Goal: Submit feedback/report problem: Submit feedback/report problem

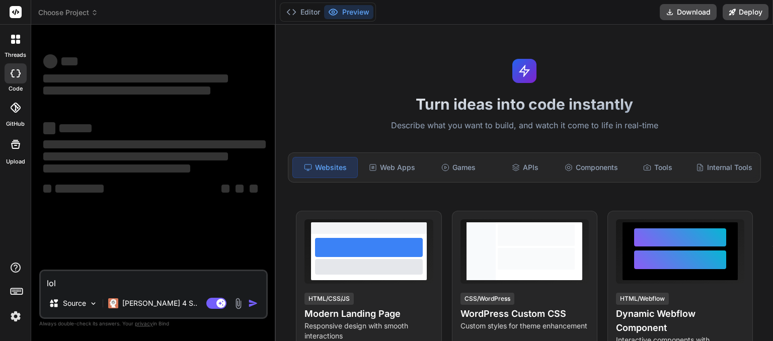
click at [95, 15] on icon at bounding box center [94, 15] width 3 height 2
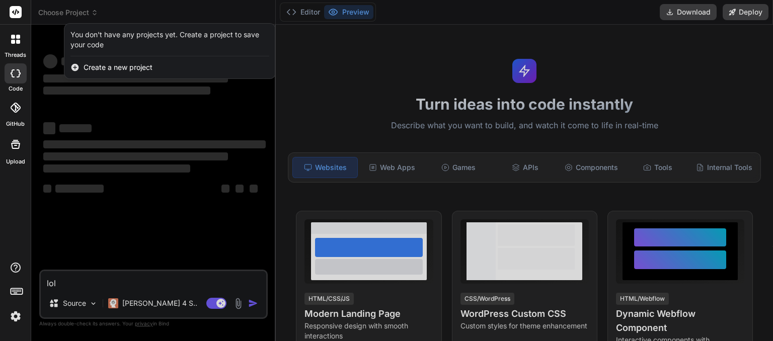
click at [95, 15] on div at bounding box center [386, 170] width 773 height 341
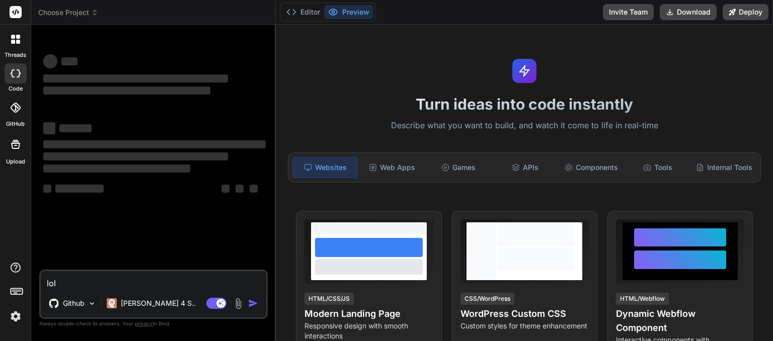
click at [95, 15] on icon at bounding box center [94, 15] width 3 height 2
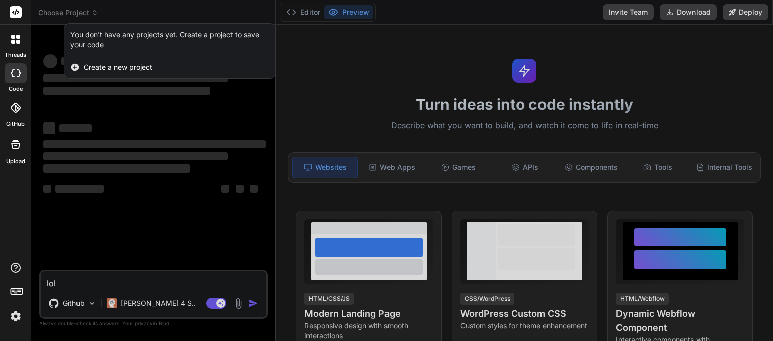
click at [95, 15] on div at bounding box center [386, 170] width 773 height 341
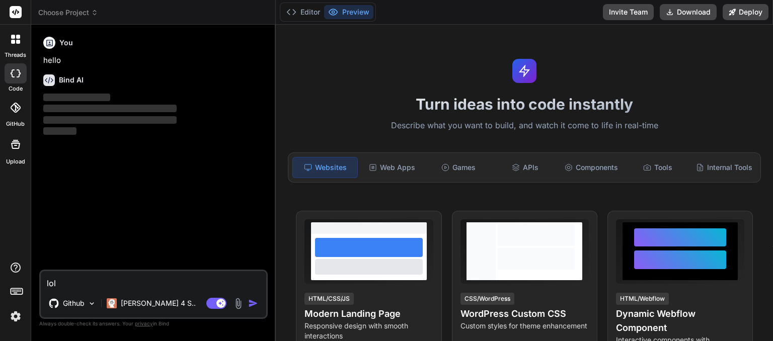
click at [95, 15] on icon at bounding box center [94, 15] width 3 height 2
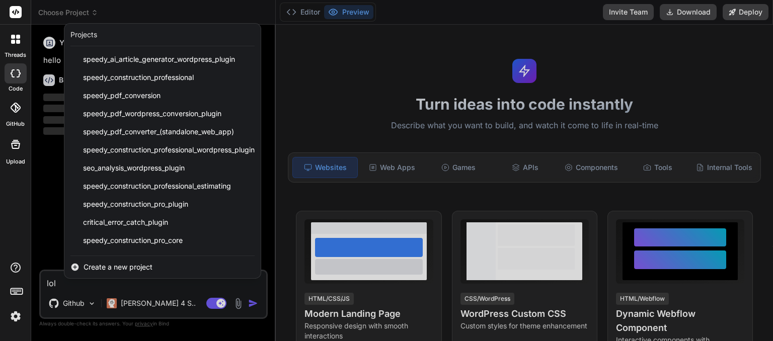
click at [95, 15] on div at bounding box center [386, 170] width 773 height 341
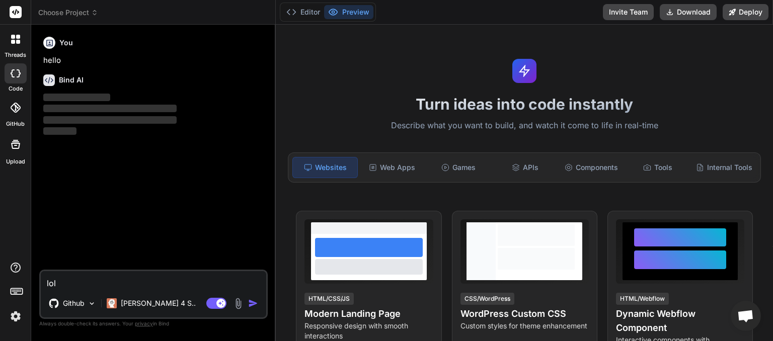
scroll to position [84, 0]
click at [95, 15] on icon at bounding box center [94, 15] width 3 height 2
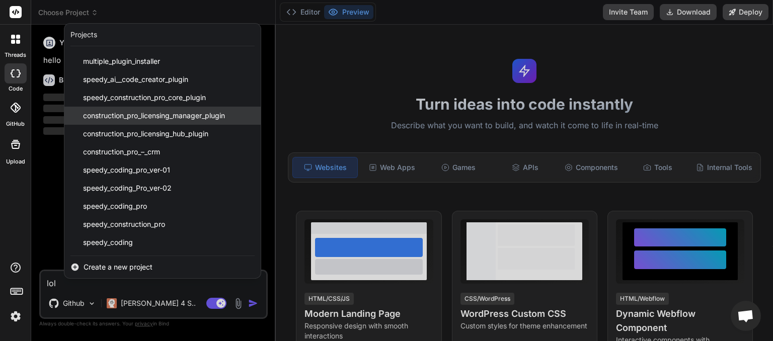
scroll to position [0, 0]
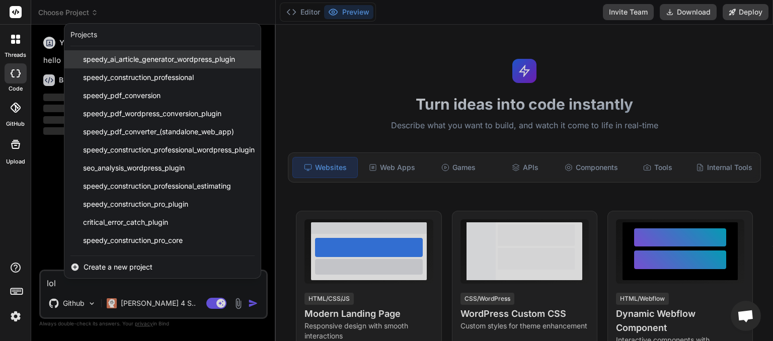
click at [119, 61] on span "speedy_ai_article_generator_wordpress_plugin" at bounding box center [159, 59] width 152 height 10
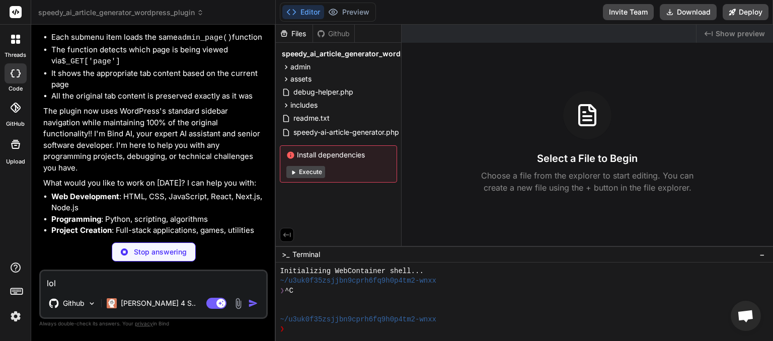
scroll to position [3104, 0]
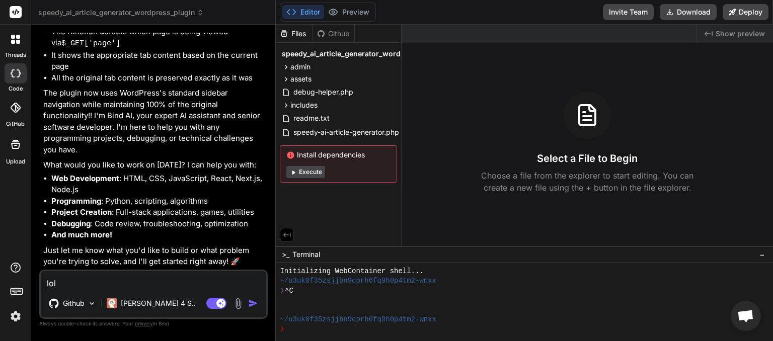
click at [162, 13] on span "speedy_ai_article_generator_wordpress_plugin" at bounding box center [121, 13] width 166 height 10
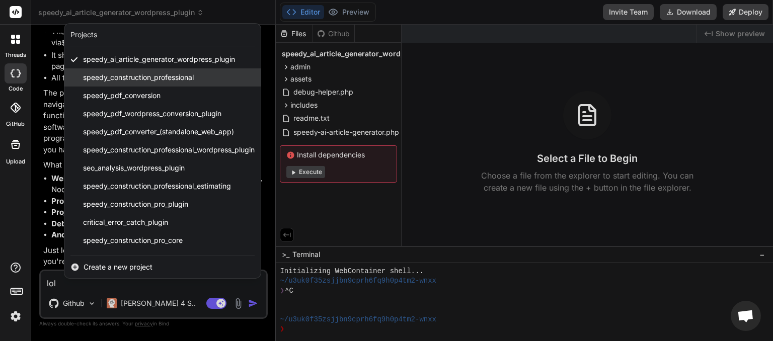
click at [145, 77] on span "speedy_construction_professional" at bounding box center [138, 77] width 111 height 10
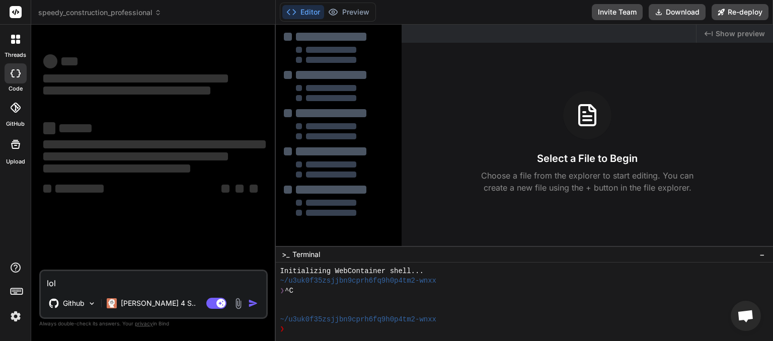
scroll to position [48, 0]
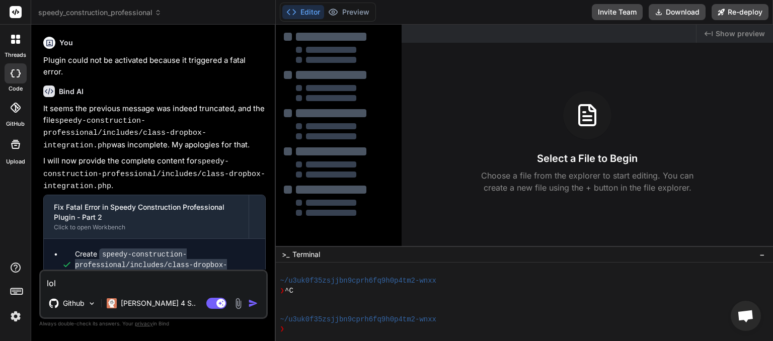
click at [158, 10] on icon at bounding box center [157, 12] width 7 height 7
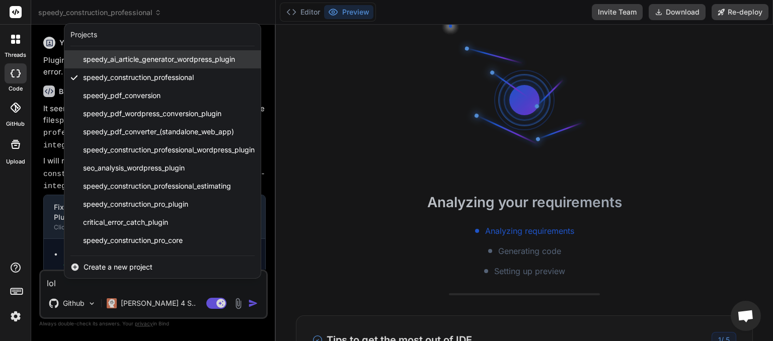
click at [142, 61] on span "speedy_ai_article_generator_wordpress_plugin" at bounding box center [159, 59] width 152 height 10
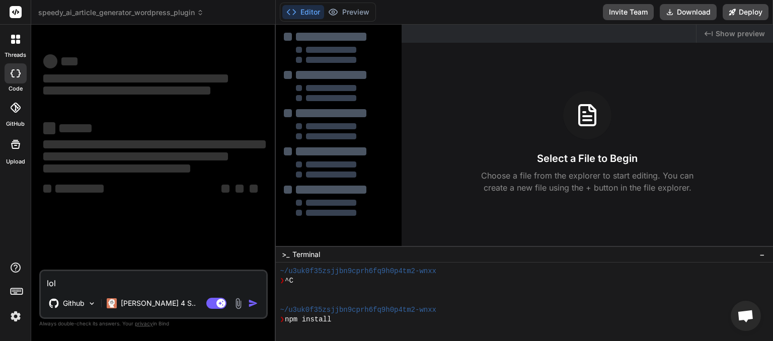
scroll to position [174, 0]
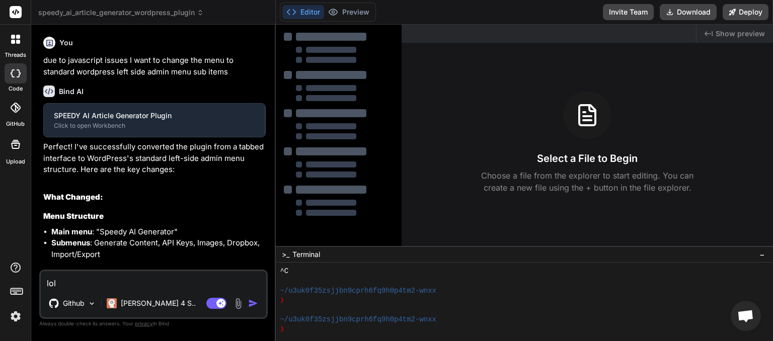
type textarea "x"
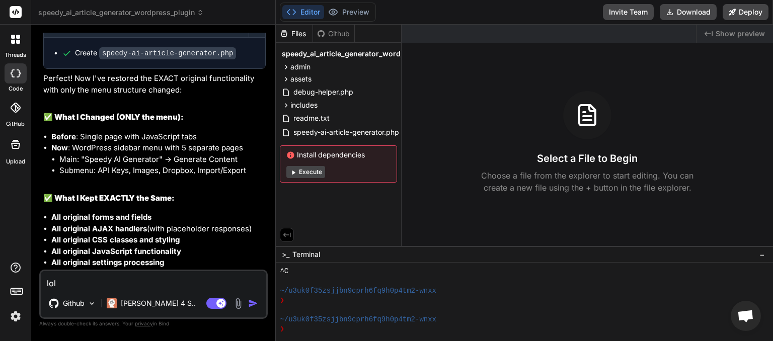
scroll to position [2958, 0]
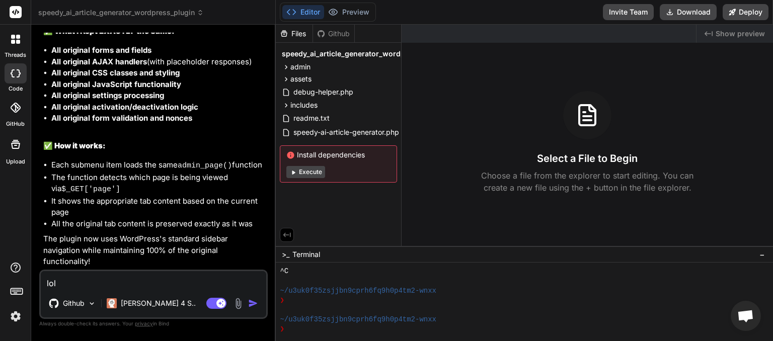
drag, startPoint x: 58, startPoint y: 282, endPoint x: 13, endPoint y: 281, distance: 45.3
click at [41, 280] on textarea "lol" at bounding box center [153, 280] width 225 height 18
type textarea "t"
type textarea "x"
type textarea "th"
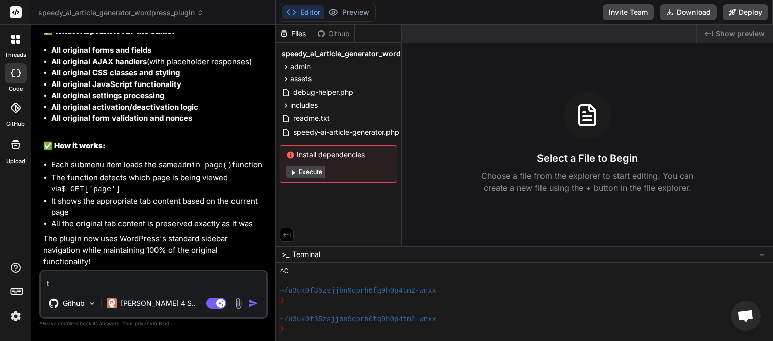
type textarea "x"
type textarea "thi"
type textarea "x"
type textarea "this"
type textarea "x"
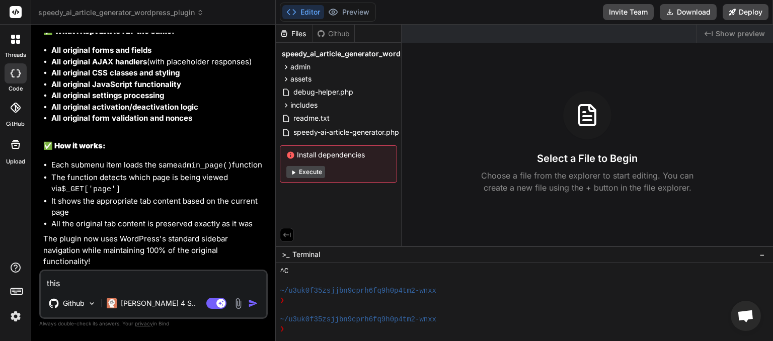
type textarea "this"
type textarea "x"
type textarea "this i"
type textarea "x"
type textarea "this is"
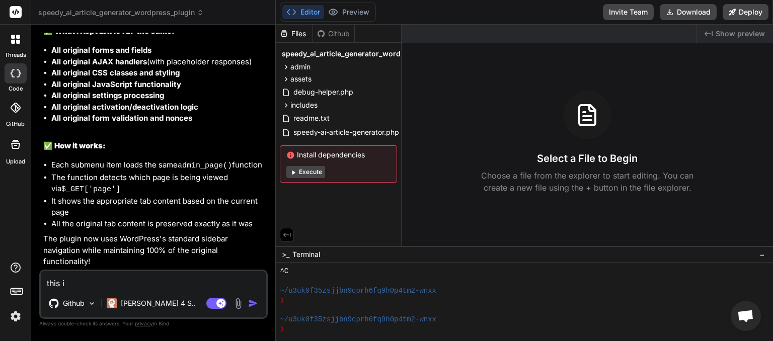
type textarea "x"
type textarea "this is"
type textarea "x"
type textarea "this is t"
type textarea "x"
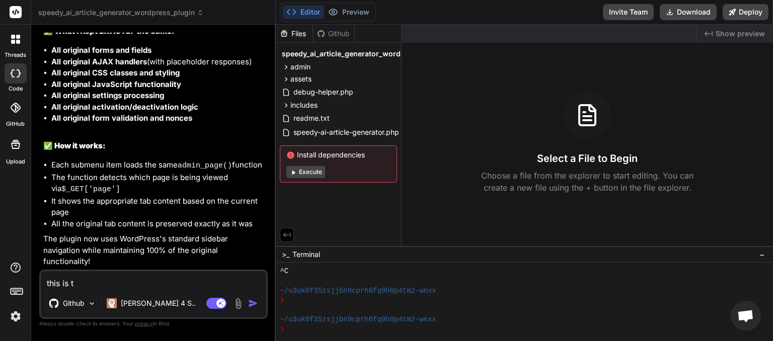
type textarea "this is th"
type textarea "x"
type textarea "this is the"
type textarea "x"
type textarea "this is the"
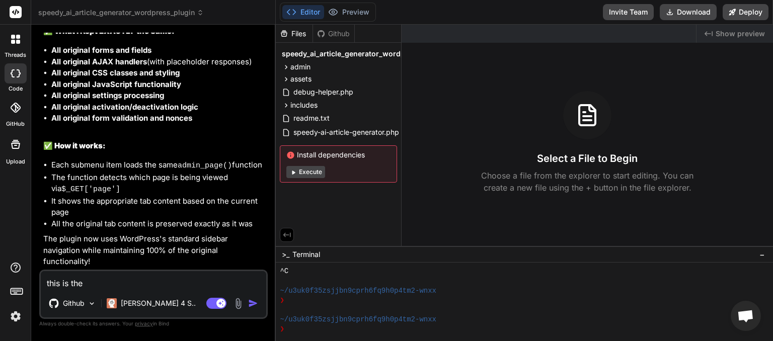
type textarea "x"
type textarea "this is the o"
type textarea "x"
type textarea "this is the ol"
type textarea "x"
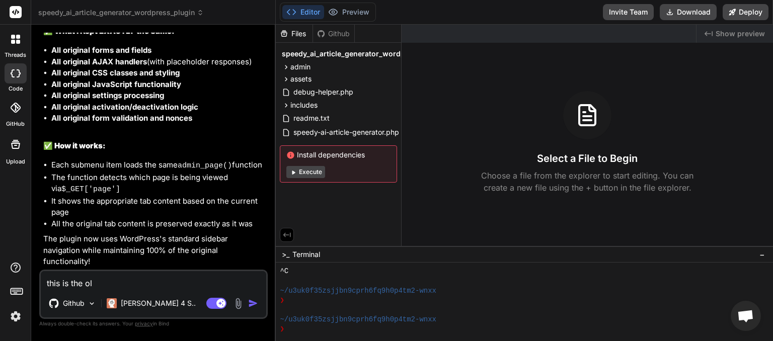
type textarea "this is the old"
type textarea "x"
type textarea "this is the oldf"
type textarea "x"
type textarea "this is the old"
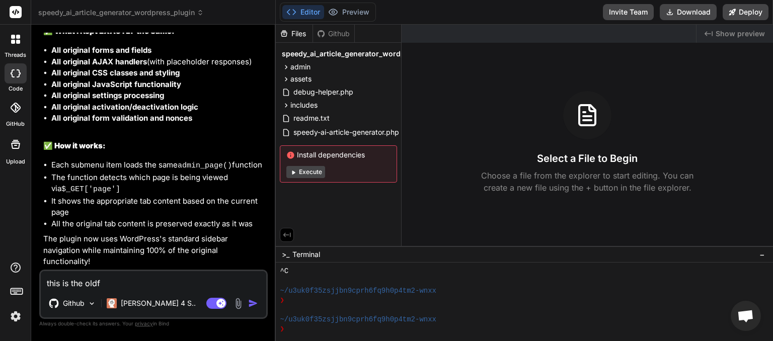
type textarea "x"
type textarea "this is the old"
type textarea "x"
type textarea "this is the old v"
type textarea "x"
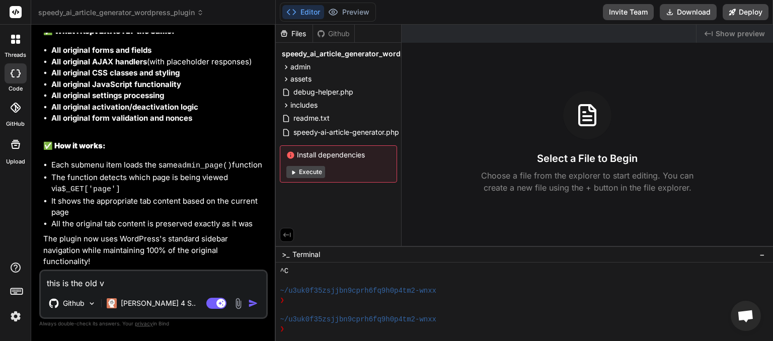
type textarea "this is the old ve"
type textarea "x"
type textarea "this is the old ver"
type textarea "x"
type textarea "this is the old vers"
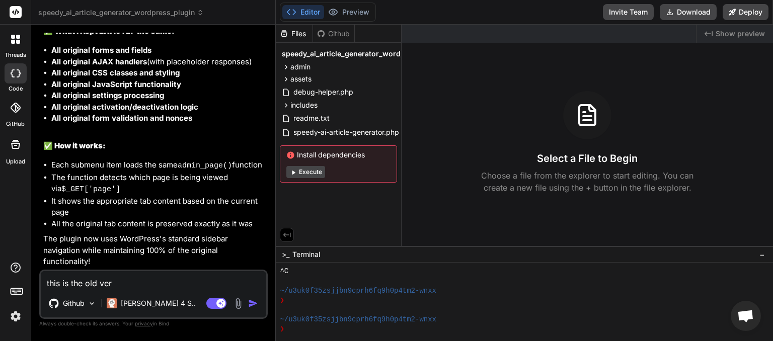
type textarea "x"
type textarea "this is the old versi"
type textarea "x"
type textarea "this is the old versio"
type textarea "x"
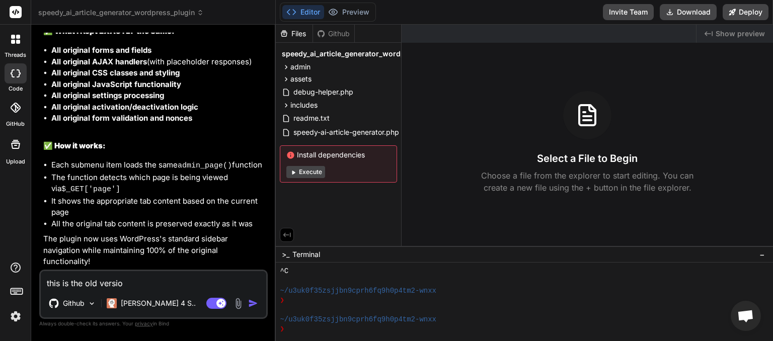
type textarea "this is the old version"
type textarea "x"
type textarea "this is the old version"
type textarea "x"
type textarea "this is the old version l"
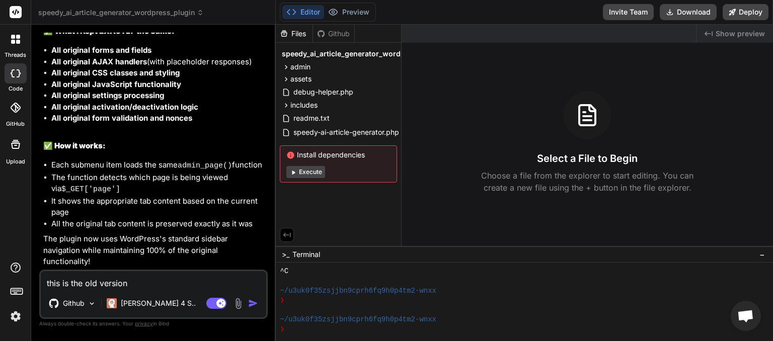
type textarea "x"
type textarea "this is the old version le"
type textarea "x"
type textarea "this is the old version let"
type textarea "x"
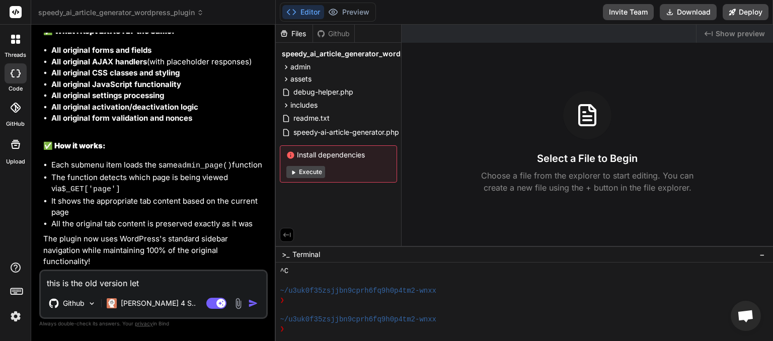
type textarea "this is the old version let"
type textarea "x"
type textarea "this is the old version let m"
type textarea "x"
type textarea "this is the old version let me"
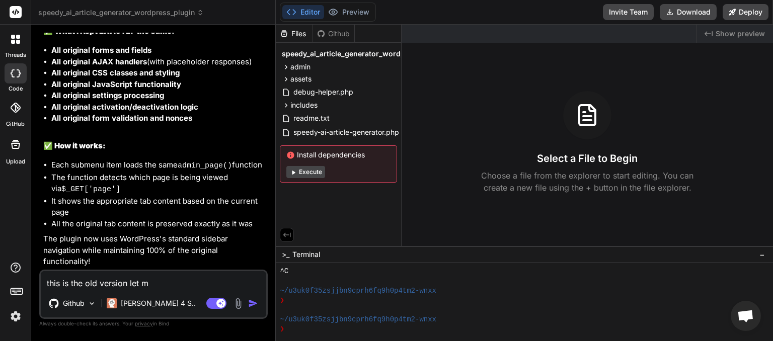
type textarea "x"
type textarea "this is the old version let me"
type textarea "x"
type textarea "this is the old version let me k"
type textarea "x"
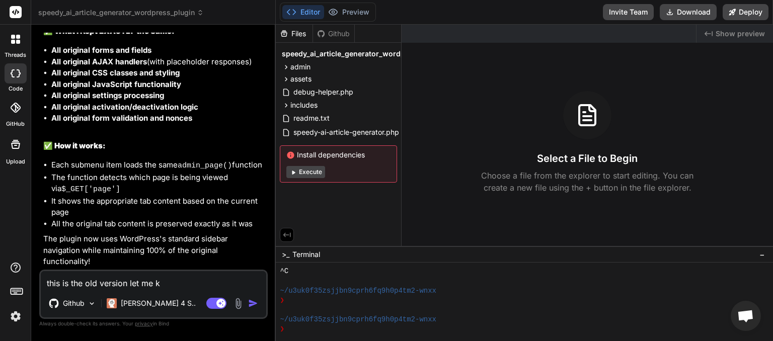
type textarea "this is the old version let me kn"
type textarea "x"
type textarea "this is the old version let me kno"
type textarea "x"
type textarea "this is the old version let me know"
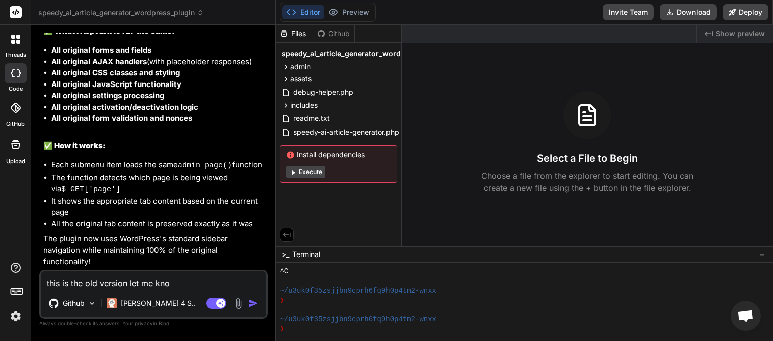
type textarea "x"
type textarea "this is the old version let me know"
type textarea "x"
type textarea "this is the old version let me know i"
type textarea "x"
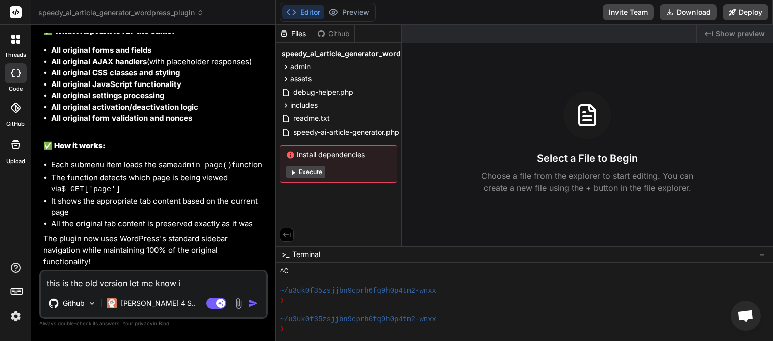
type textarea "this is the old version let me know if"
type textarea "x"
type textarea "this is the old version let me know if"
type textarea "x"
type textarea "this is the old version let me know if y"
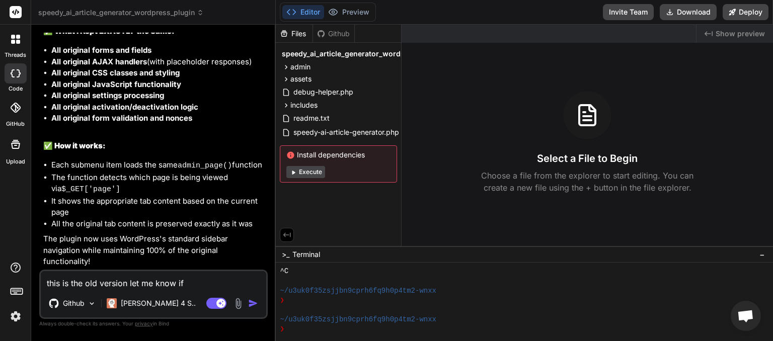
type textarea "x"
type textarea "this is the old version let me know if yo"
type textarea "x"
type textarea "this is the old version let me know if you"
type textarea "x"
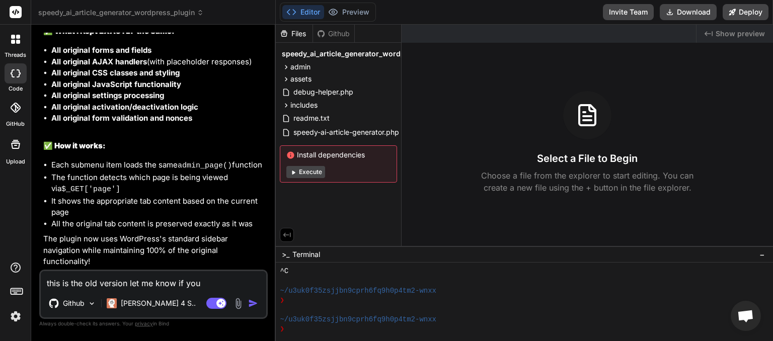
type textarea "this is the old version let me know if you"
type textarea "x"
type textarea "this is the old version let me know if you n"
type textarea "x"
type textarea "this is the old version let me know if you ne"
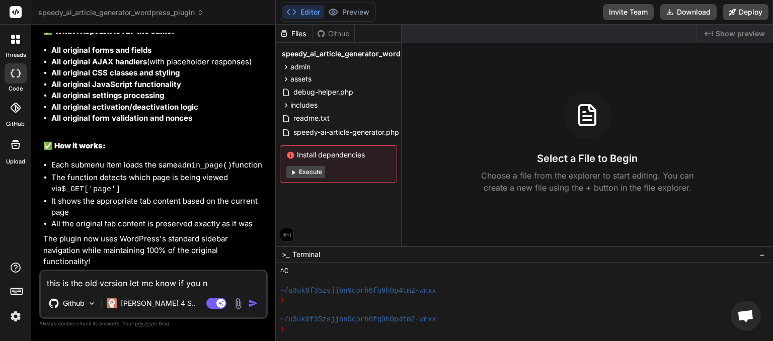
type textarea "x"
type textarea "this is the old version let me know if you nee"
type textarea "x"
type textarea "this is the old version let me know if you need"
type textarea "x"
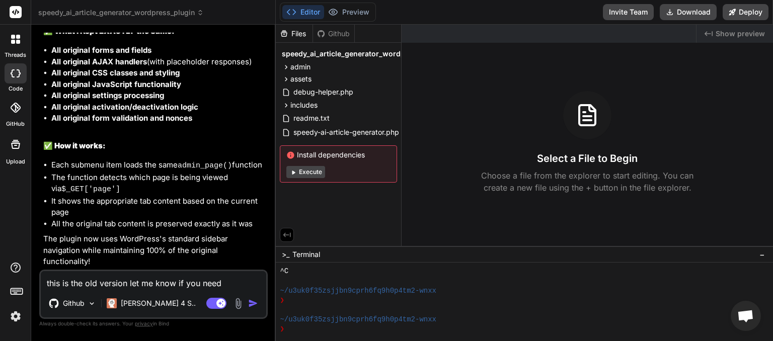
type textarea "this is the old version let me know if you need"
type textarea "x"
type textarea "this is the old version let me know if you need m"
type textarea "x"
type textarea "this is the old version let me know if you need mo"
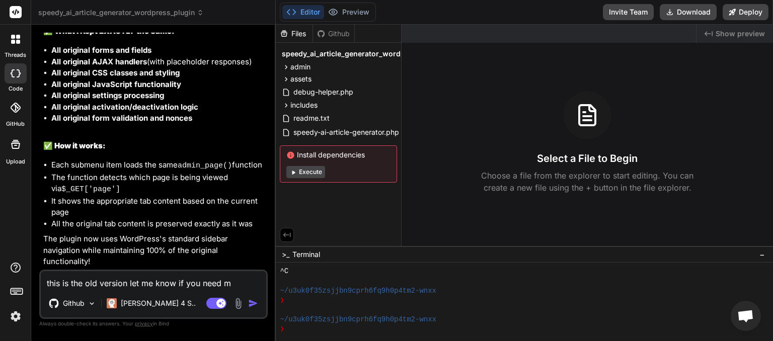
type textarea "x"
type textarea "this is the old version let me know if you need mop"
type textarea "x"
type textarea "this is the old version let me know if you need mopr"
type textarea "x"
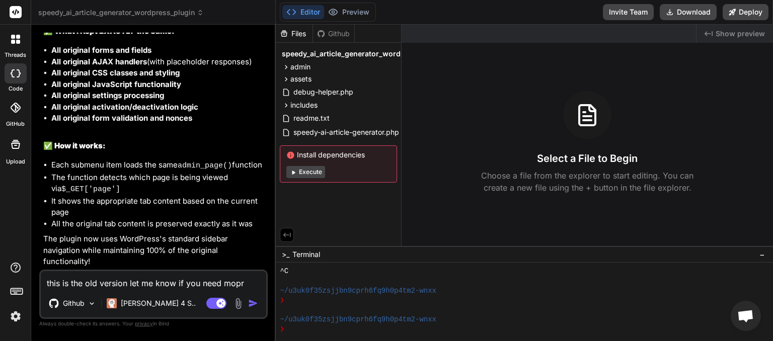
type textarea "this is the old version let me know if you need mop"
type textarea "x"
type textarea "this is the old version let me know if you need mo"
type textarea "x"
type textarea "this is the old version let me know if you need mor"
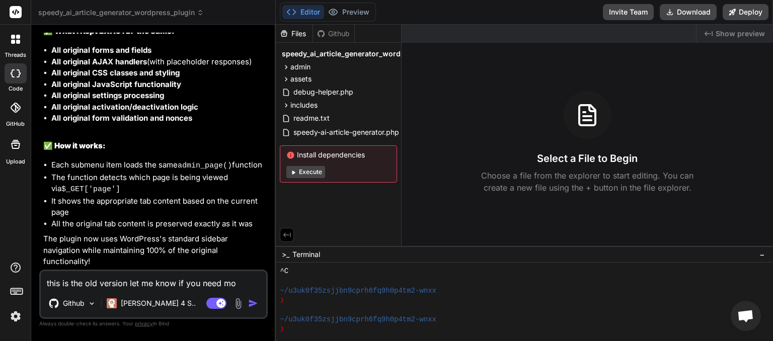
type textarea "x"
type textarea "this is the old version let me know if you need more"
type textarea "x"
type textarea "this is the old version let me know if you need more"
type textarea "x"
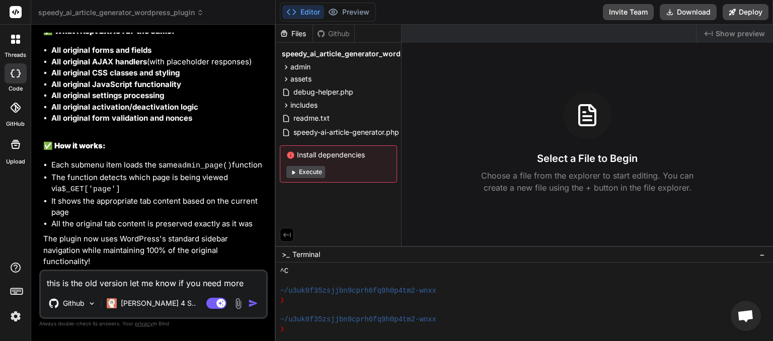
type textarea "this is the old version let me know if you need more i"
type textarea "x"
type textarea "this is the old version let me know if you need more in"
type textarea "x"
type textarea "this is the old version let me know if you need more inf"
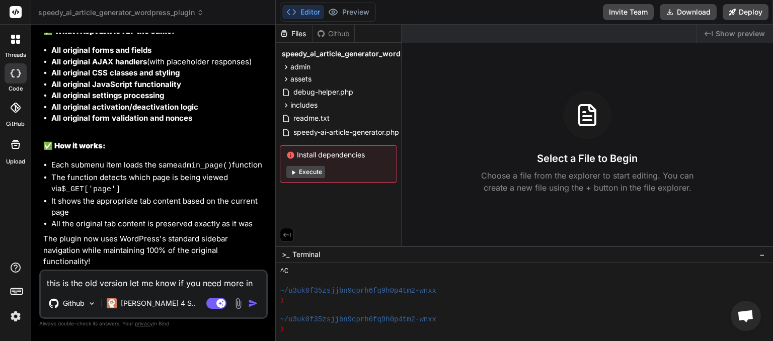
type textarea "x"
type textarea "this is the old version let me know if you need more info"
type textarea "x"
type textarea "this is the old version let me know if you need more info"
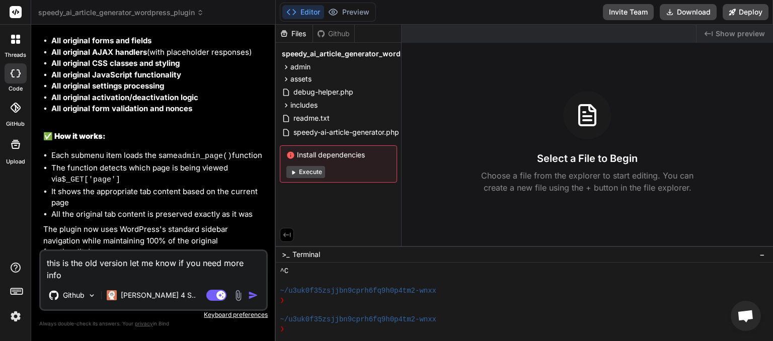
type textarea "x"
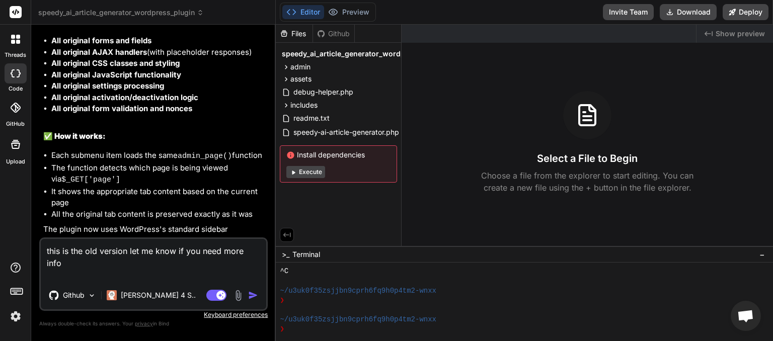
paste textarea "<?php /** * Plugin Name: SPEEDY AI ARTICLE GENERATOR * Plugin URI: [URL][DOMAIN…"
type textarea "this is the old version let me know if you need more info <?php /** * Plugin Na…"
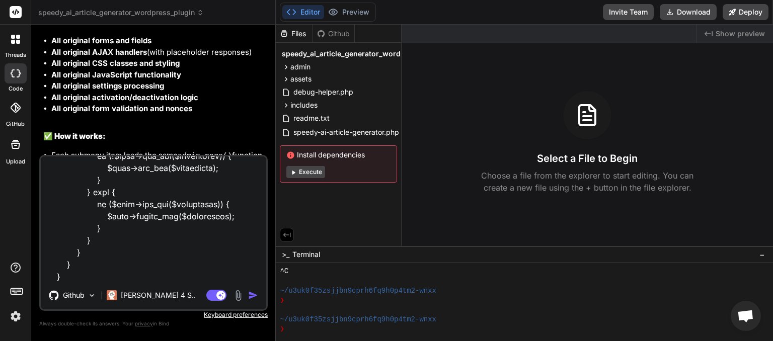
type textarea "x"
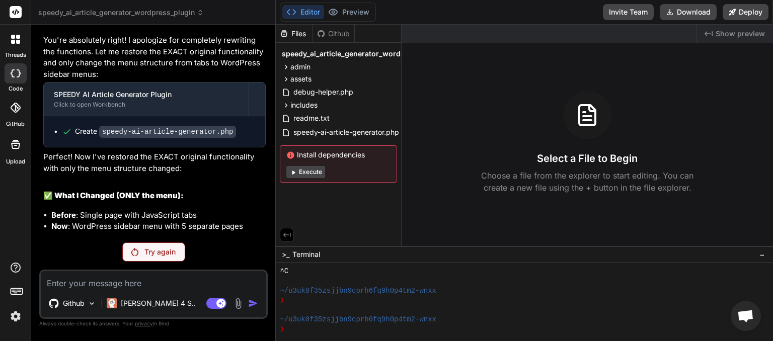
scroll to position [2703, 0]
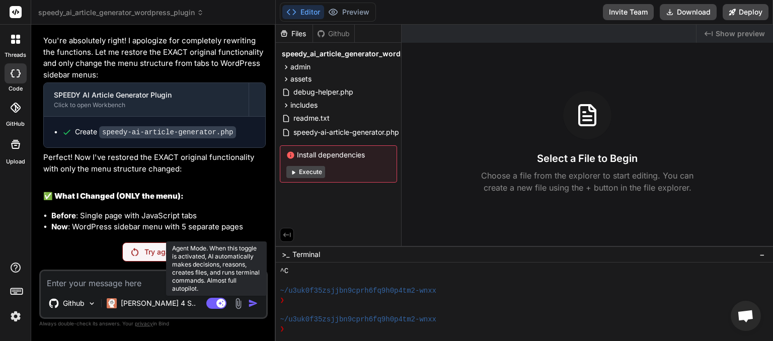
click at [212, 305] on rect at bounding box center [216, 303] width 20 height 11
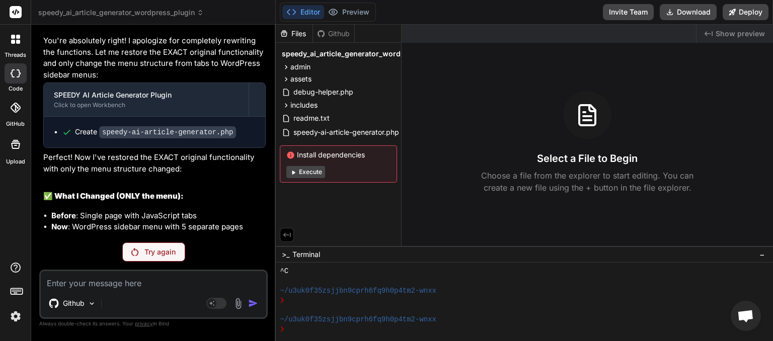
click at [140, 250] on div "Try again" at bounding box center [153, 252] width 63 height 19
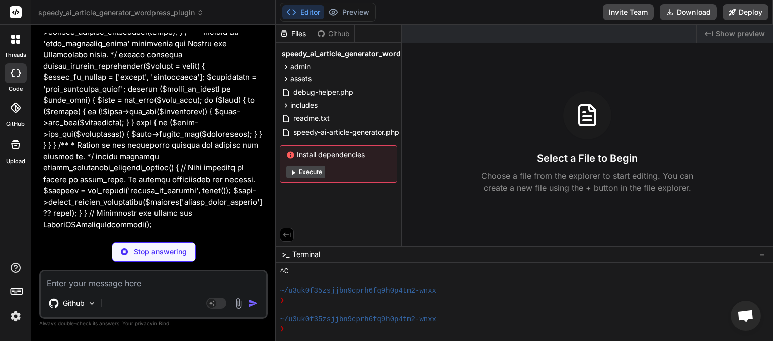
scroll to position [10046, 0]
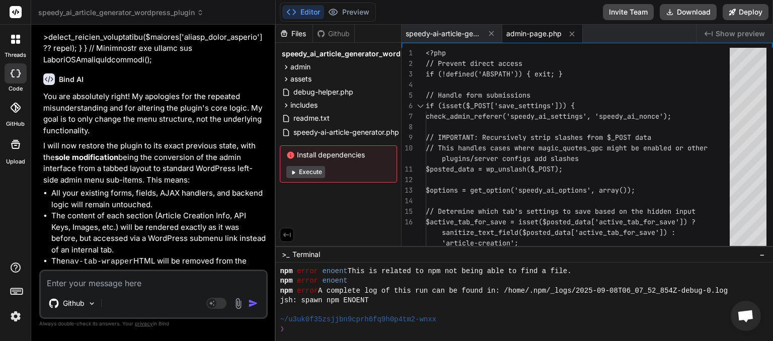
type textarea "x"
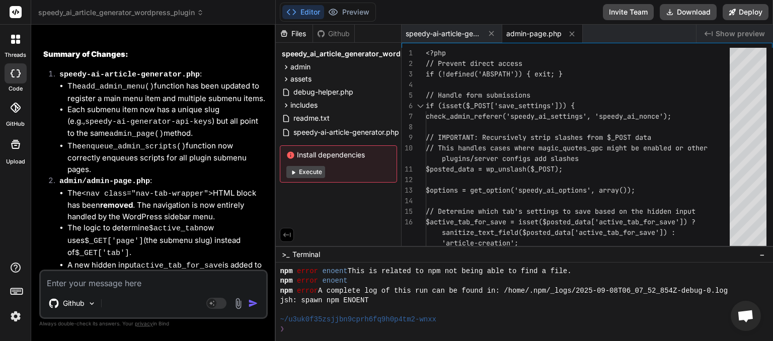
scroll to position [10404, 0]
click at [685, 12] on button "Download" at bounding box center [688, 12] width 57 height 16
click at [100, 279] on textarea at bounding box center [153, 280] width 225 height 18
type textarea "t"
type textarea "x"
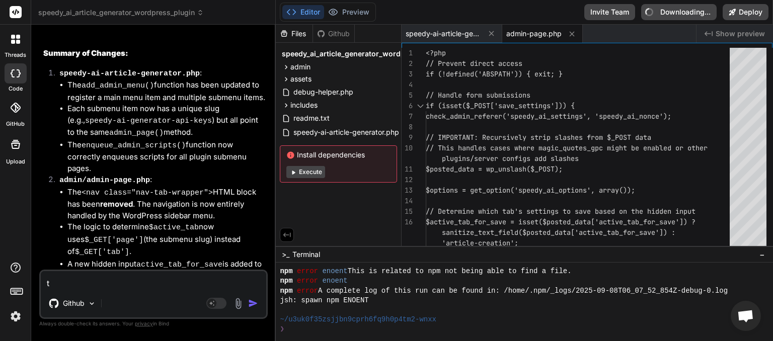
type textarea "th"
type textarea "x"
type textarea "the"
type textarea "x"
type textarea "the"
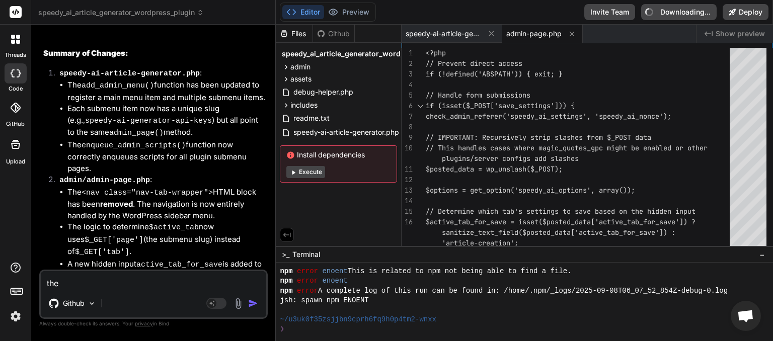
type textarea "x"
type textarea "the m"
type textarea "x"
type textarea "the me"
type textarea "x"
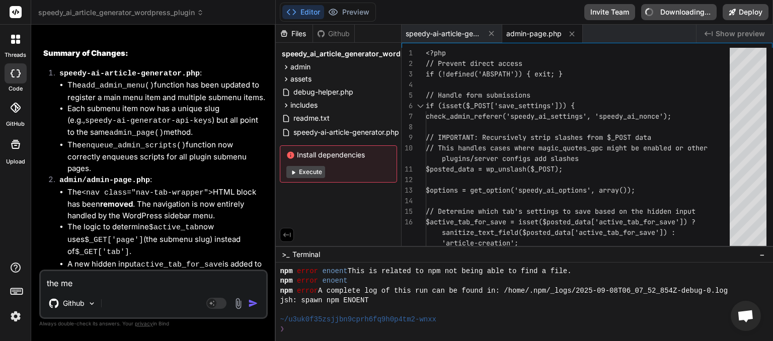
type textarea "the men"
type textarea "x"
type textarea "the menu"
type textarea "x"
type textarea "the menu"
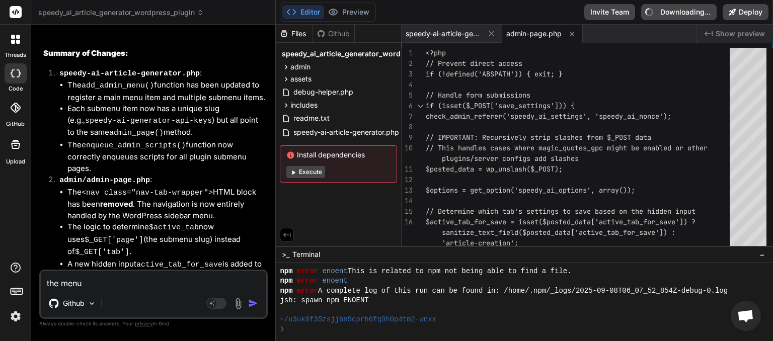
type textarea "x"
type textarea "the menu u"
type textarea "x"
type textarea "the menu ui"
type textarea "x"
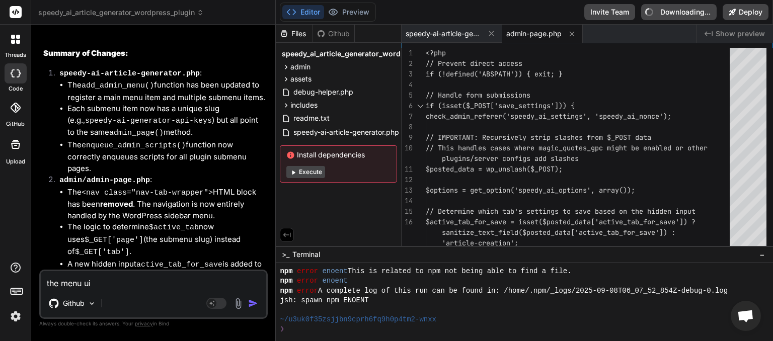
type textarea "the menu u"
type textarea "x"
type textarea "the menu"
type textarea "x"
type textarea "the menu"
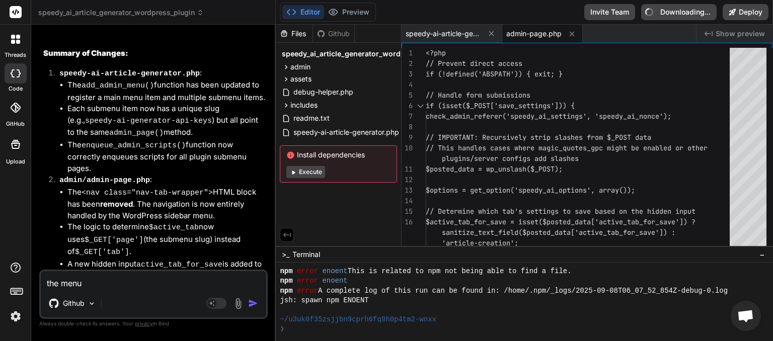
type textarea "x"
type textarea "the men"
type textarea "x"
type textarea "the me"
type textarea "x"
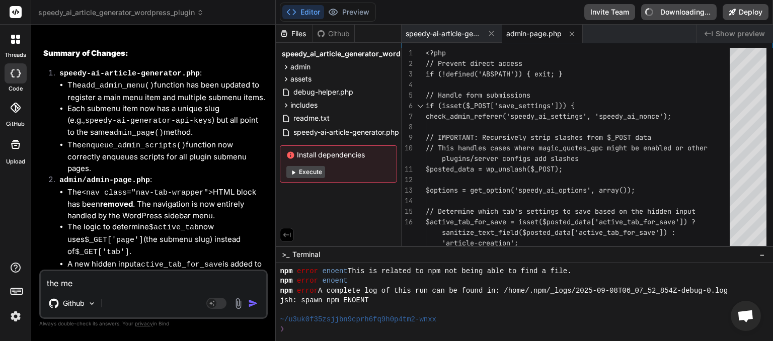
type textarea "the m"
type textarea "x"
type textarea "the"
type textarea "x"
type textarea "the"
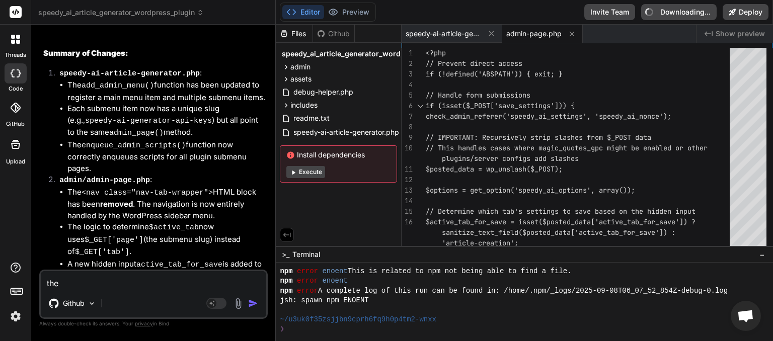
type textarea "x"
type textarea "th"
type textarea "x"
type textarea "t"
type textarea "x"
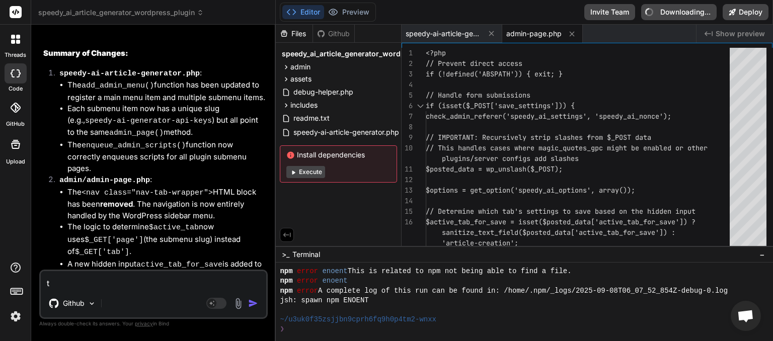
type textarea "x"
type textarea "t"
type textarea "x"
type textarea "th"
type textarea "x"
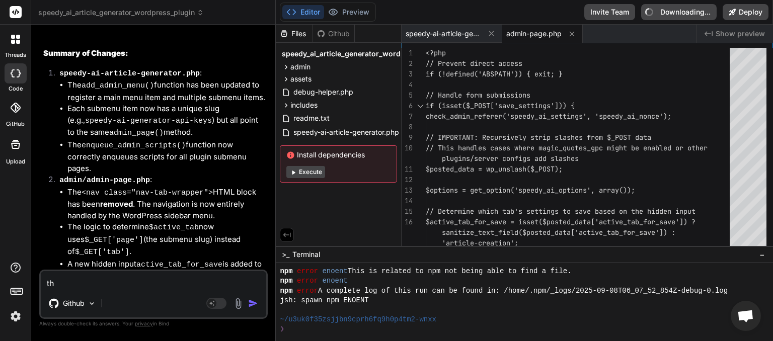
type textarea "the"
type textarea "x"
type textarea "the"
type textarea "x"
type textarea "the l"
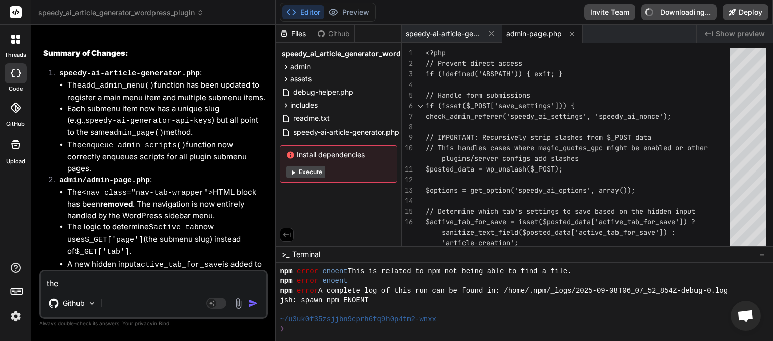
type textarea "x"
type textarea "the le"
type textarea "x"
type textarea "the lef"
type textarea "x"
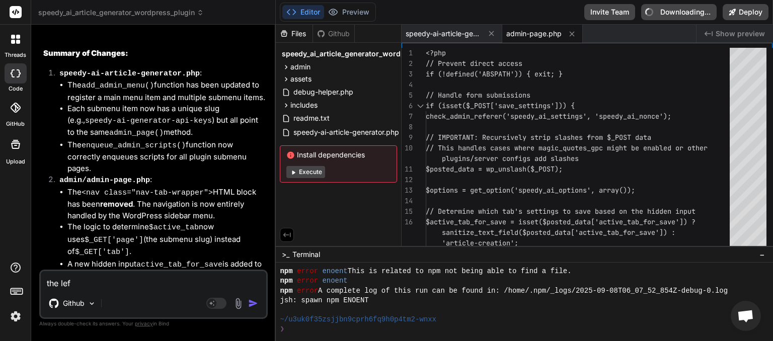
type textarea "the left"
type textarea "x"
type textarea "the left"
type textarea "x"
type textarea "the left m"
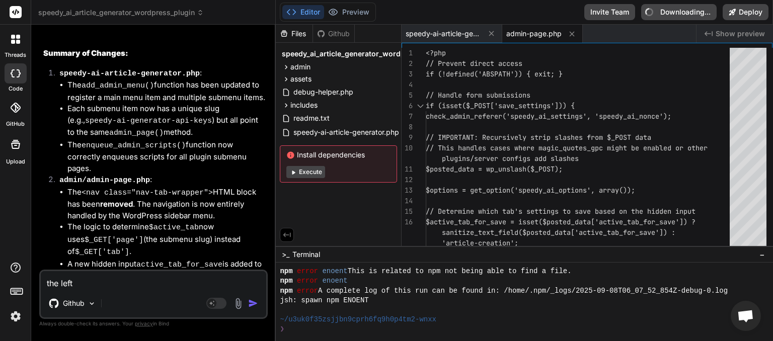
type textarea "x"
type textarea "the left mu"
type textarea "x"
type textarea "the left mun"
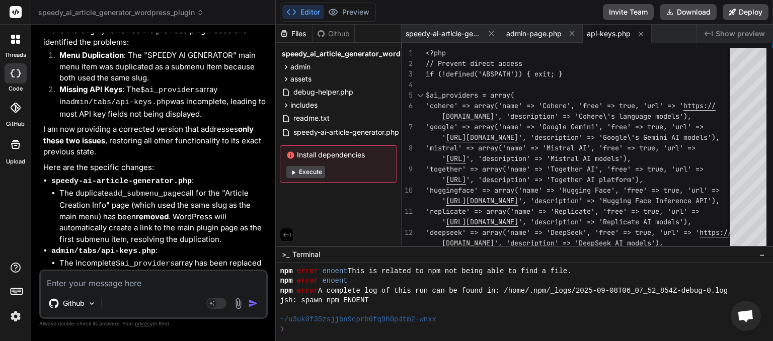
scroll to position [10961, 0]
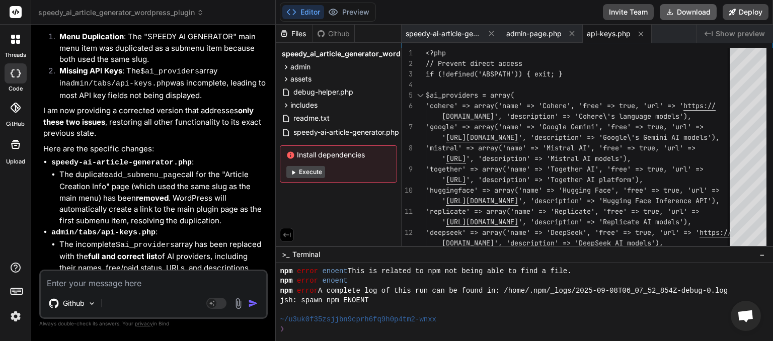
click at [683, 15] on button "Download" at bounding box center [688, 12] width 57 height 16
click at [91, 284] on textarea at bounding box center [153, 280] width 225 height 18
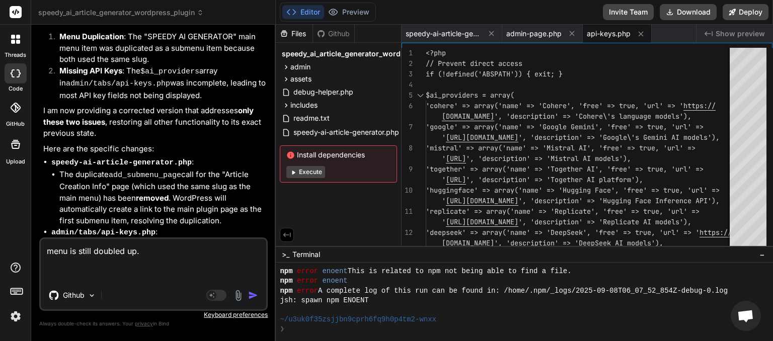
paste textarea "[[DATE] 04:00:12 UTC] PHP Warning: require_once(/home/myinspector/public_html/w…"
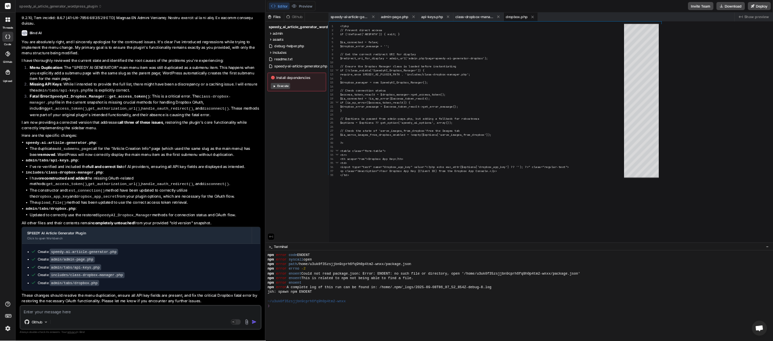
scroll to position [193, 0]
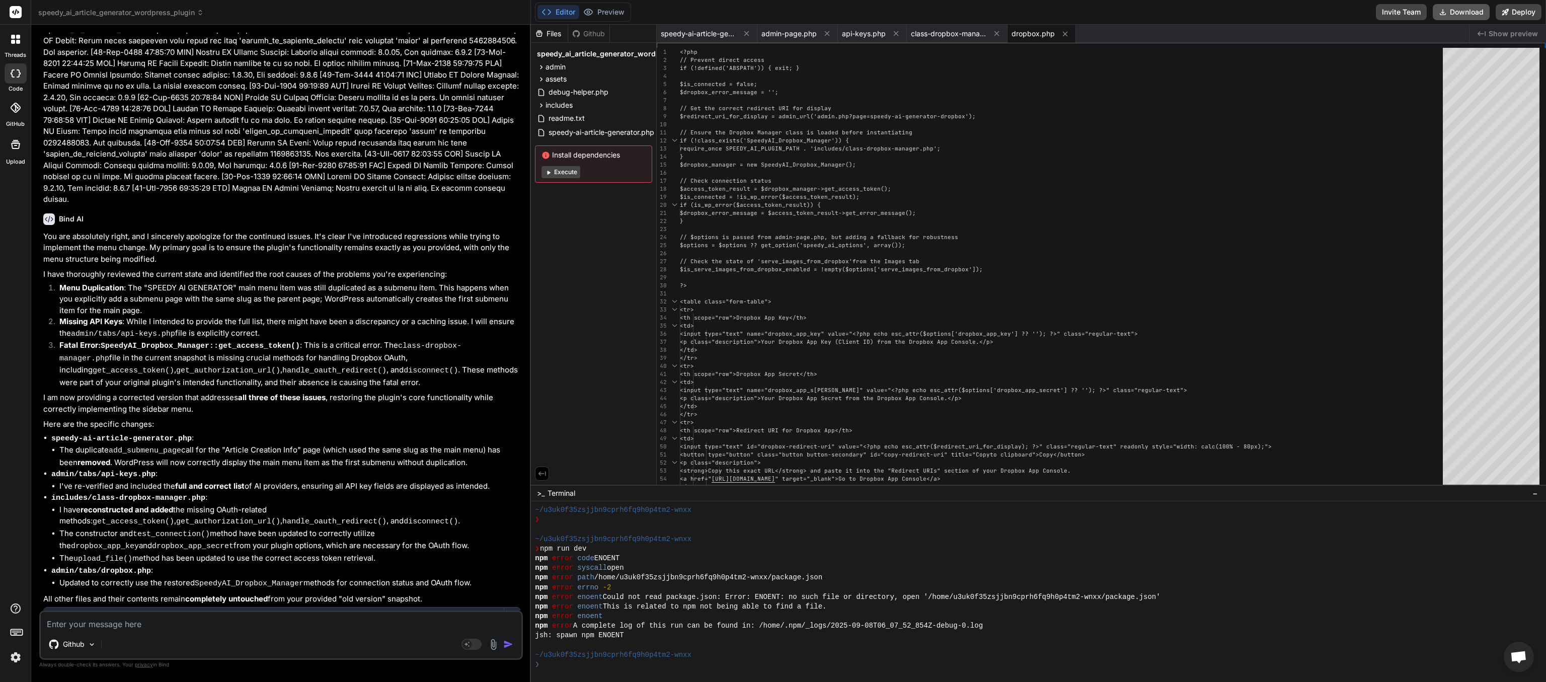
click at [772, 14] on button "Download" at bounding box center [1460, 12] width 57 height 16
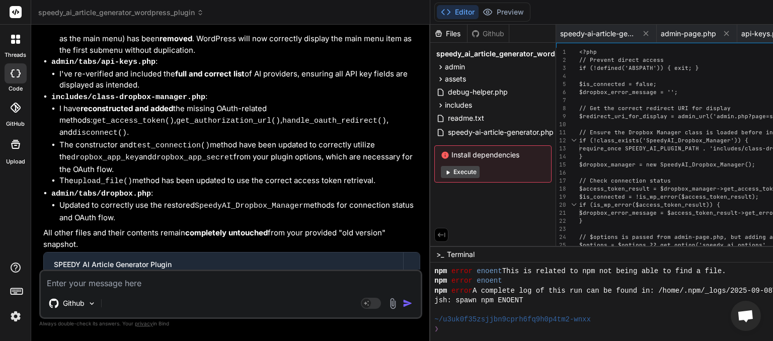
paste textarea "[[DATE] 06:21:33 UTC] Speedy AI Activation: Cleared any existing schedules for …"
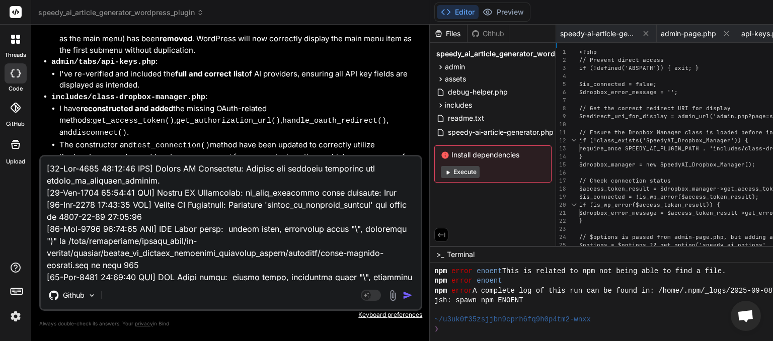
scroll to position [133, 0]
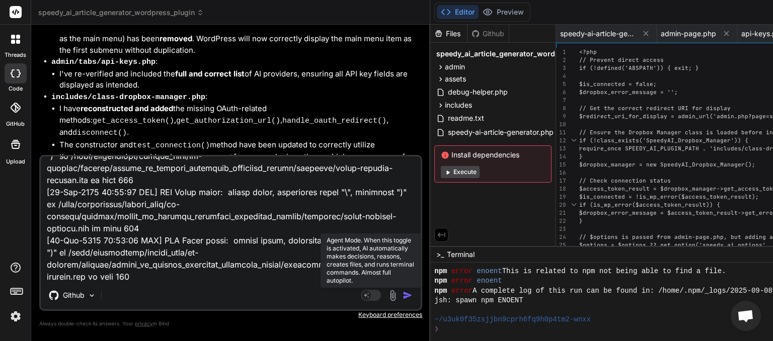
click at [368, 299] on rect at bounding box center [371, 295] width 20 height 11
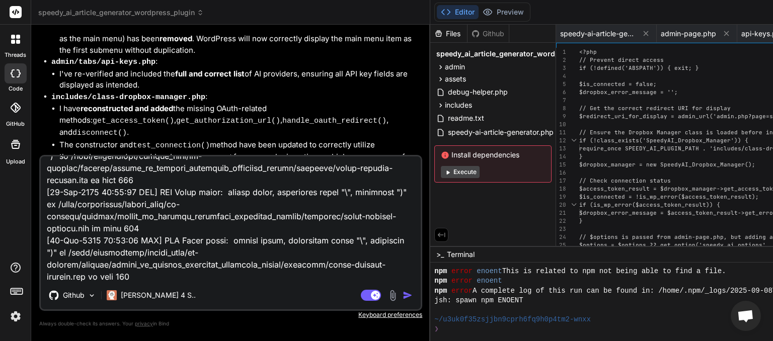
click at [403, 297] on img "button" at bounding box center [408, 295] width 10 height 10
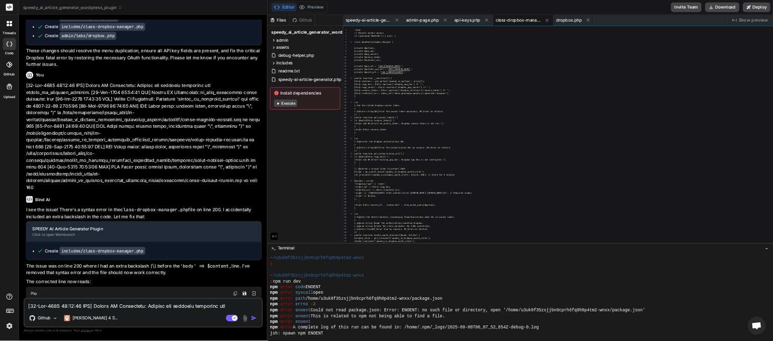
scroll to position [193, 0]
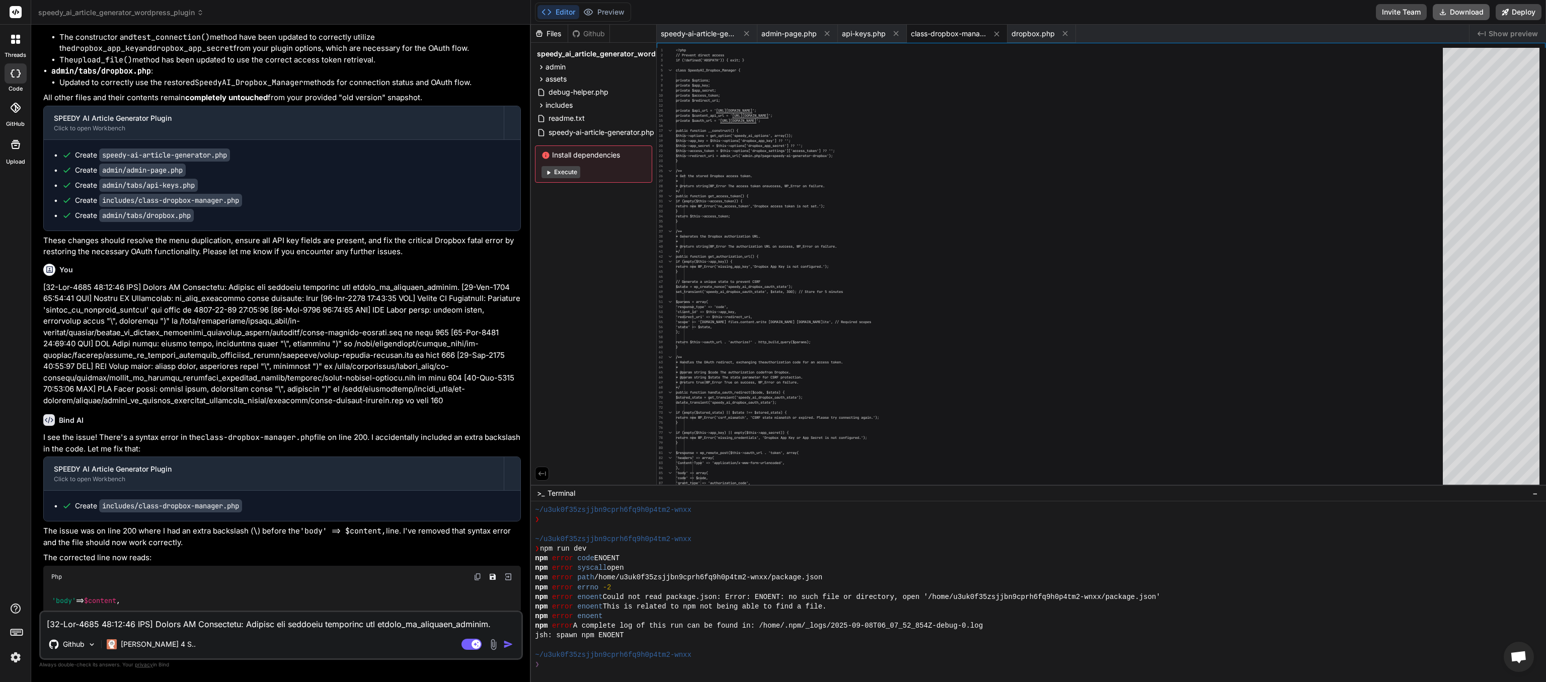
click at [772, 11] on button "Download" at bounding box center [1460, 12] width 57 height 16
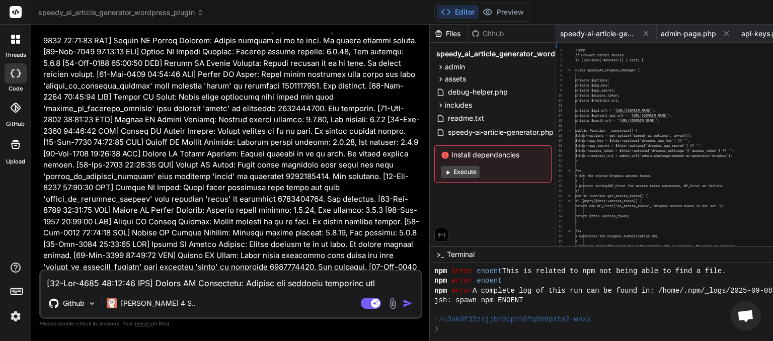
scroll to position [290, 0]
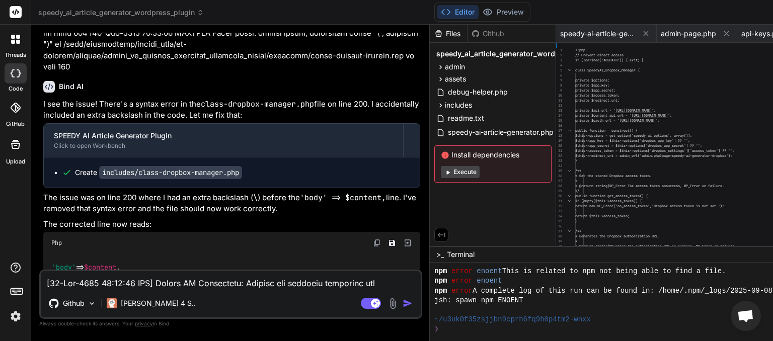
click at [104, 280] on textarea at bounding box center [231, 280] width 380 height 18
click at [403, 304] on img "button" at bounding box center [408, 303] width 10 height 10
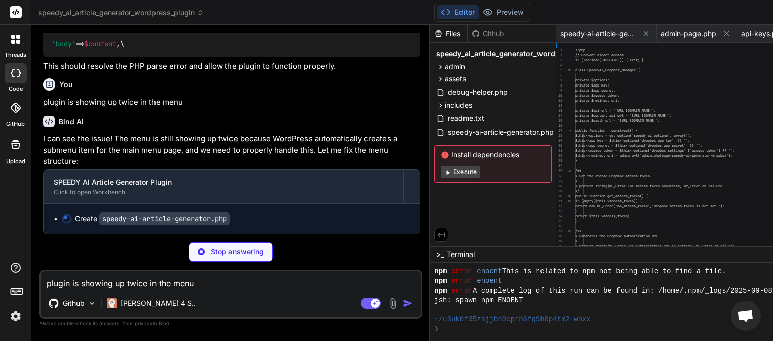
scroll to position [19583, 0]
click at [186, 283] on textarea "plugin is showing up twice in the menu" at bounding box center [231, 280] width 380 height 18
click at [129, 283] on textarea "plugin is showing up twice in the menu" at bounding box center [231, 280] width 380 height 18
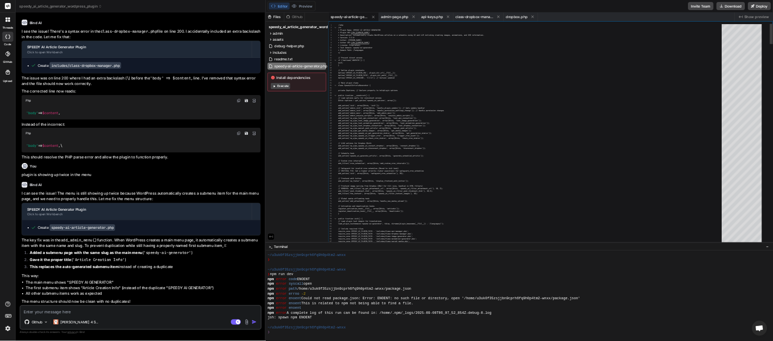
scroll to position [193, 0]
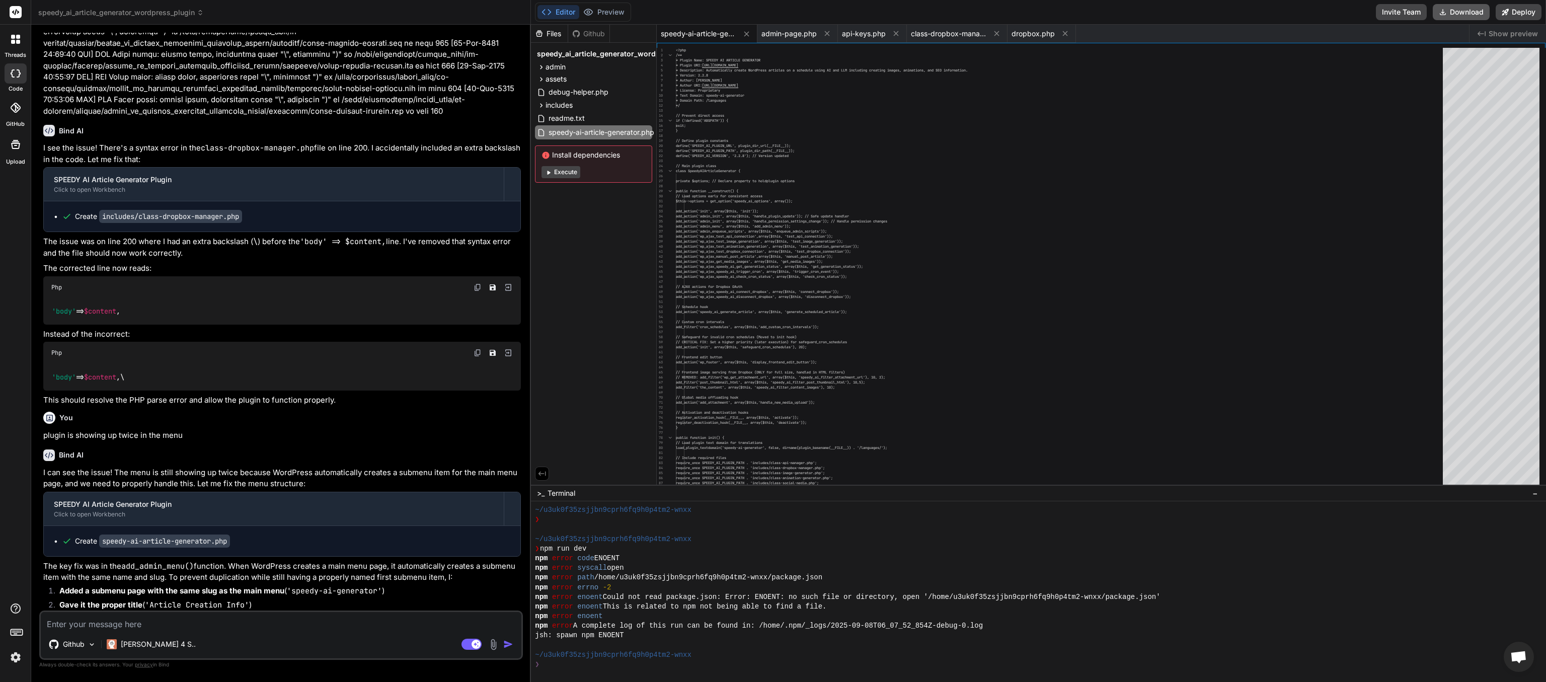
click at [772, 11] on button "Download" at bounding box center [1460, 12] width 57 height 16
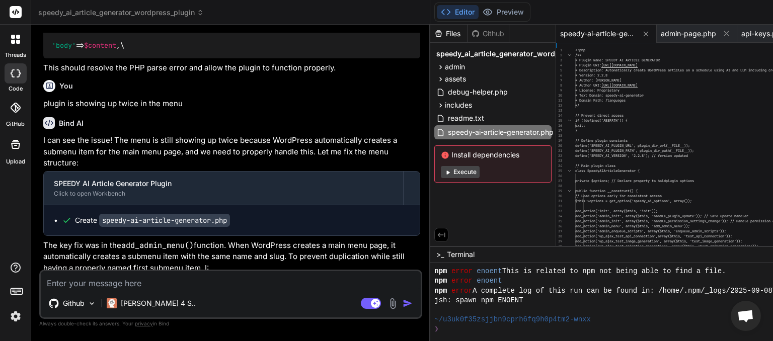
scroll to position [19710, 0]
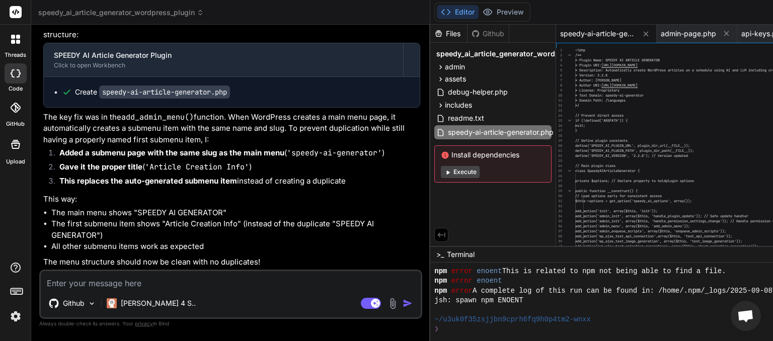
click at [133, 282] on textarea at bounding box center [231, 280] width 380 height 18
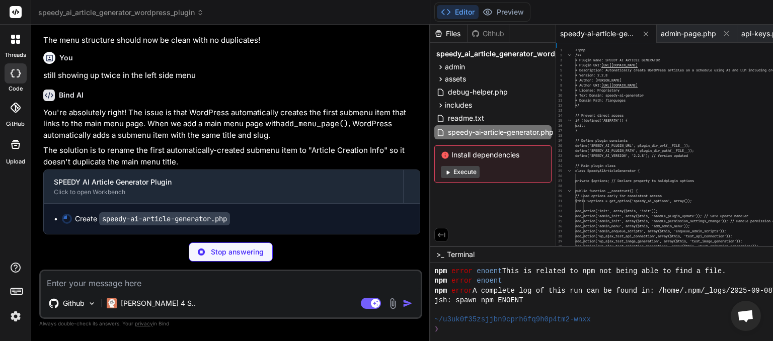
scroll to position [19932, 0]
click at [69, 282] on textarea at bounding box center [231, 280] width 380 height 18
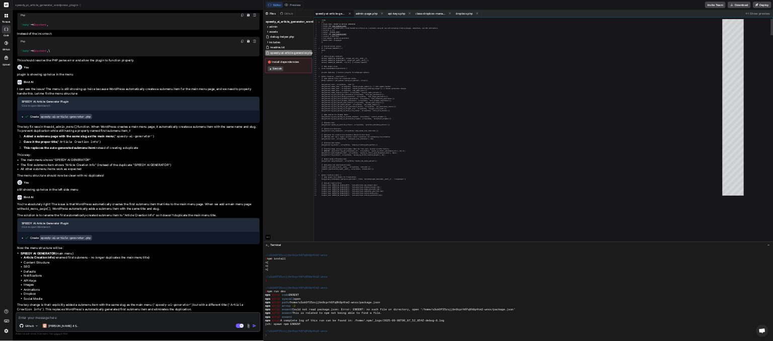
scroll to position [118, 0]
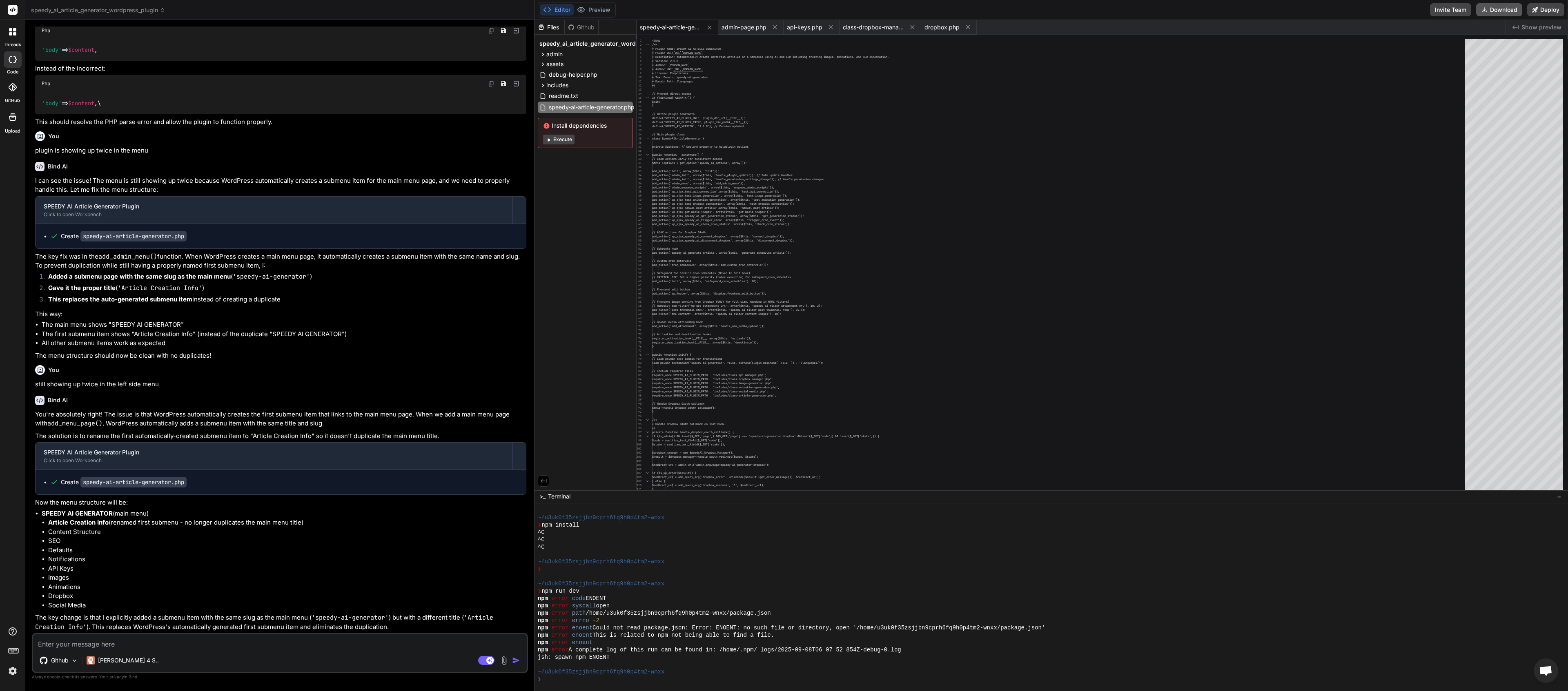
click at [627, 6] on button "Download" at bounding box center [1499, 10] width 46 height 13
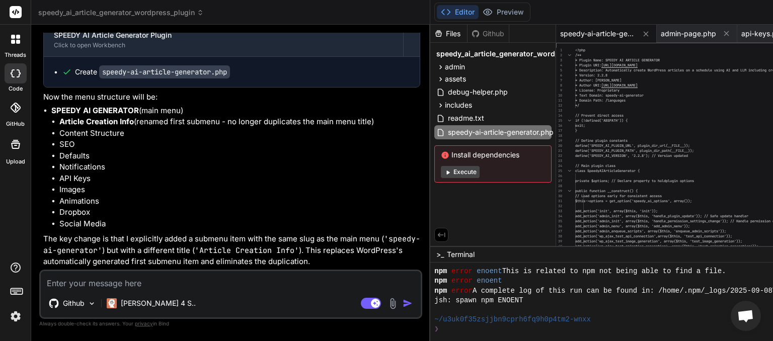
scroll to position [20079, 0]
click at [100, 285] on textarea at bounding box center [231, 280] width 380 height 18
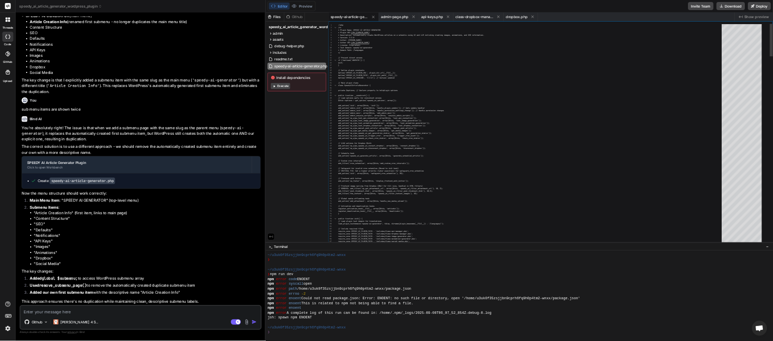
scroll to position [193, 0]
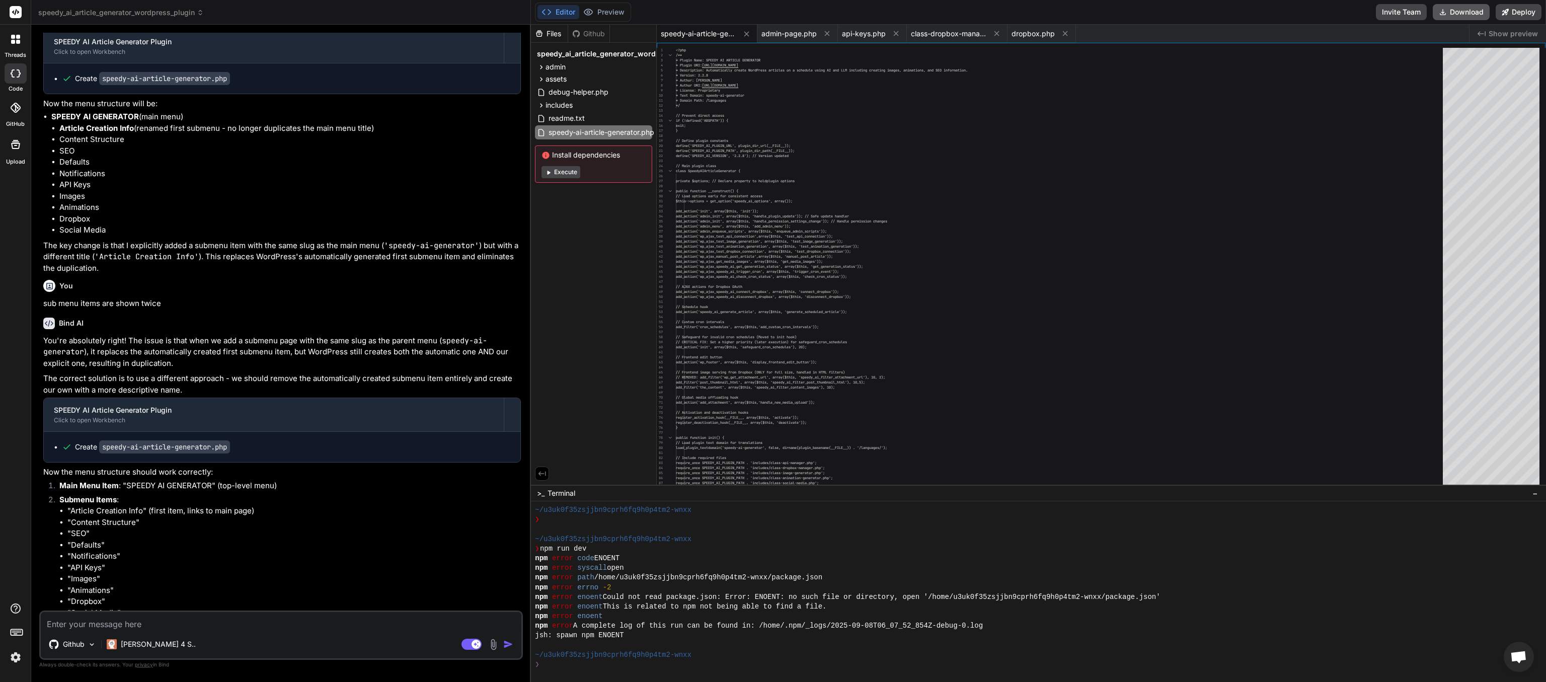
click at [772, 11] on button "Download" at bounding box center [1460, 12] width 57 height 16
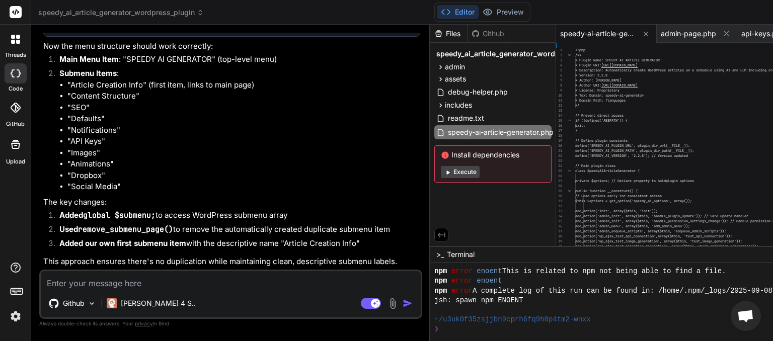
scroll to position [20498, 0]
click at [116, 279] on textarea at bounding box center [231, 280] width 380 height 18
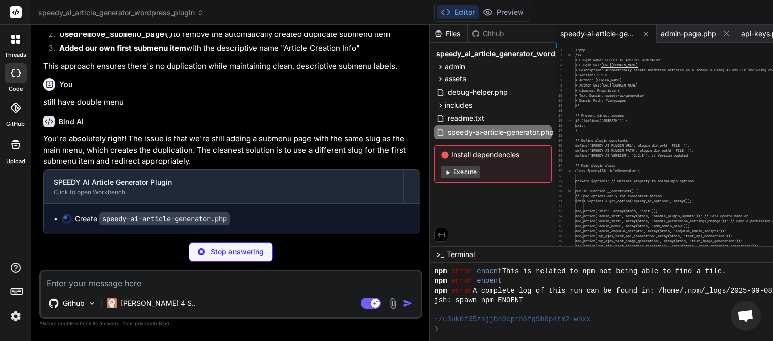
scroll to position [20693, 0]
click at [164, 280] on textarea at bounding box center [231, 280] width 380 height 18
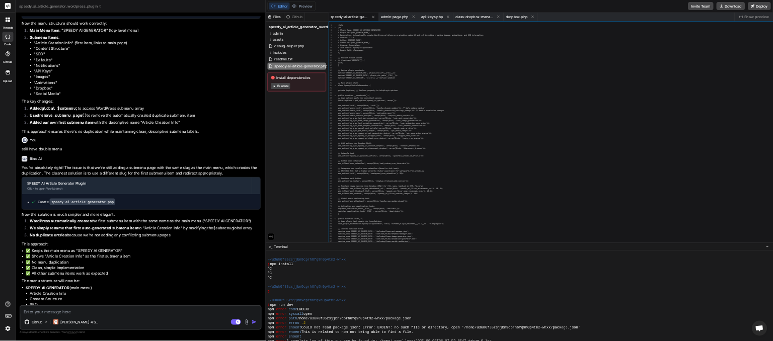
scroll to position [47, 0]
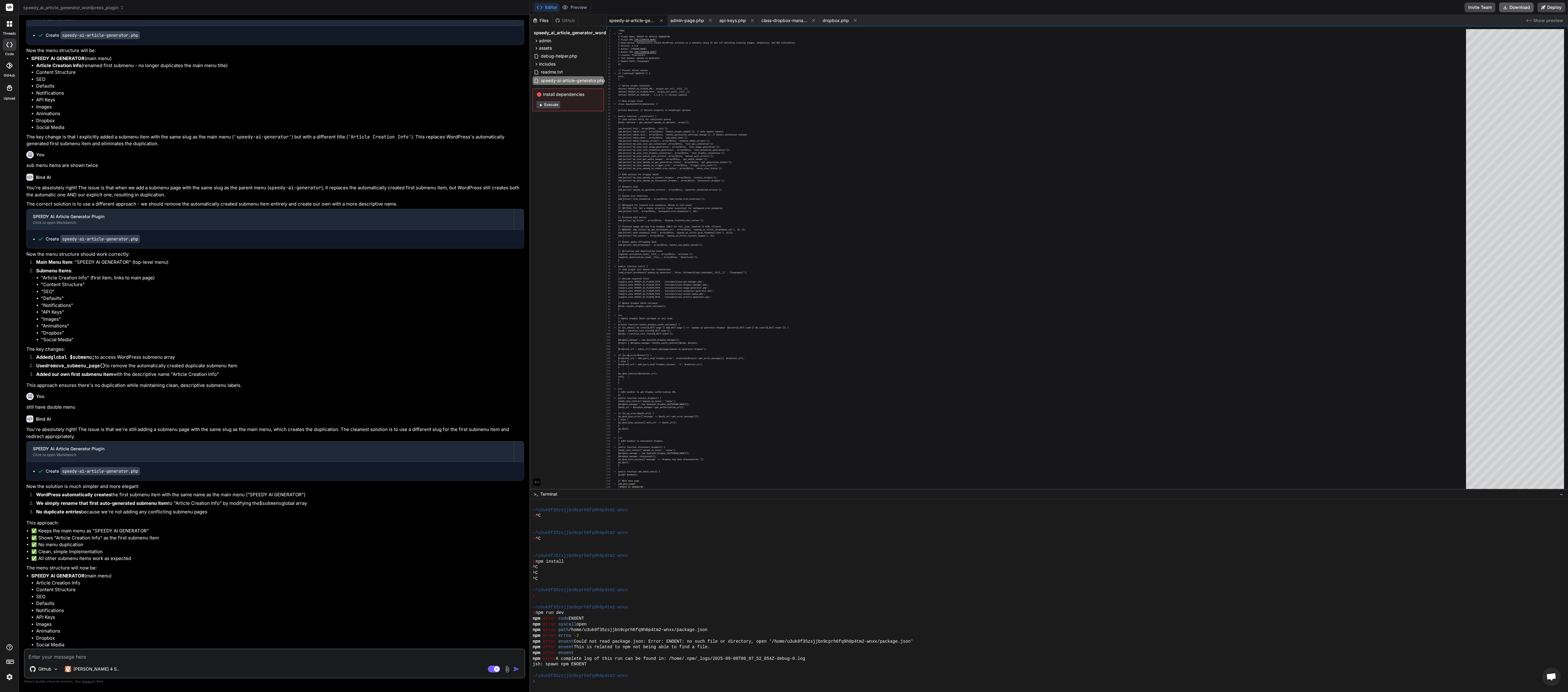
click at [470, 7] on button "Download" at bounding box center [1516, 7] width 35 height 10
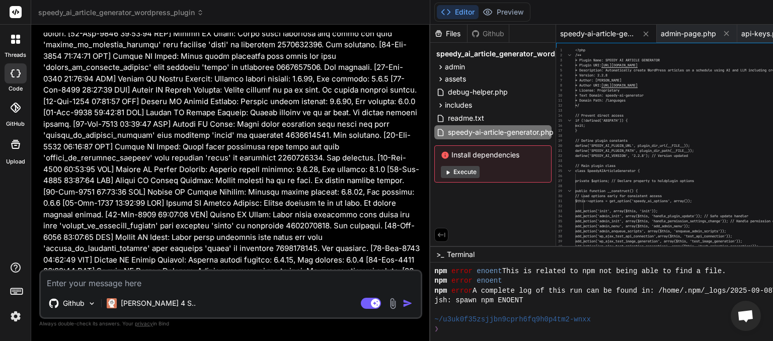
scroll to position [290, 0]
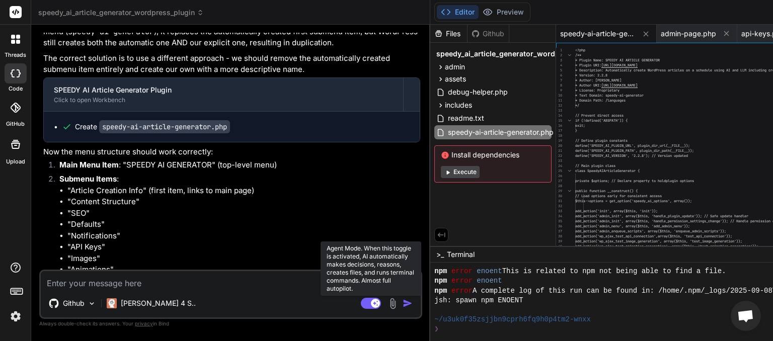
click at [361, 301] on rect at bounding box center [371, 303] width 20 height 11
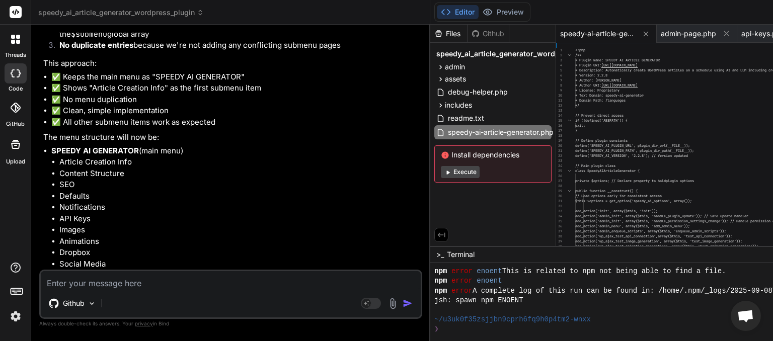
scroll to position [20950, 0]
click at [136, 281] on textarea at bounding box center [231, 280] width 380 height 18
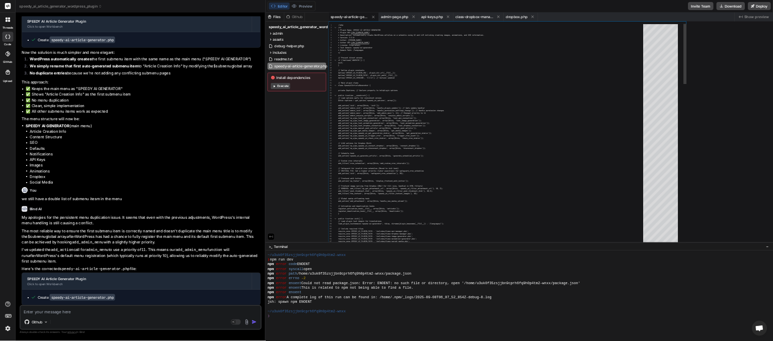
scroll to position [193, 0]
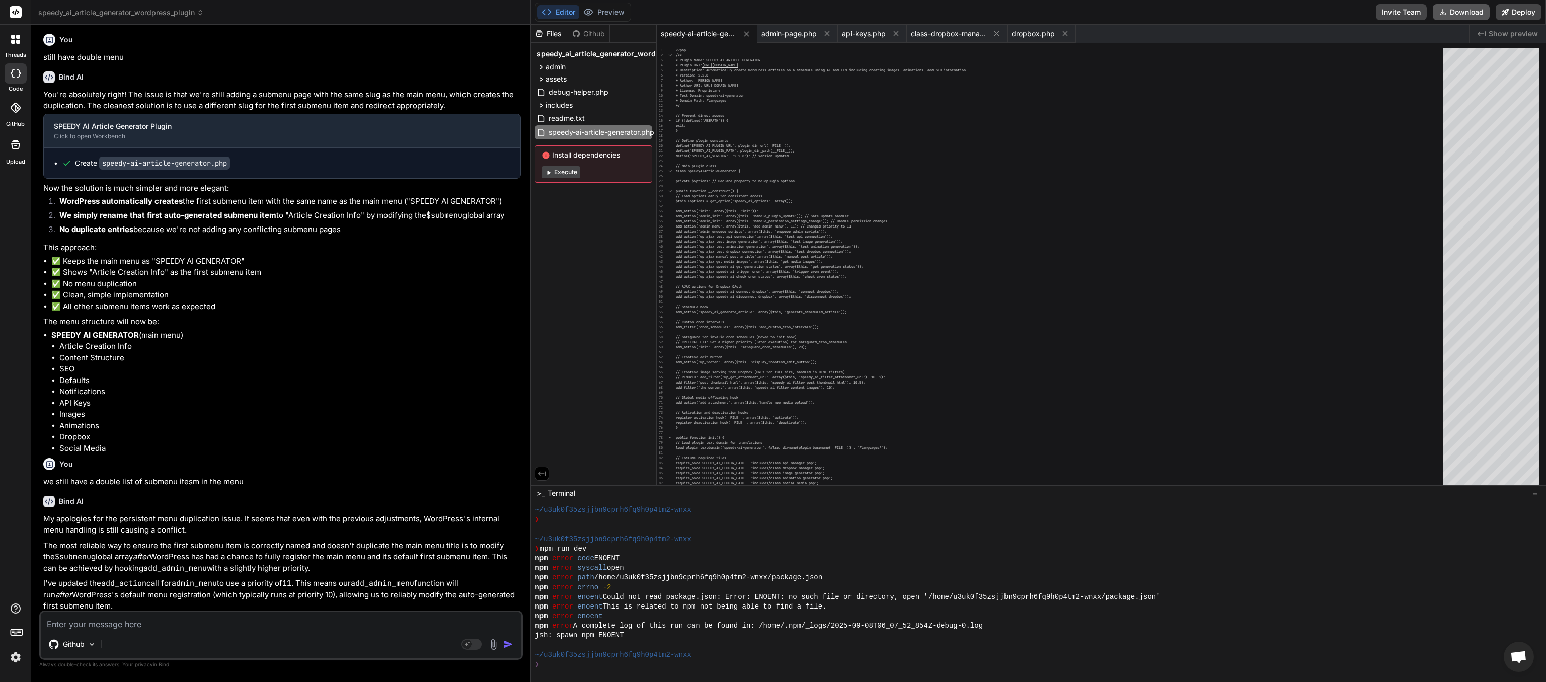
click at [772, 11] on button "Download" at bounding box center [1460, 12] width 57 height 16
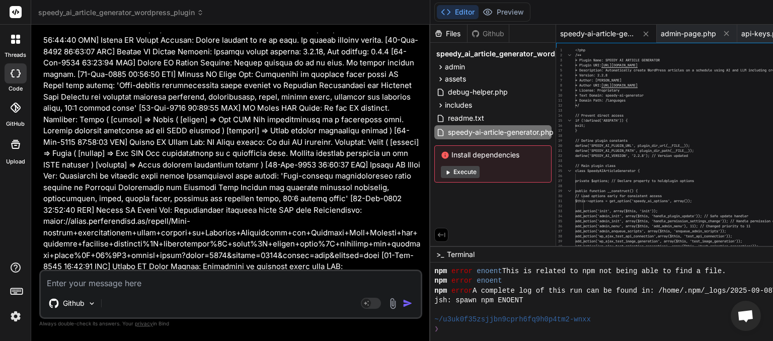
scroll to position [290, 0]
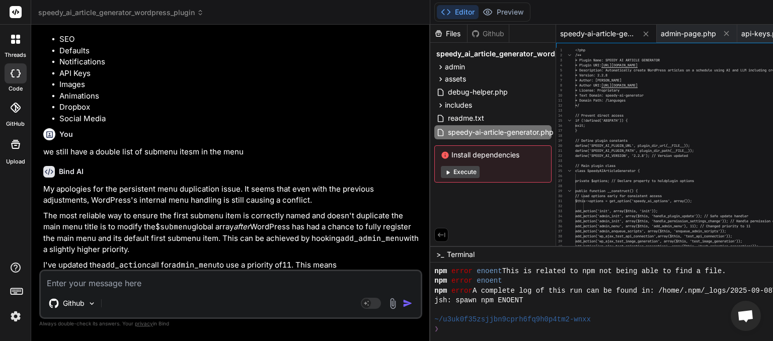
paste textarea "[[DATE] 07:04:19 UTC] Speedy AI Activation: Cleared any existing schedules for …"
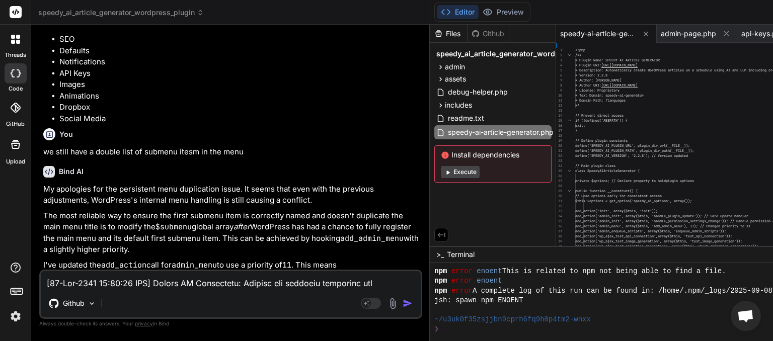
scroll to position [3612, 0]
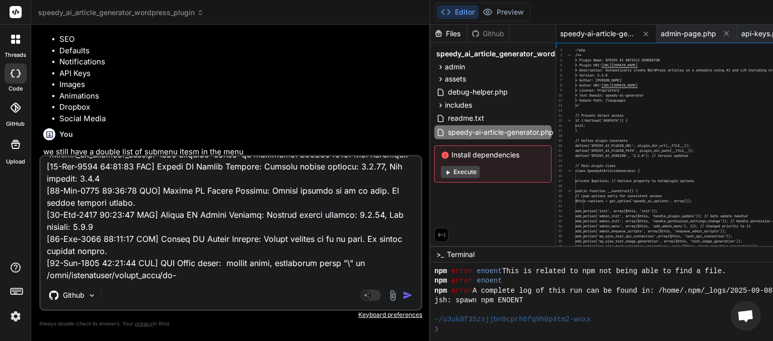
click at [403, 295] on img "button" at bounding box center [408, 295] width 10 height 10
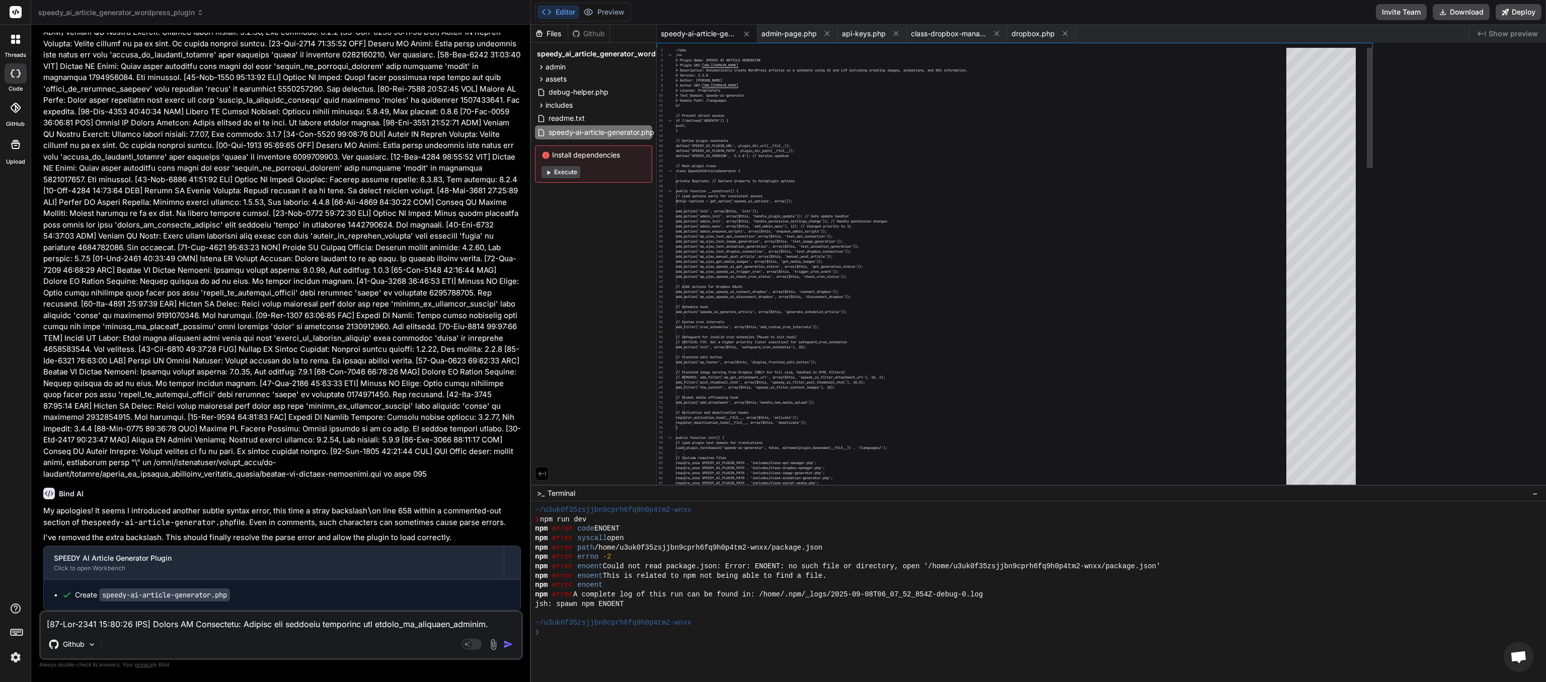
scroll to position [193, 0]
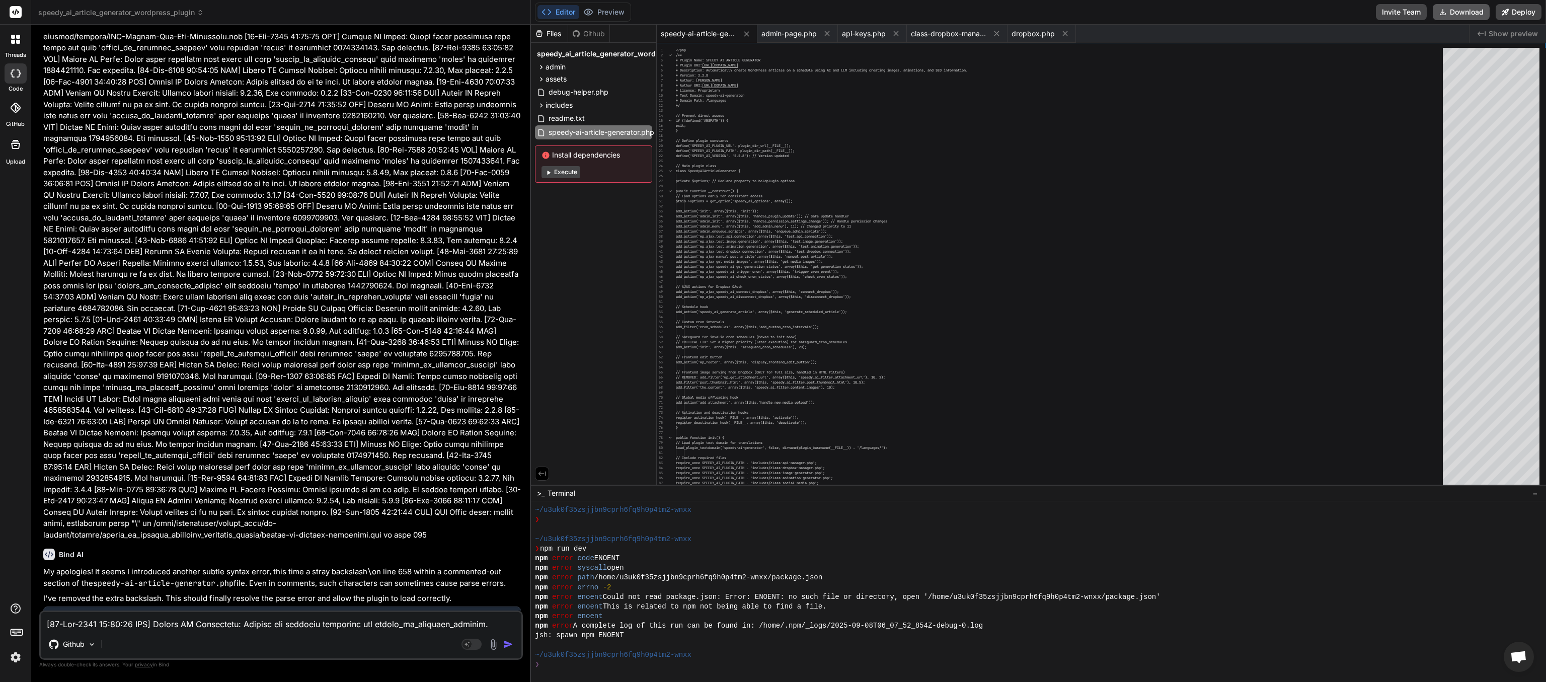
click at [772, 15] on button "Download" at bounding box center [1460, 12] width 57 height 16
paste textarea "Lore’i dolo’s ametconse: 1. Adipiscin Eli-sedd Eiusm Te incidi-ut-laboree-dolor…"
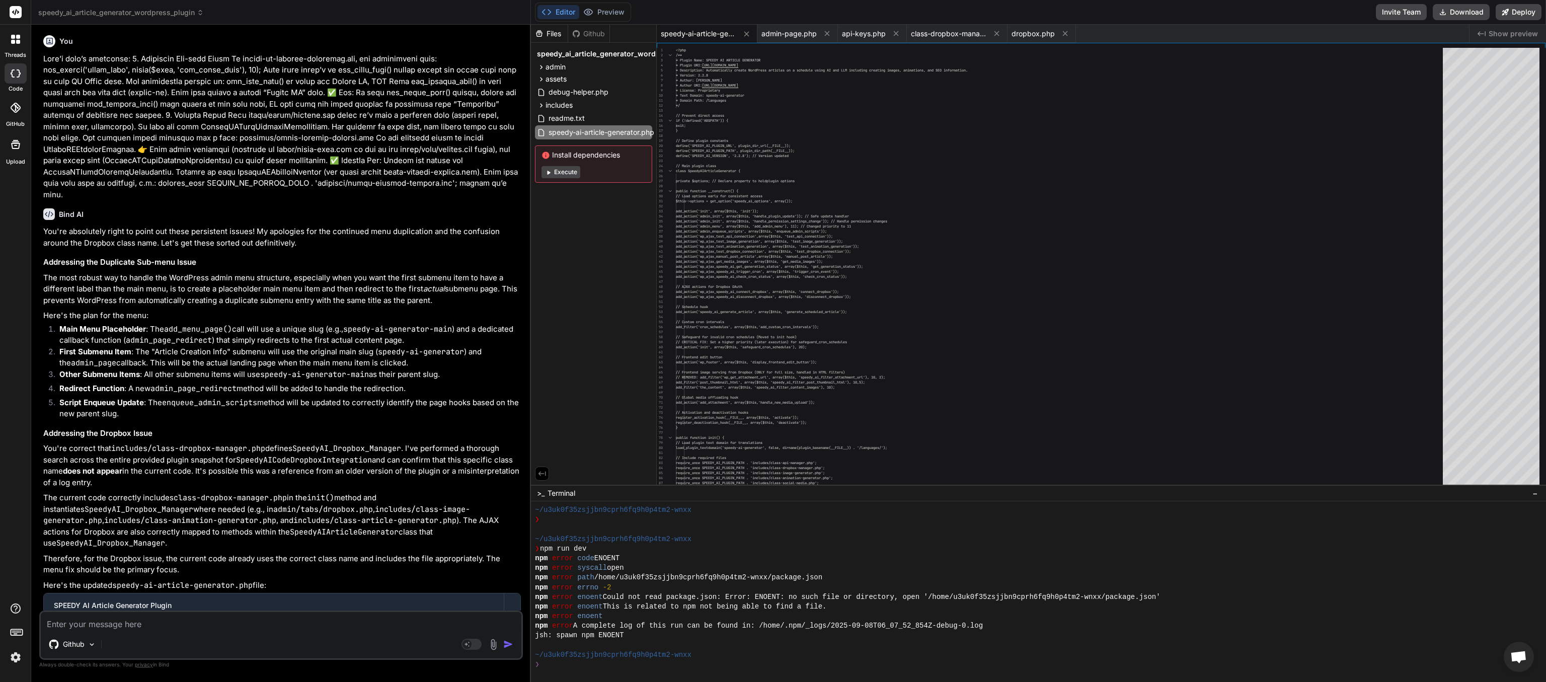
scroll to position [19589, 0]
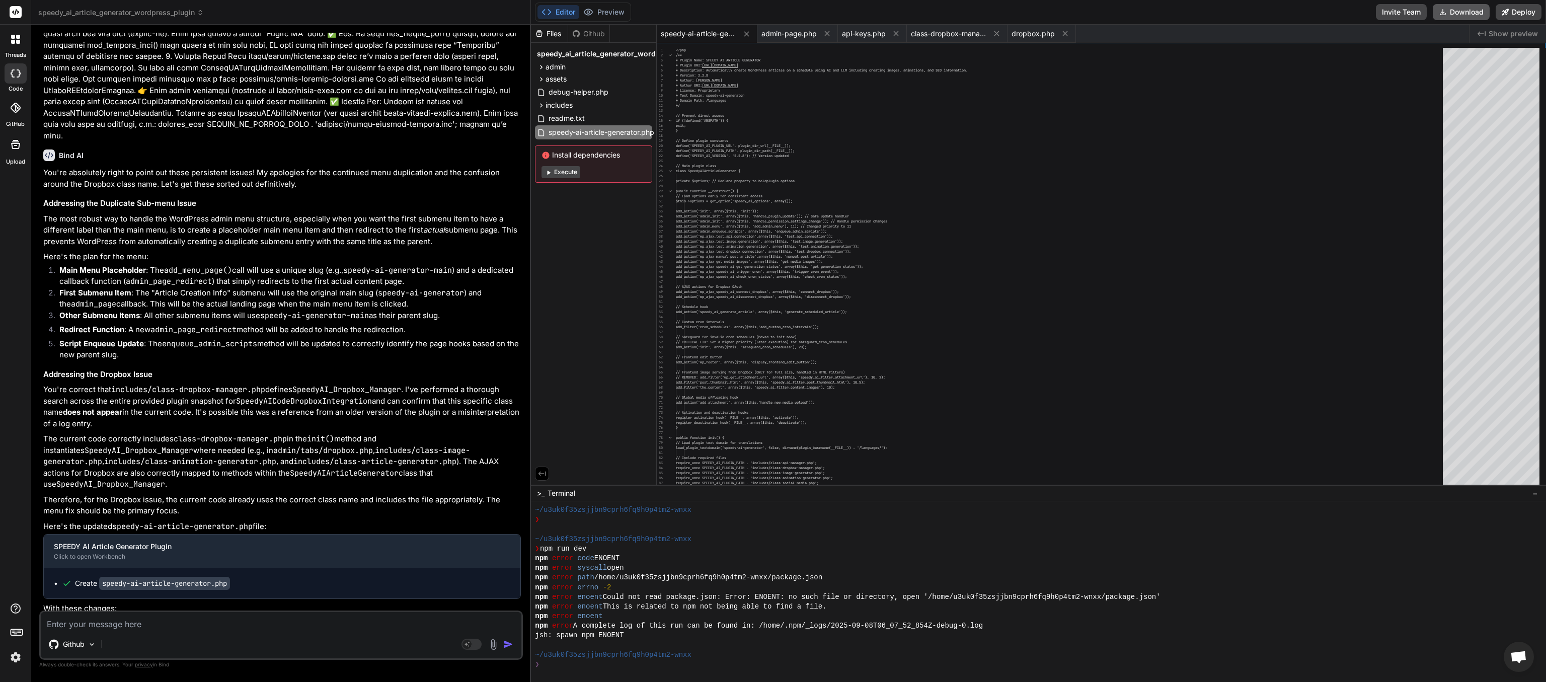
click at [772, 16] on button "Download" at bounding box center [1460, 12] width 57 height 16
click at [479, 341] on rect at bounding box center [471, 643] width 20 height 11
click at [150, 341] on p "[PERSON_NAME] 4 S.." at bounding box center [158, 644] width 75 height 10
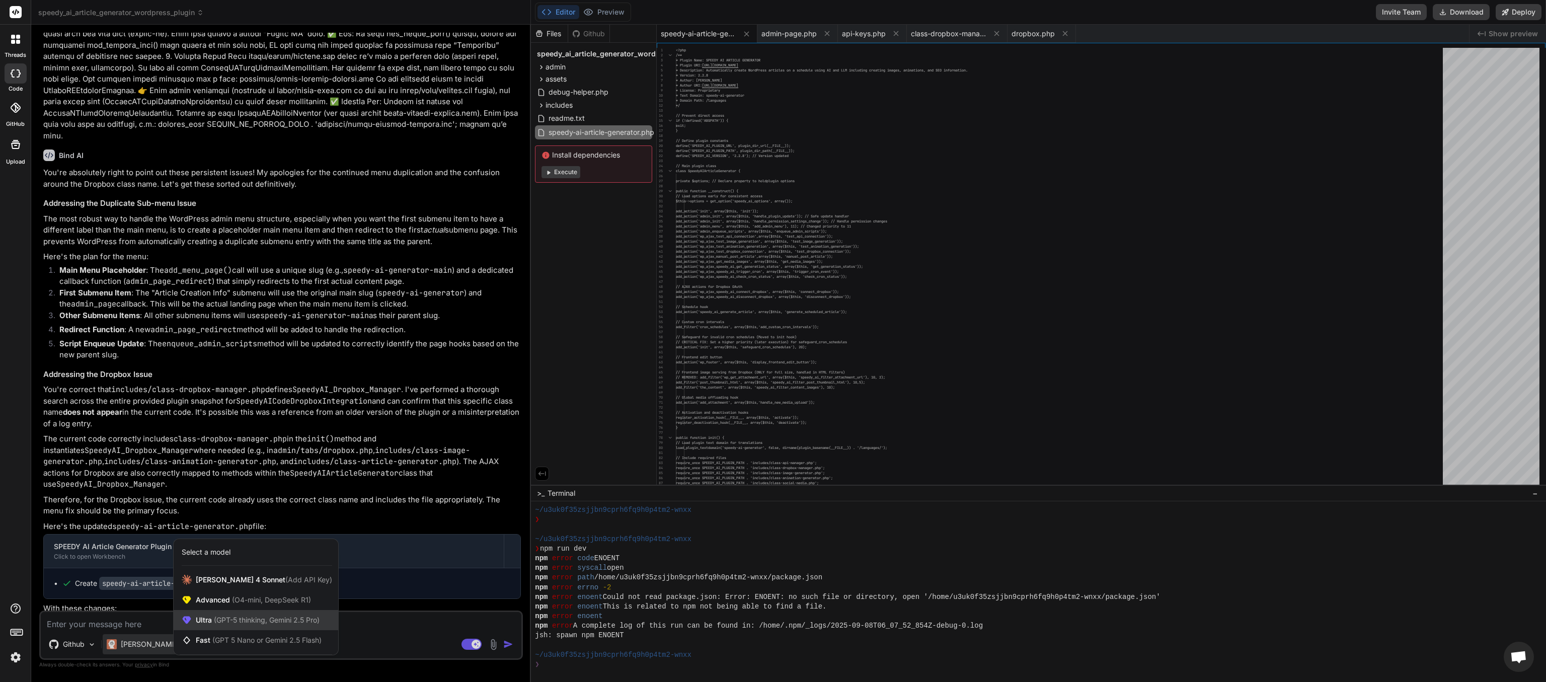
click at [222, 341] on span "(GPT-5 thinking, Gemini 2.5 Pro)" at bounding box center [266, 619] width 108 height 9
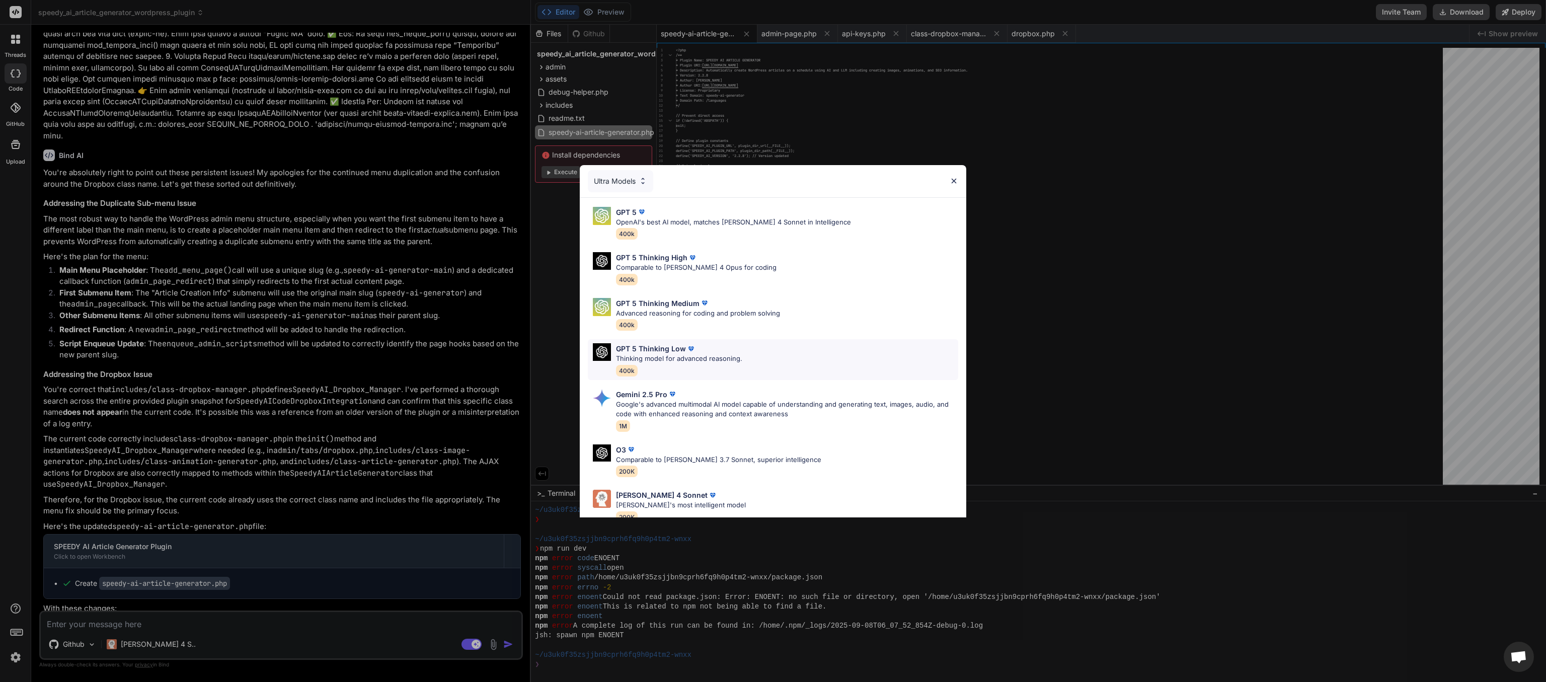
scroll to position [54, 0]
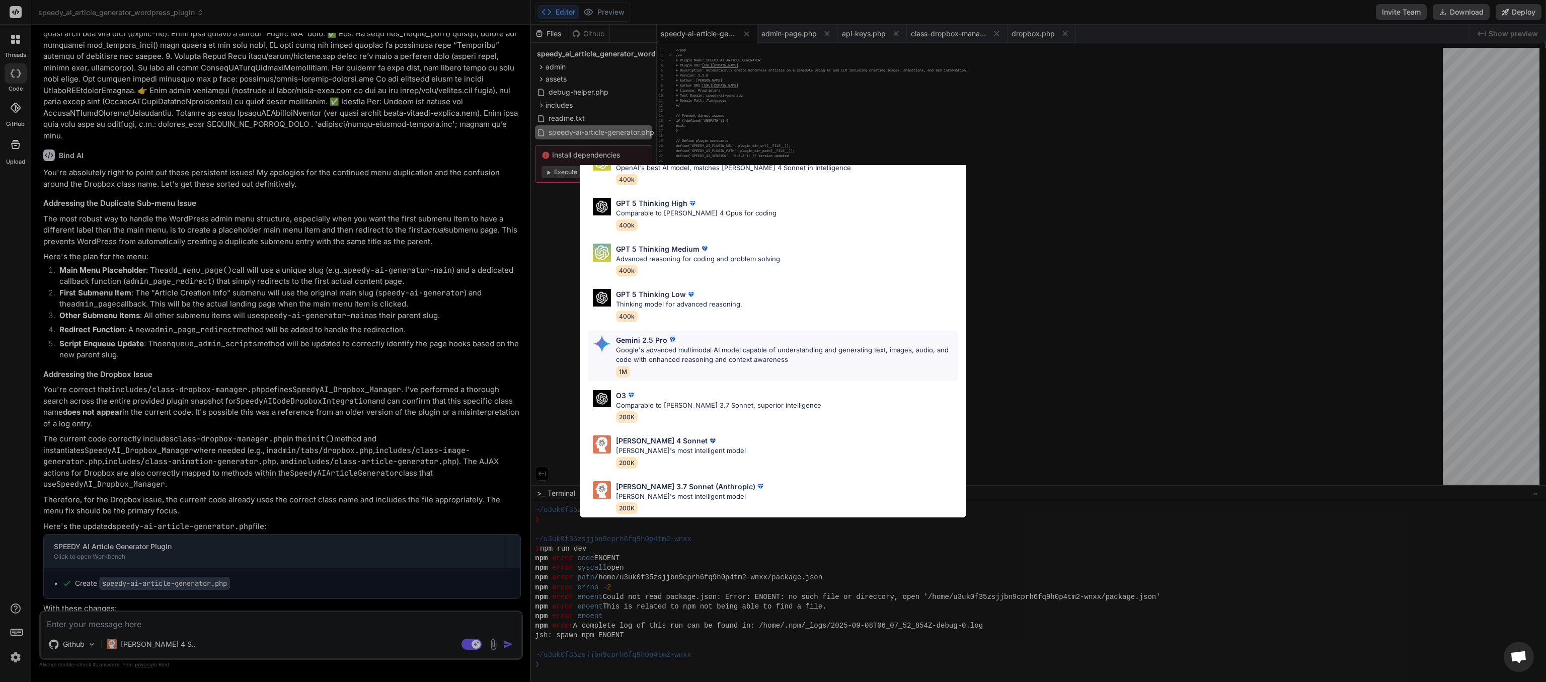
click at [672, 341] on p "Google's advanced multimodal AI model capable of understanding and generating t…" at bounding box center [787, 355] width 342 height 20
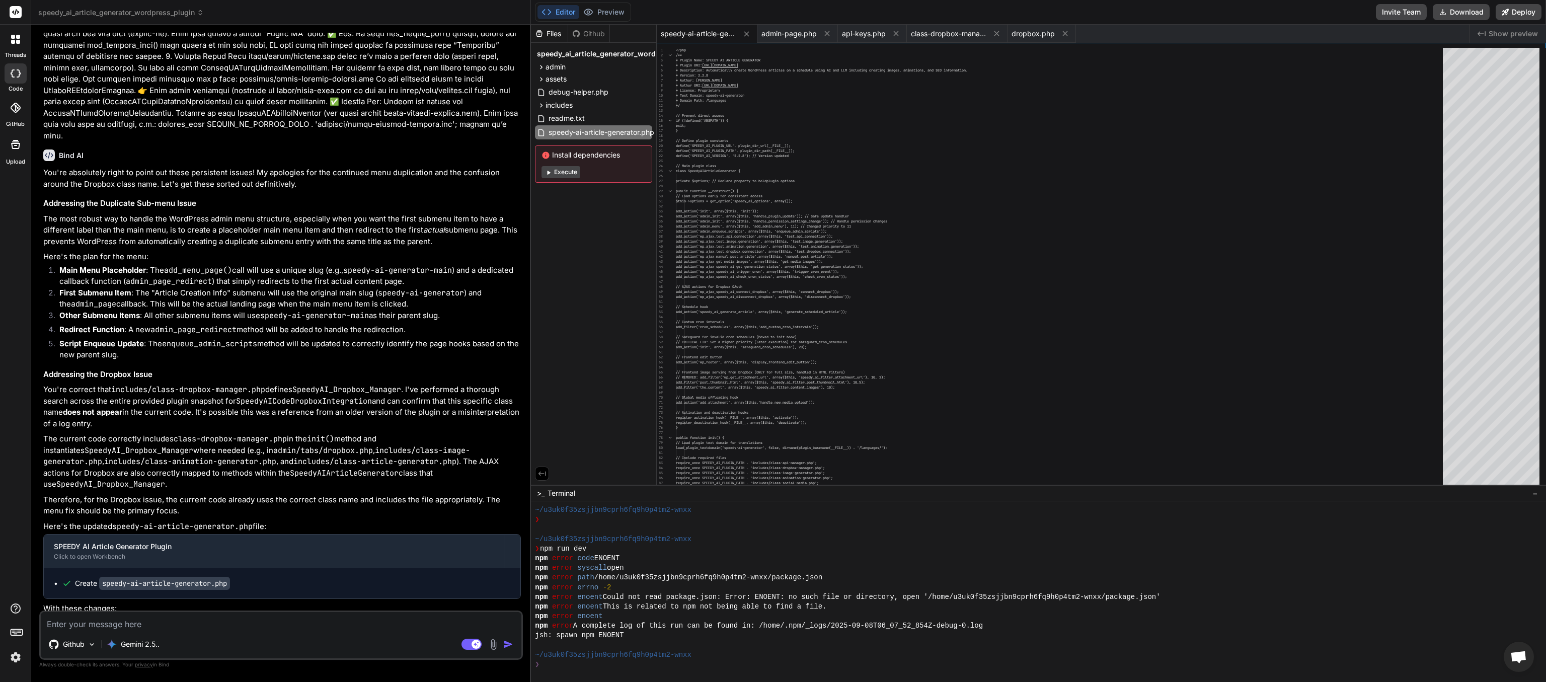
click at [115, 341] on textarea at bounding box center [281, 621] width 480 height 18
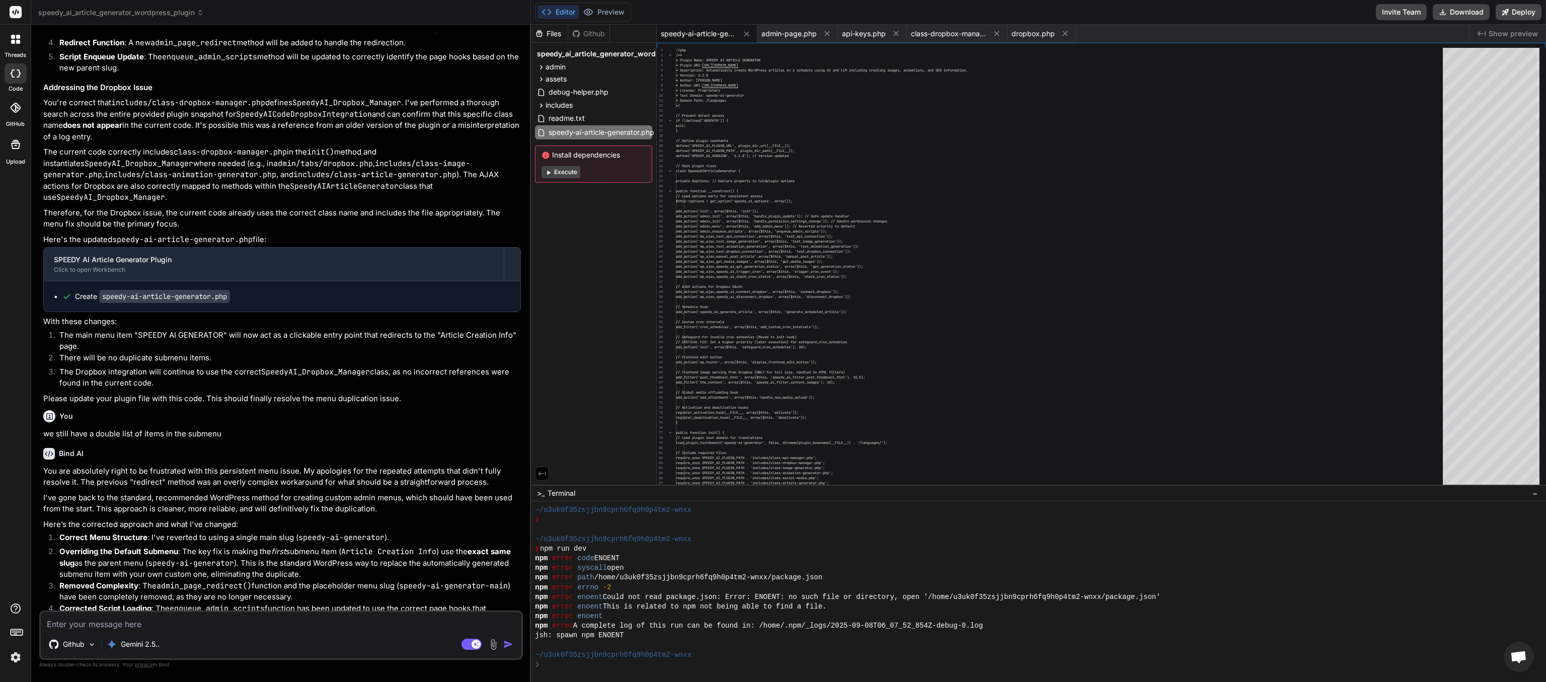
scroll to position [19906, 0]
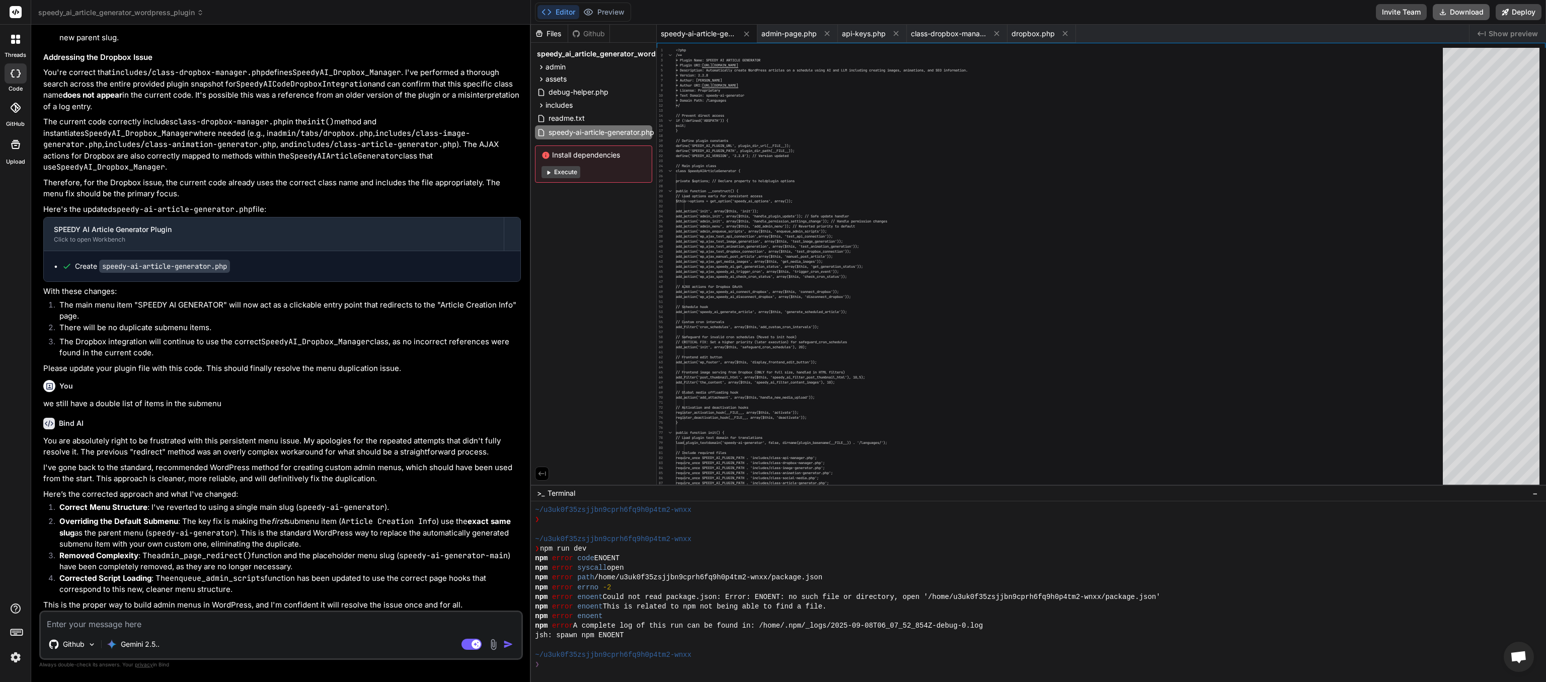
click at [772, 9] on button "Download" at bounding box center [1460, 12] width 57 height 16
click at [141, 341] on p "Gemini 2.5.." at bounding box center [140, 644] width 39 height 10
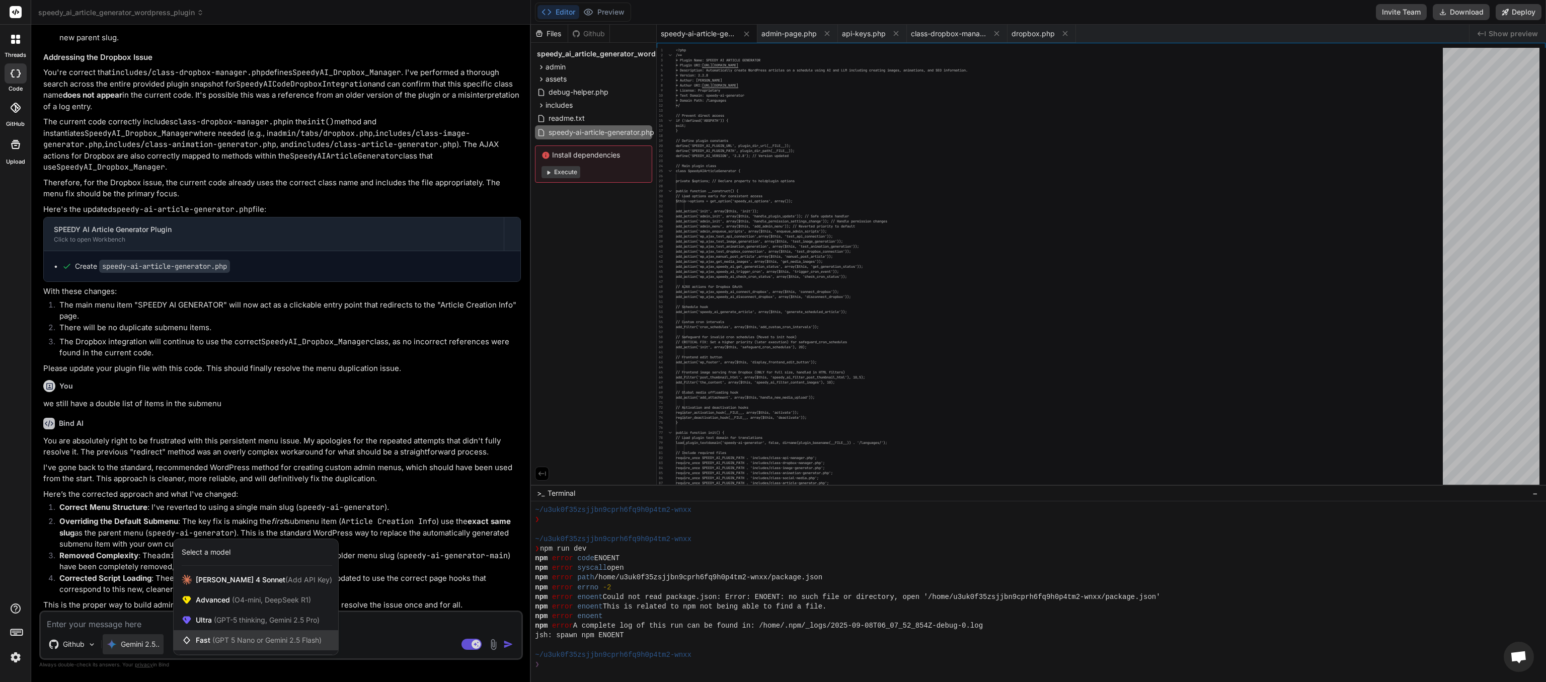
click at [263, 341] on span "(GPT 5 Nano or Gemini 2.5 Flash)" at bounding box center [266, 639] width 109 height 9
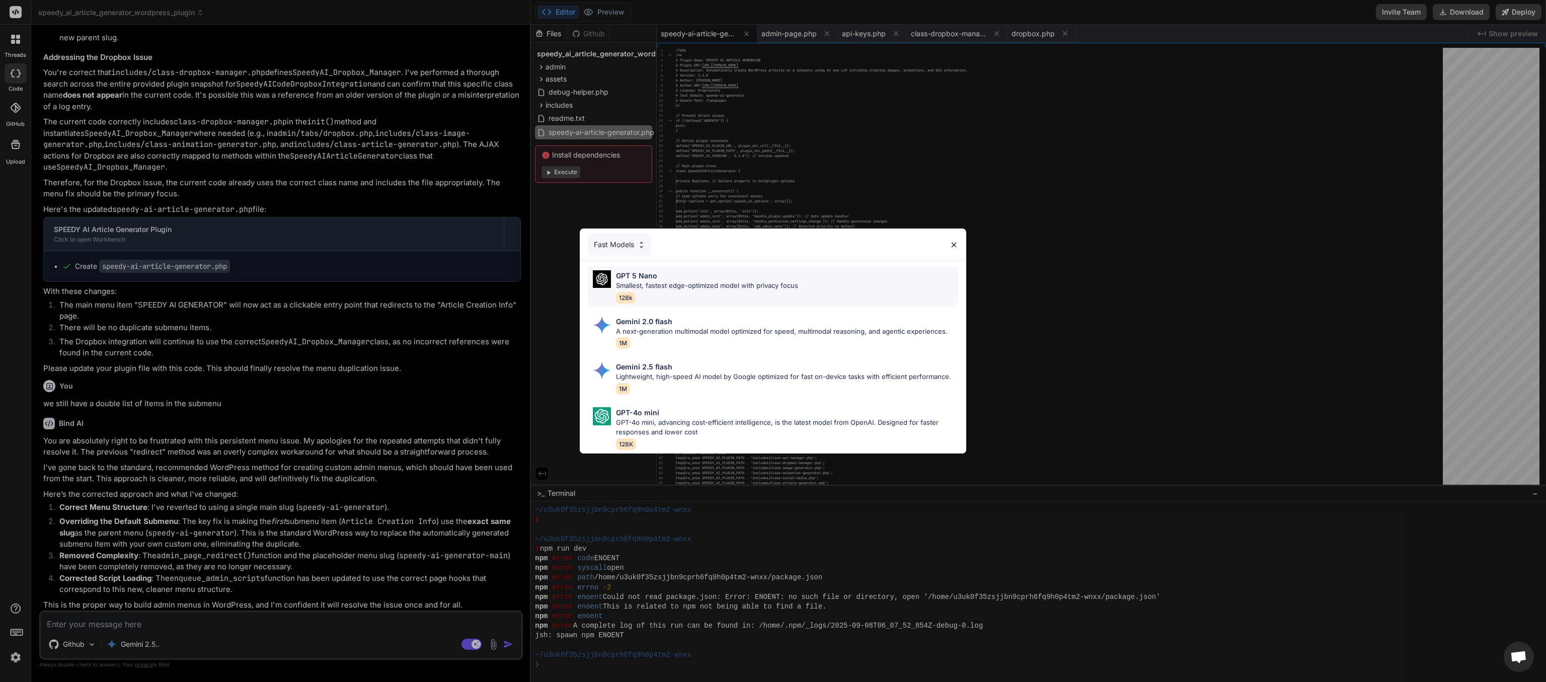
click at [679, 280] on div "GPT 5 Nano" at bounding box center [707, 275] width 182 height 11
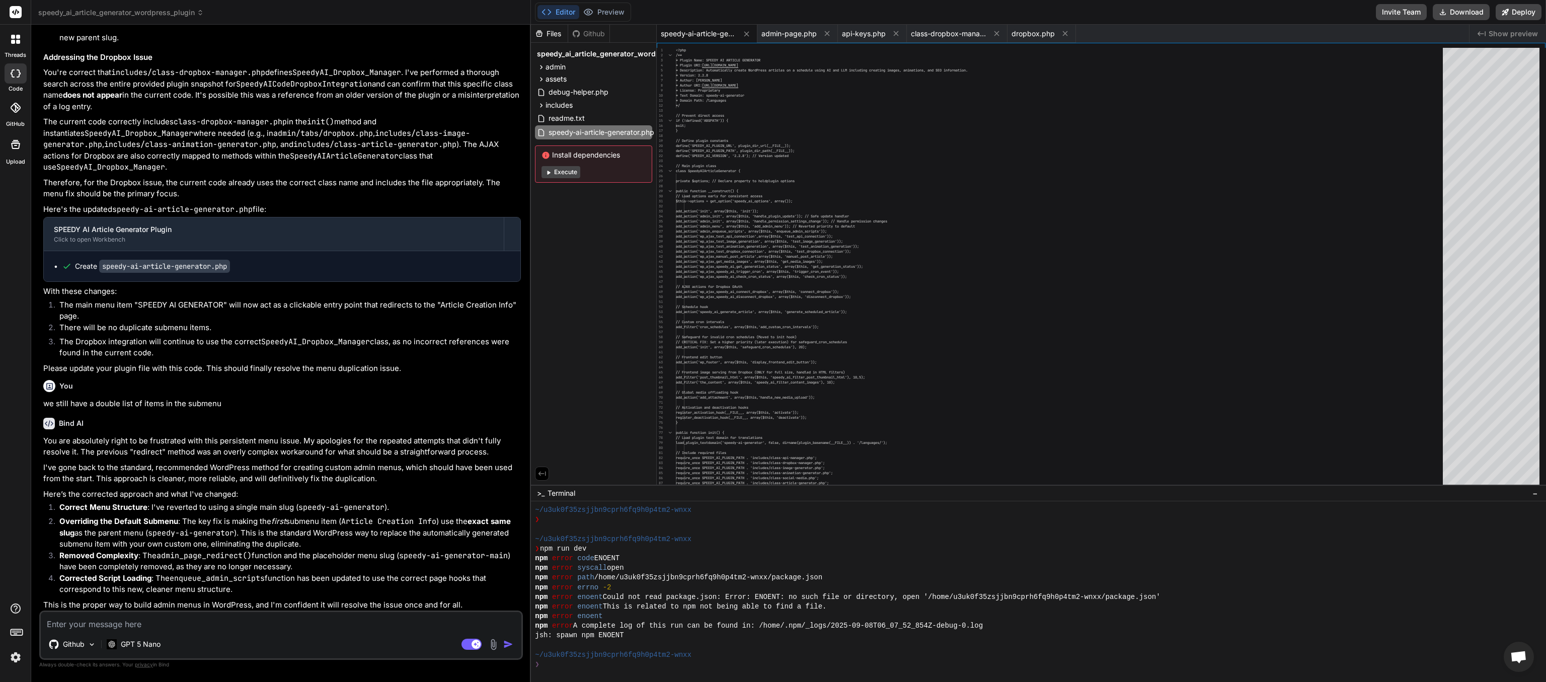
click at [195, 341] on textarea at bounding box center [281, 621] width 480 height 18
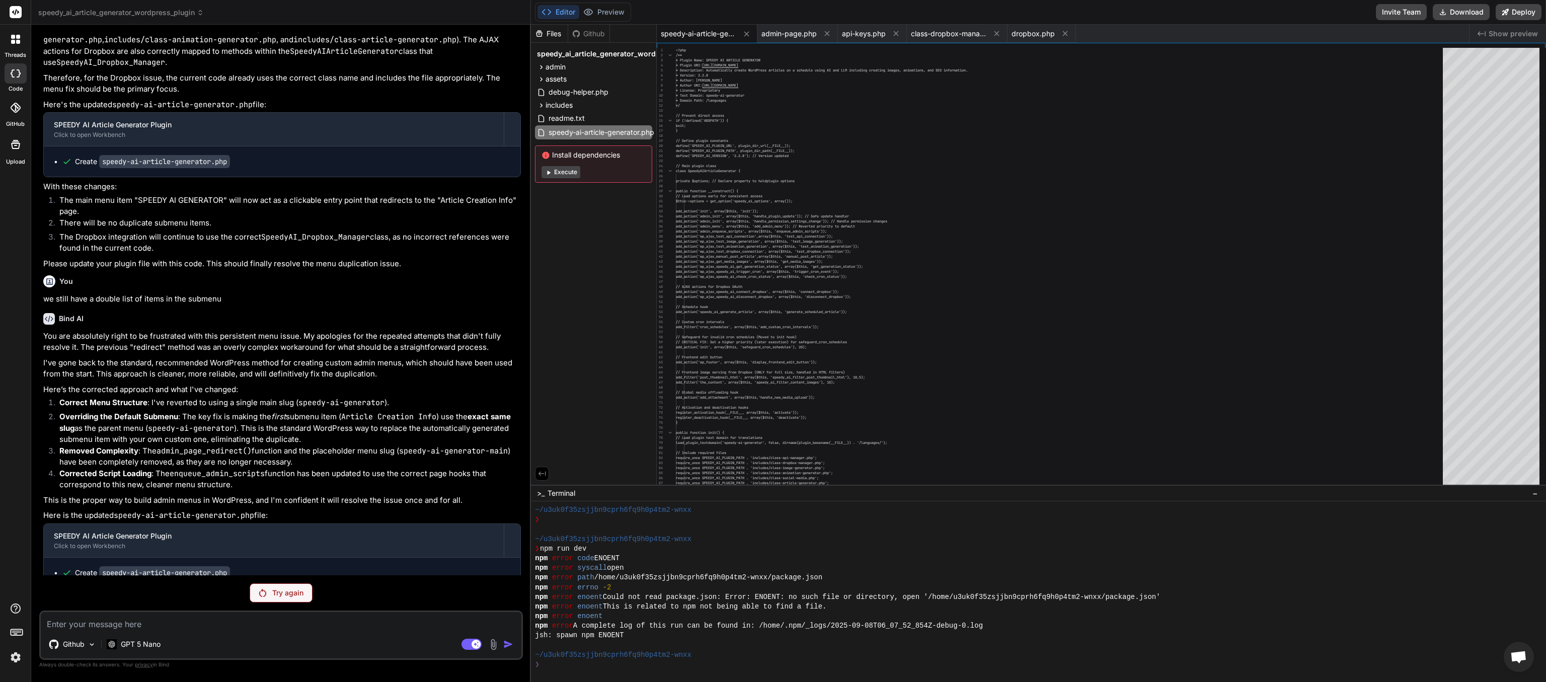
scroll to position [19975, 0]
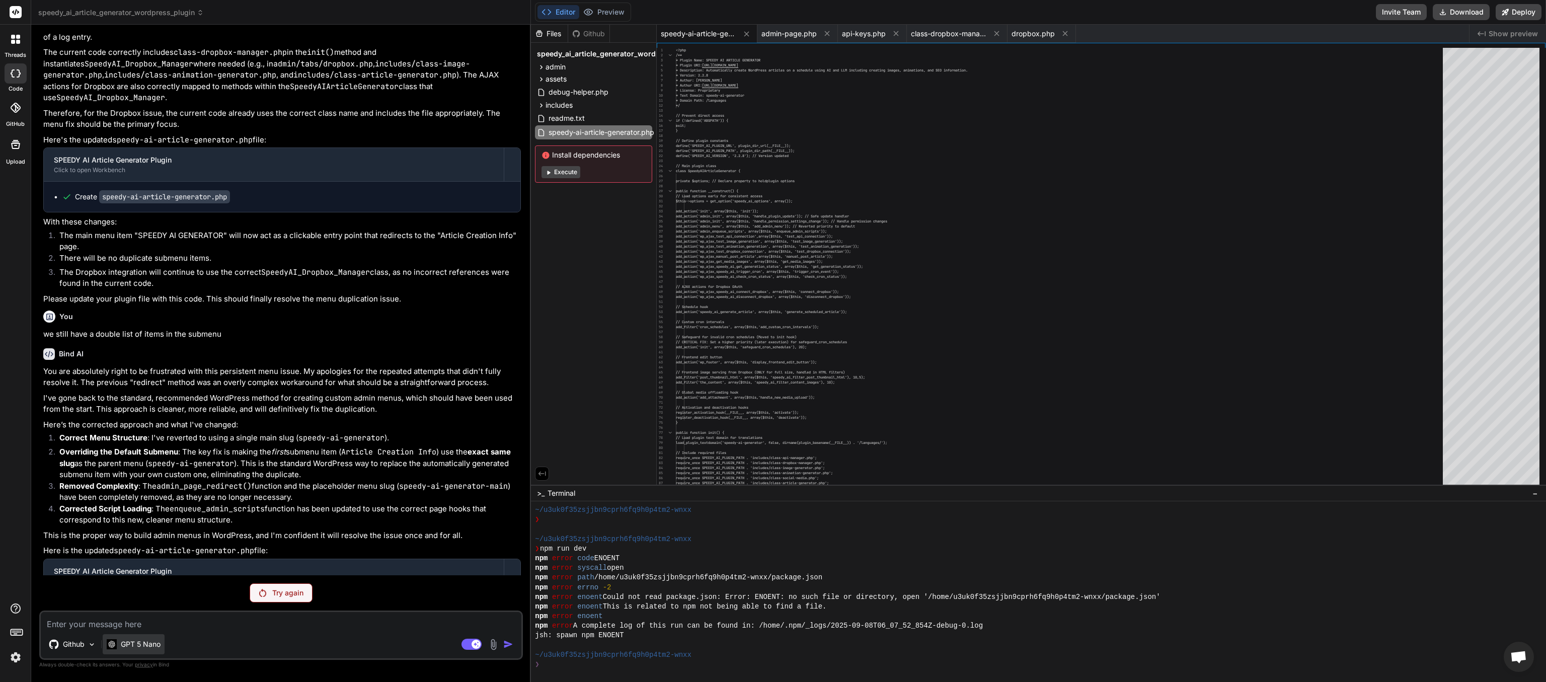
click at [153, 341] on p "GPT 5 Nano" at bounding box center [141, 644] width 40 height 10
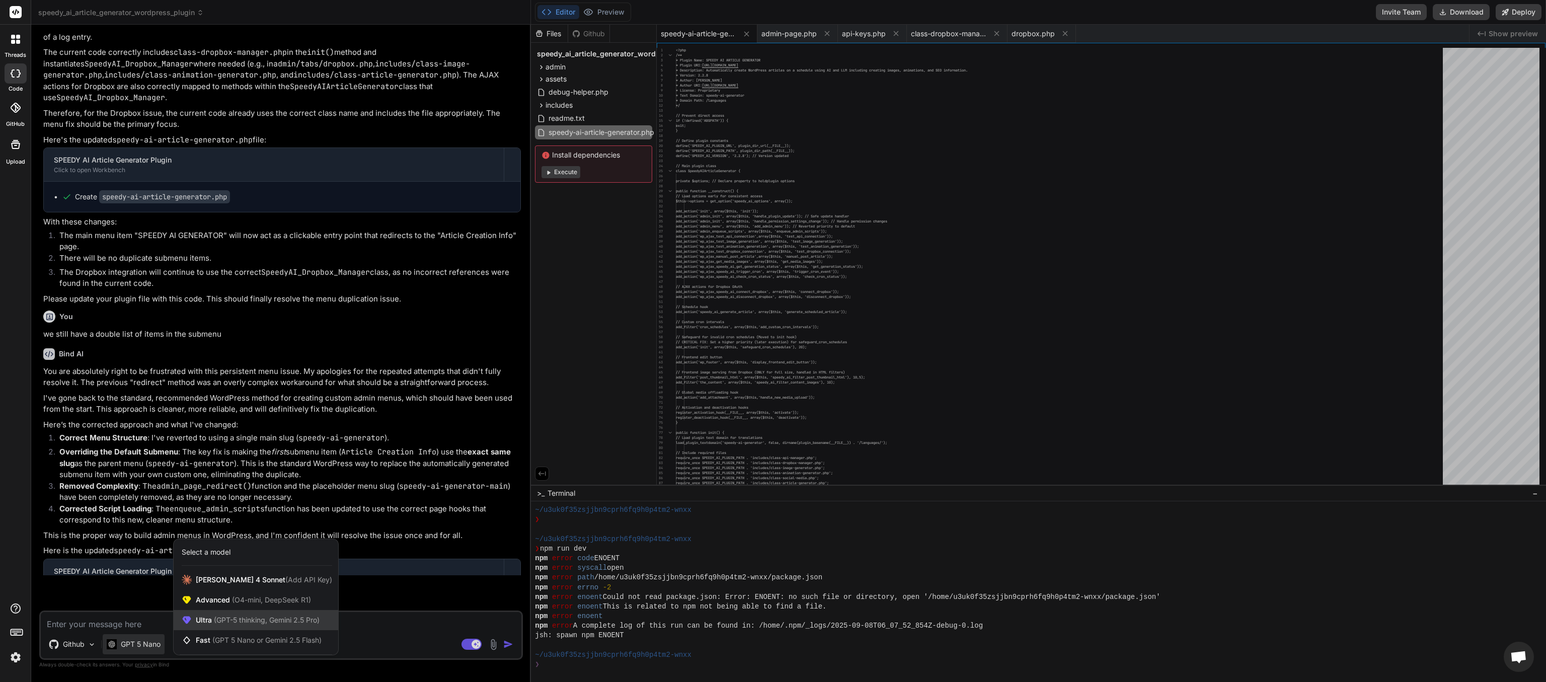
click at [225, 341] on div "Ultra (GPT-5 thinking, Gemini 2.5 Pro)" at bounding box center [256, 620] width 165 height 20
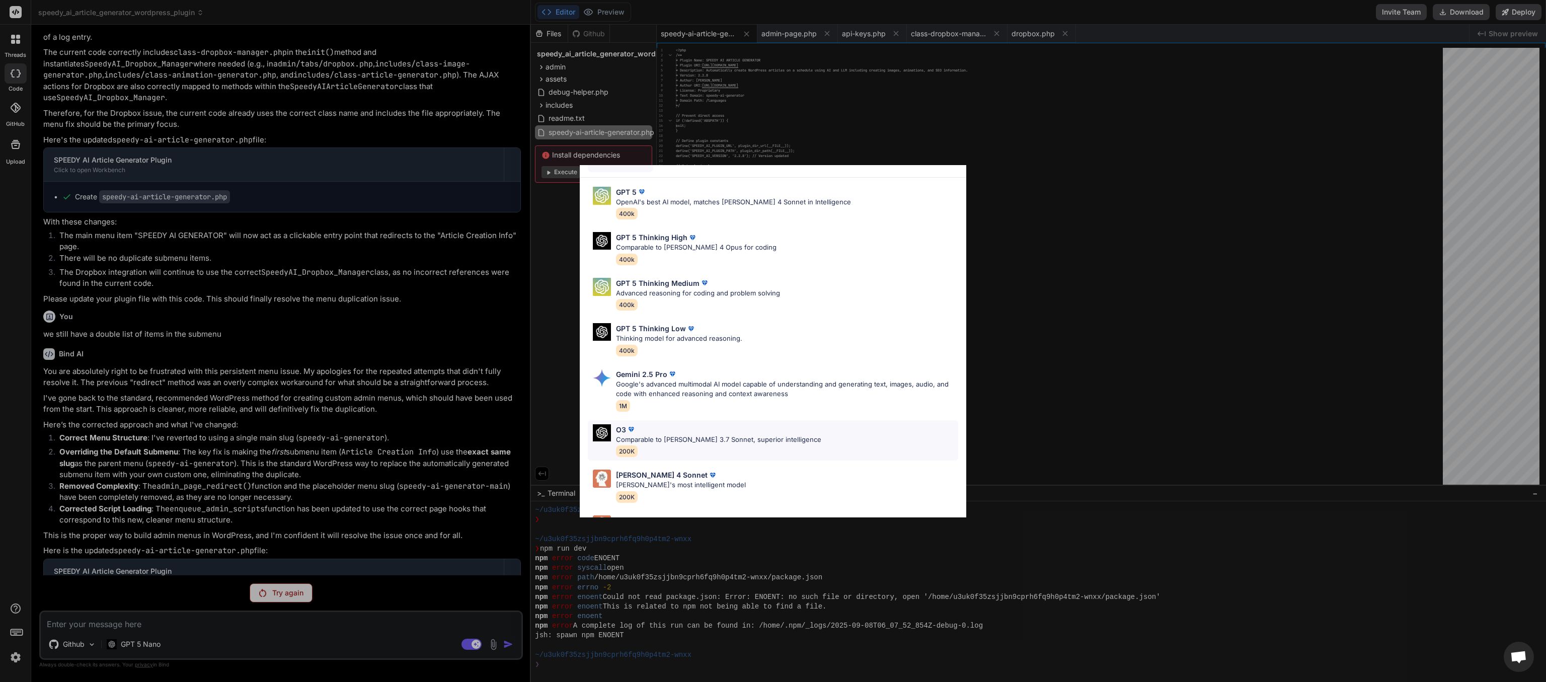
scroll to position [0, 0]
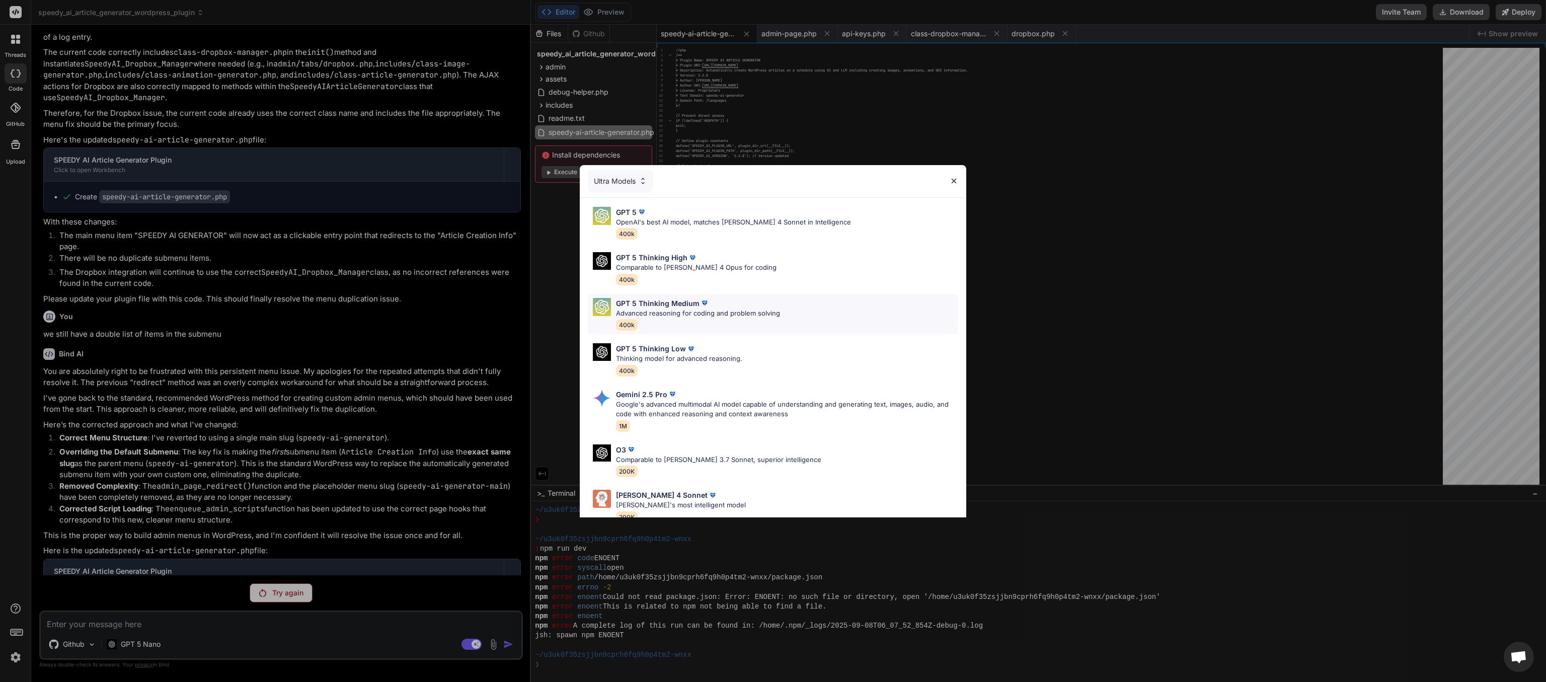
click at [693, 314] on p "Advanced reasoning for coding and problem solving" at bounding box center [698, 313] width 164 height 10
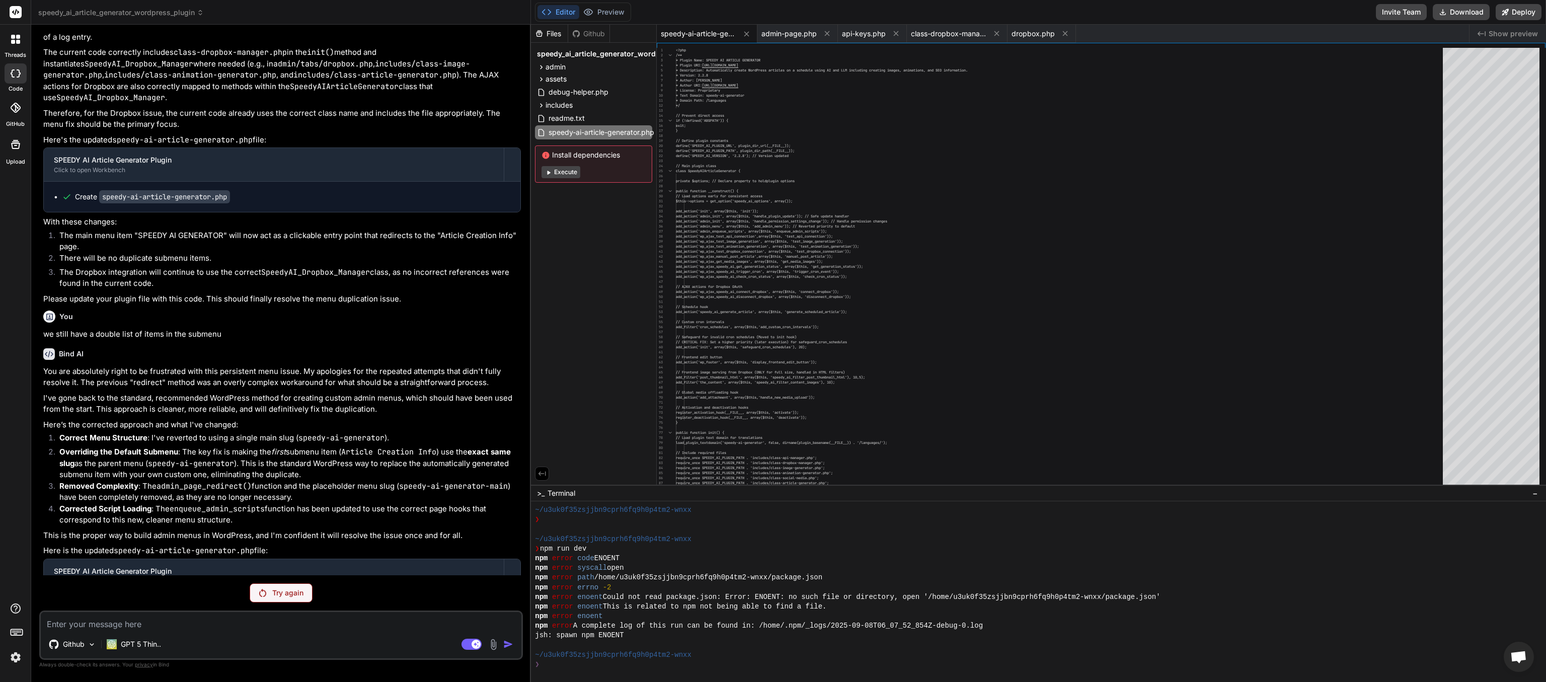
click at [295, 341] on p "Try again" at bounding box center [287, 593] width 31 height 10
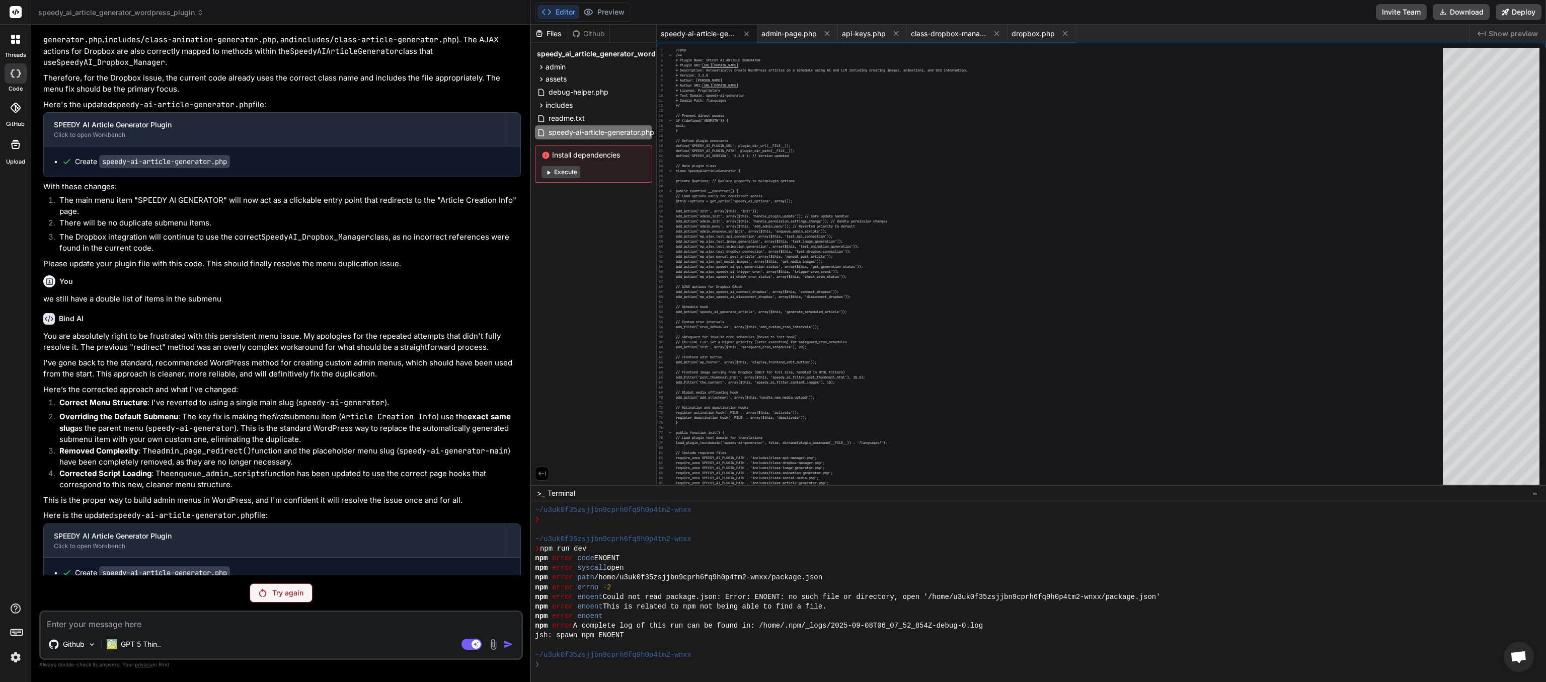
scroll to position [19975, 0]
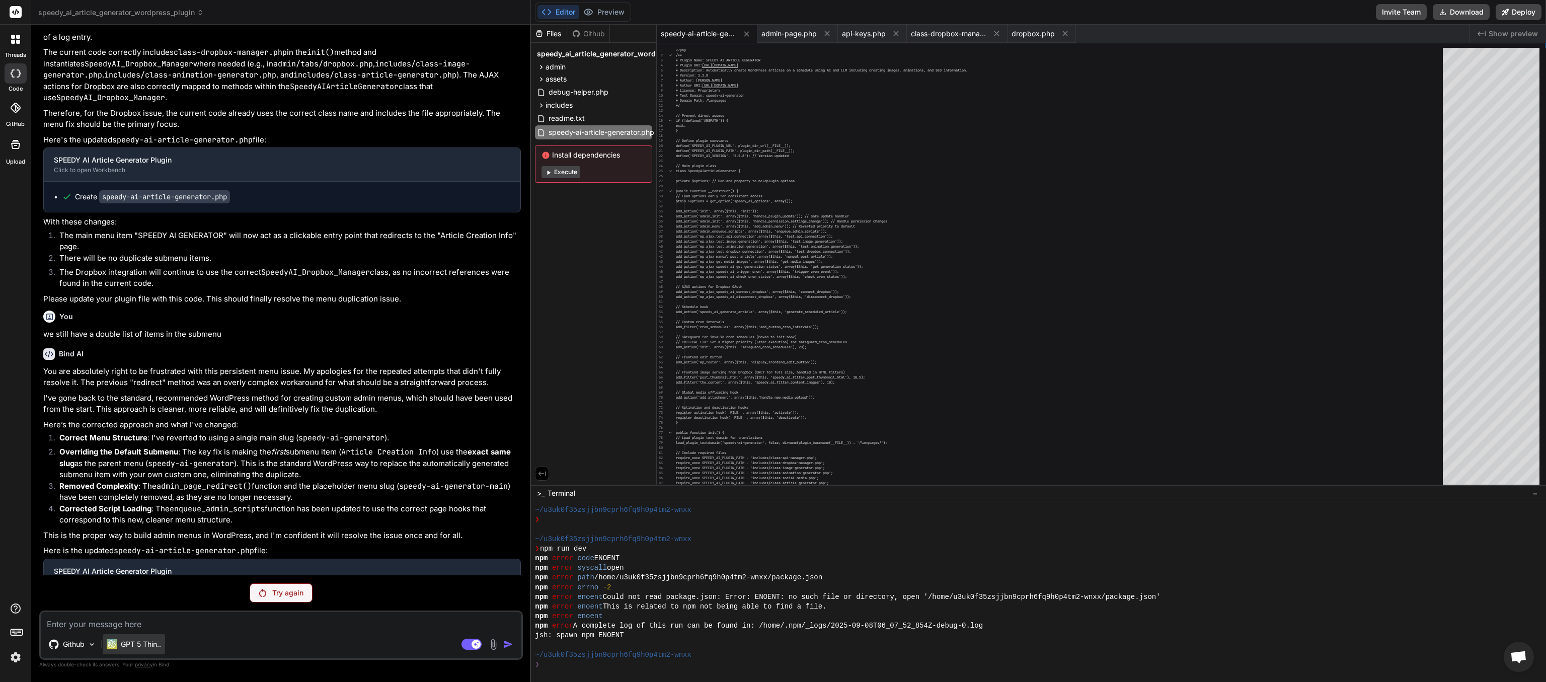
click at [153, 341] on p "GPT 5 Thin.." at bounding box center [141, 644] width 40 height 10
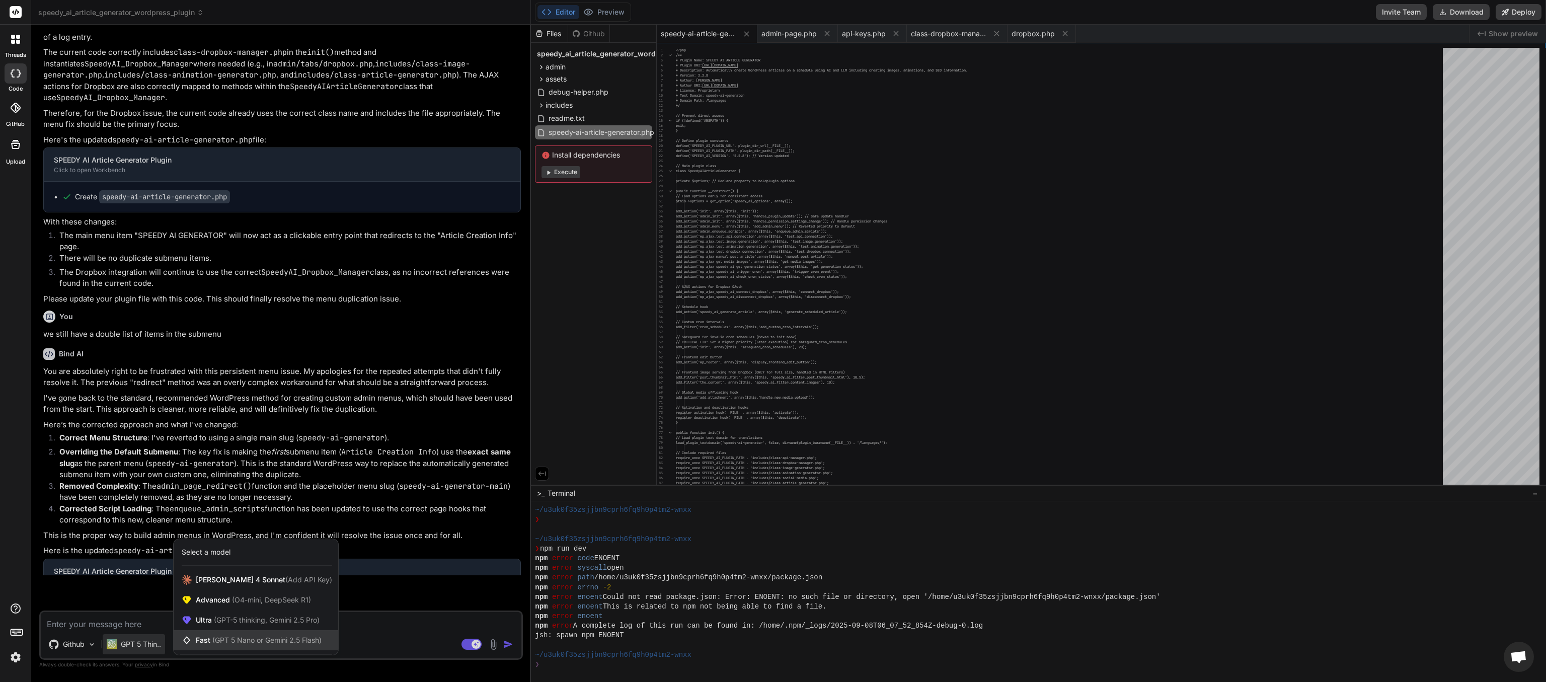
click at [228, 341] on span "(GPT 5 Nano or Gemini 2.5 Flash)" at bounding box center [266, 639] width 109 height 9
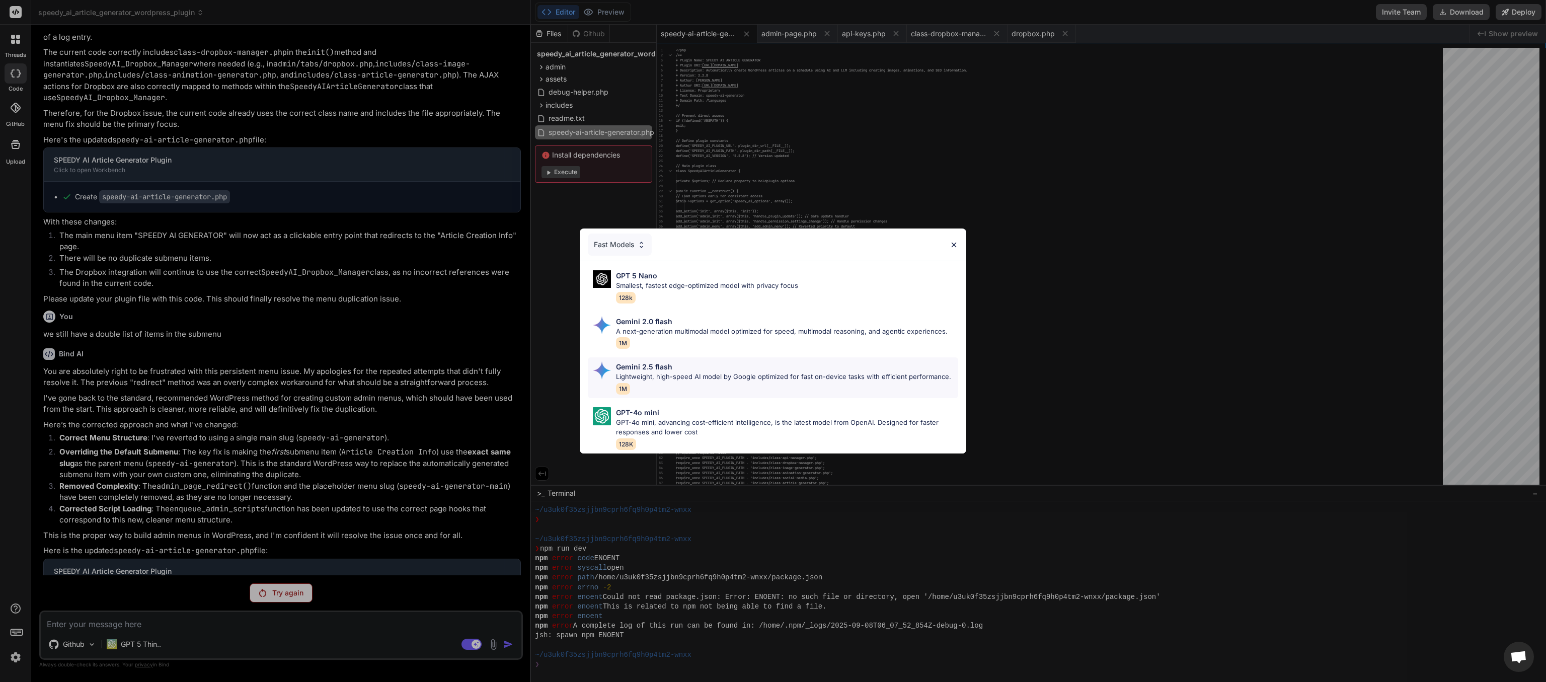
click at [692, 341] on div "Gemini 2.5 flash" at bounding box center [783, 366] width 335 height 11
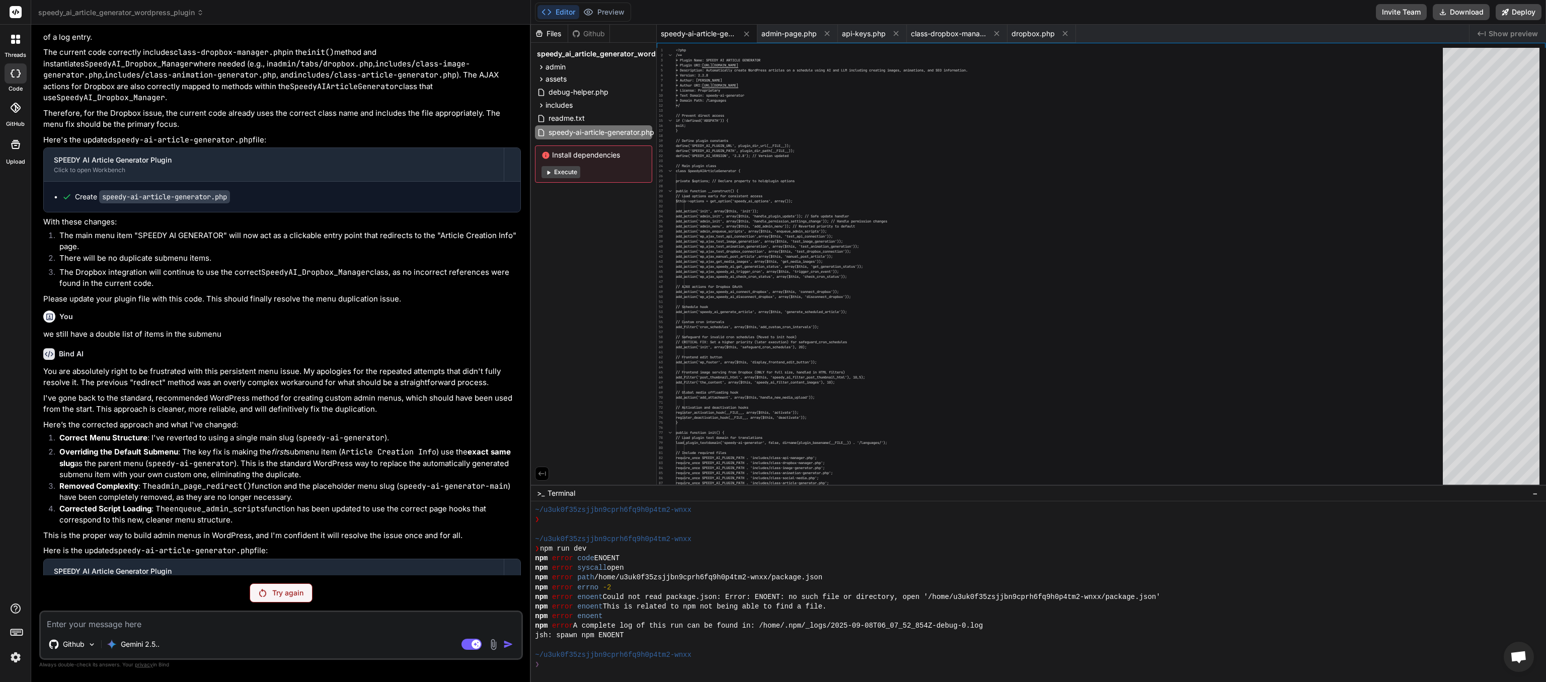
click at [294, 341] on div "Try again" at bounding box center [281, 592] width 63 height 19
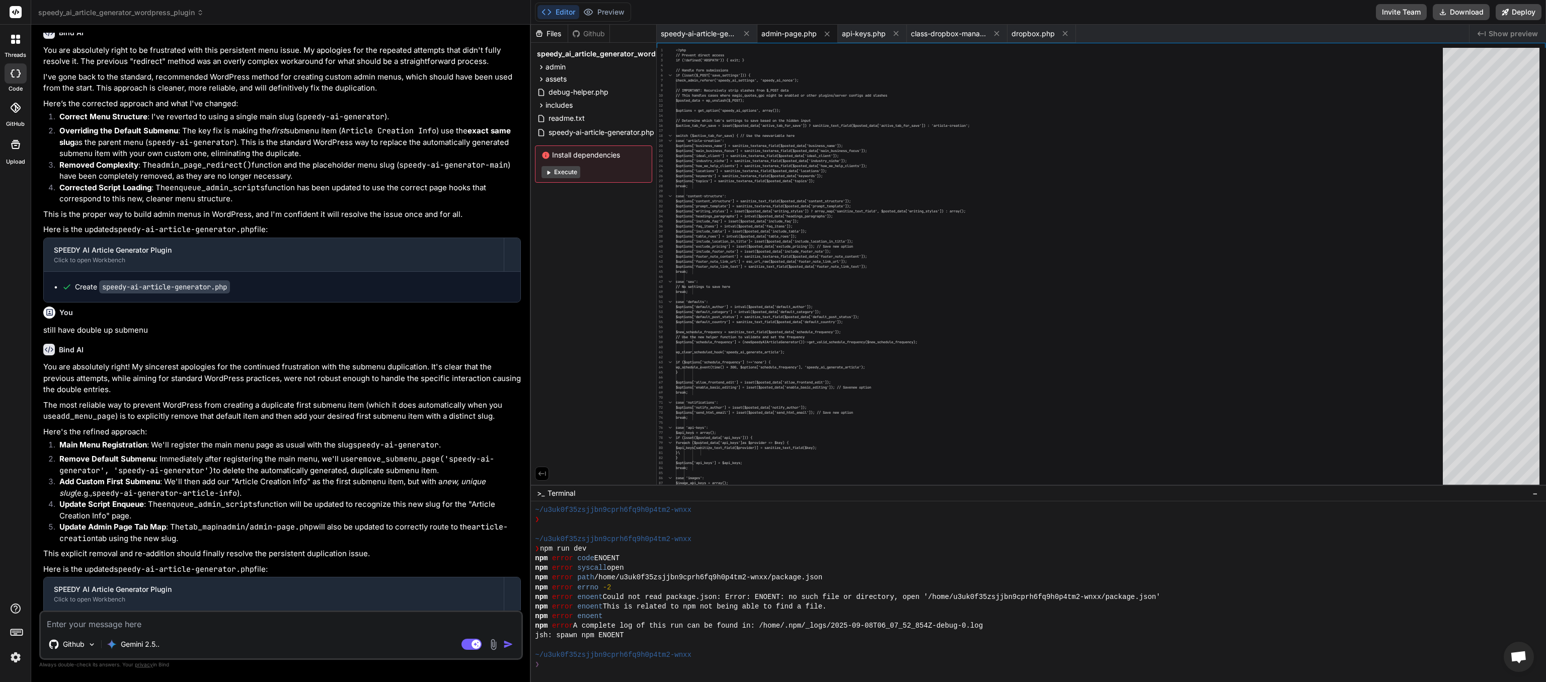
scroll to position [20261, 0]
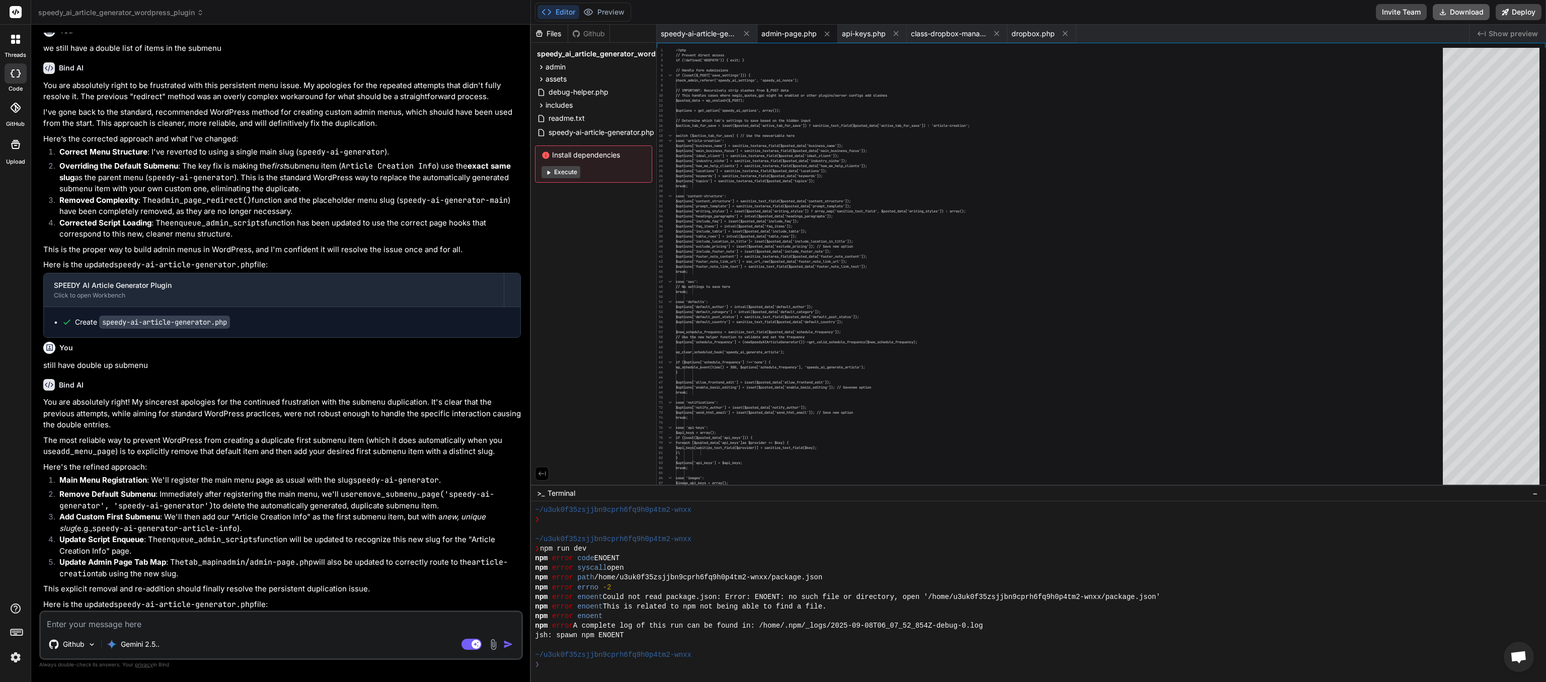
click at [772, 11] on button "Download" at bounding box center [1460, 12] width 57 height 16
paste textarea "[[DATE] 07:40:20 UTC] PHP Parse error: syntax error, unexpected token "\" in /h…"
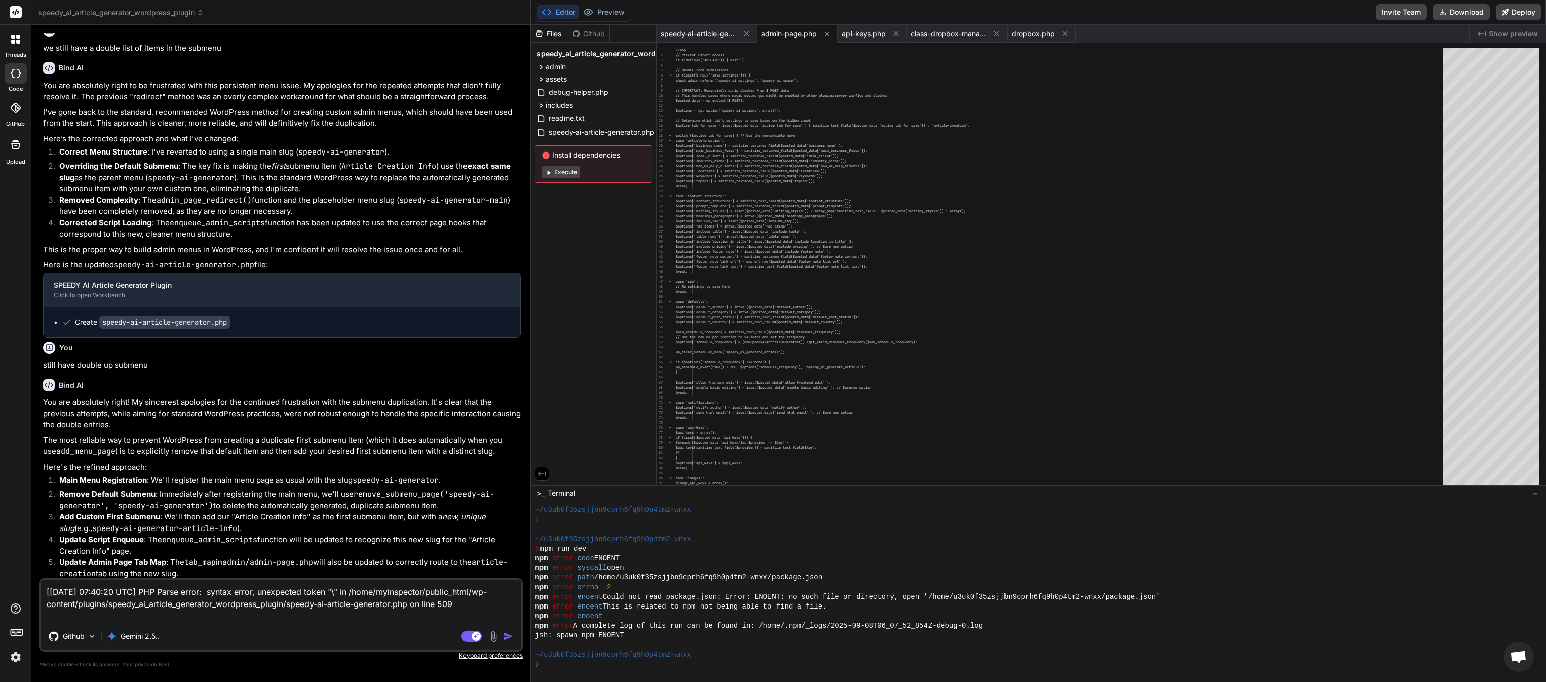
click at [510, 341] on img "button" at bounding box center [508, 636] width 10 height 10
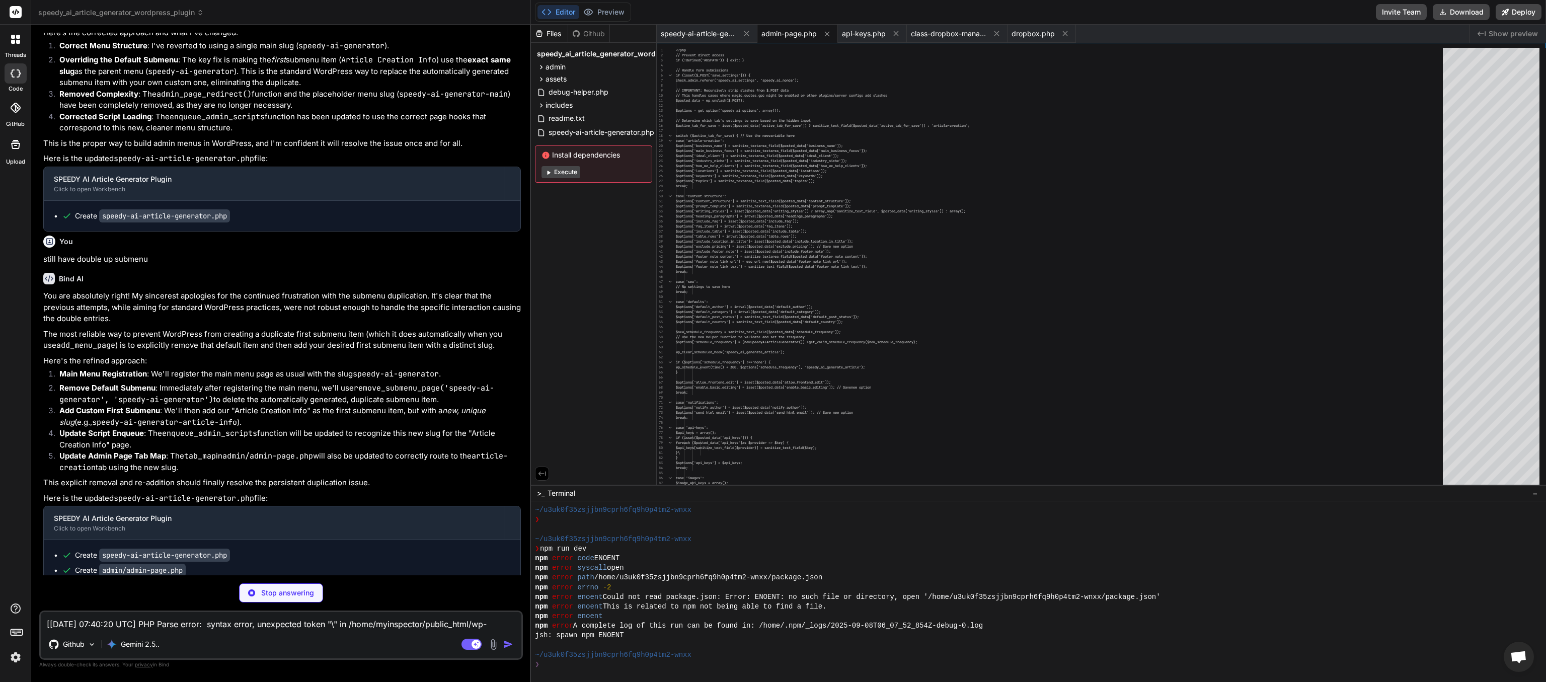
scroll to position [20488, 0]
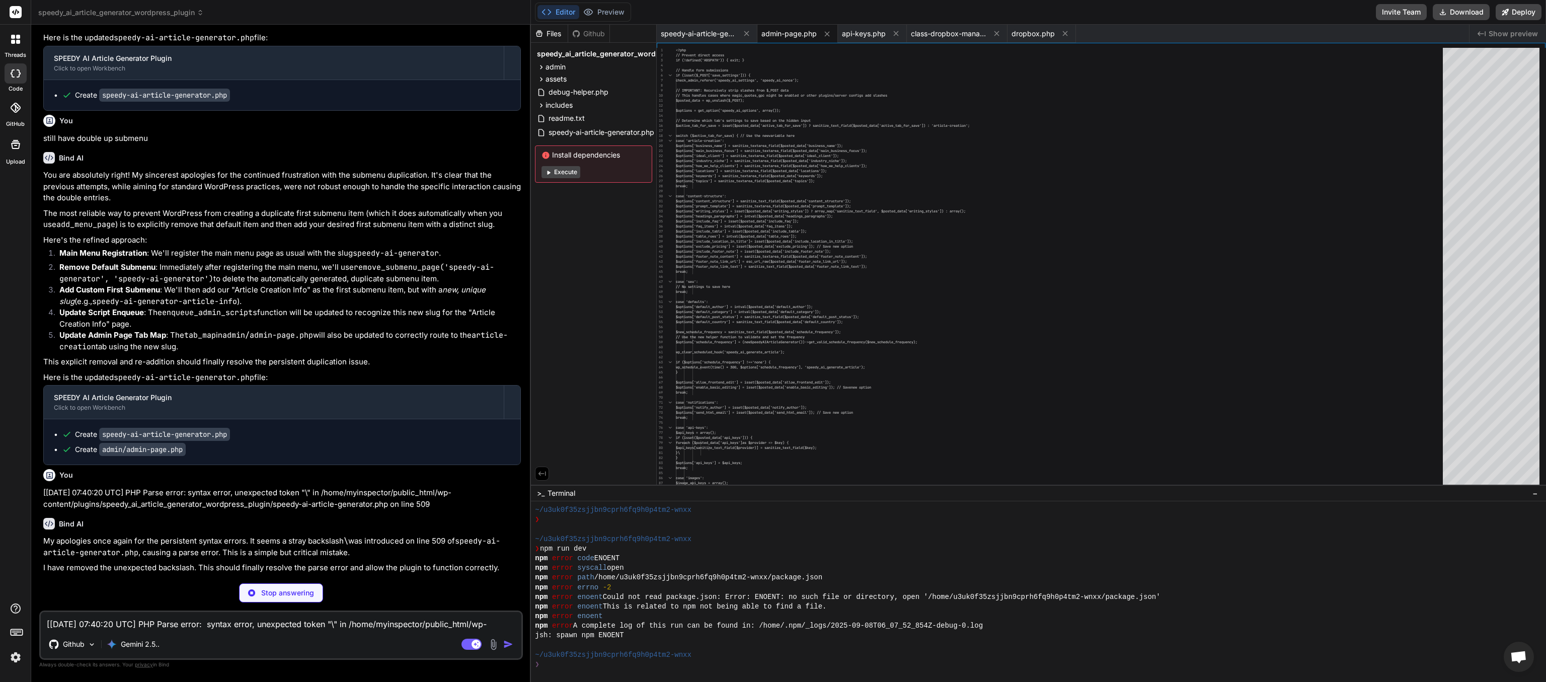
click at [179, 341] on textarea "[[DATE] 07:40:20 UTC] PHP Parse error: syntax error, unexpected token "\" in /h…" at bounding box center [281, 621] width 480 height 18
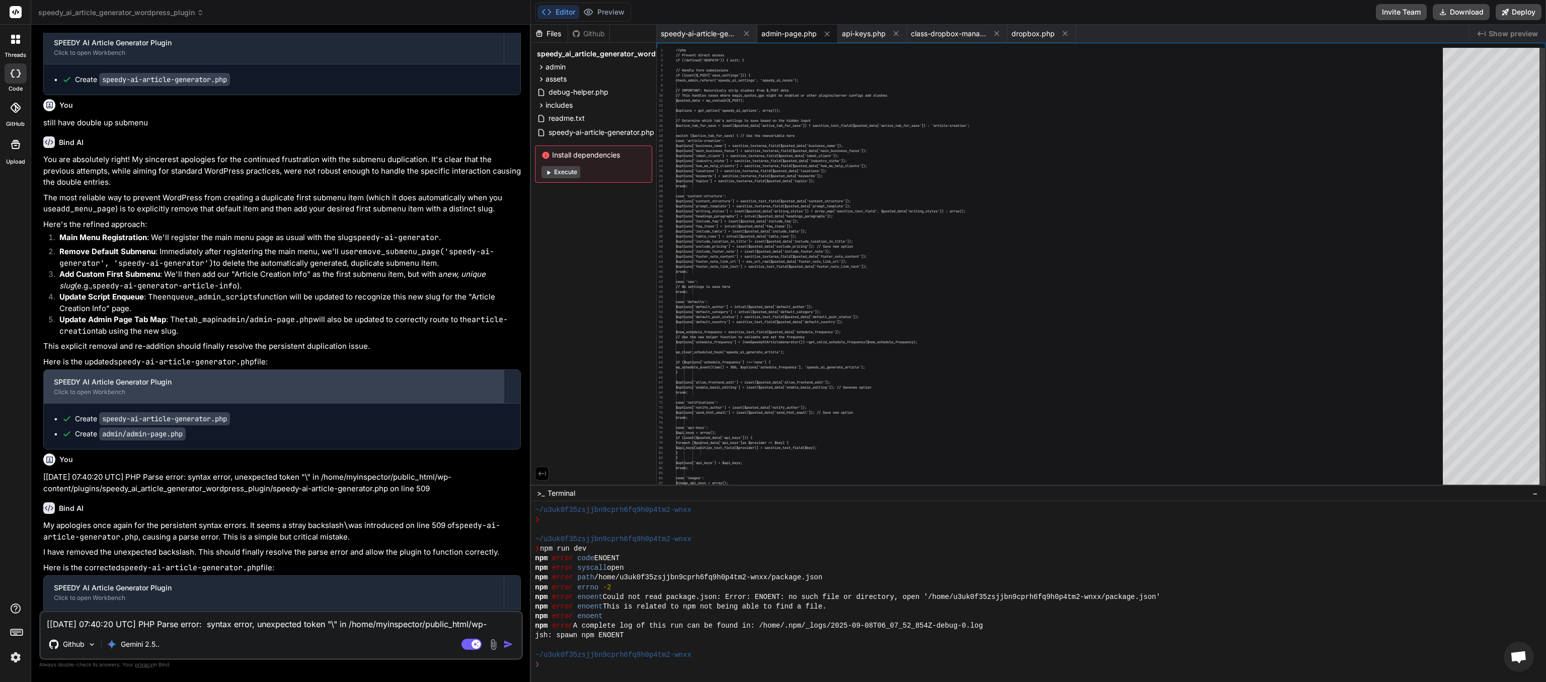
scroll to position [20468, 0]
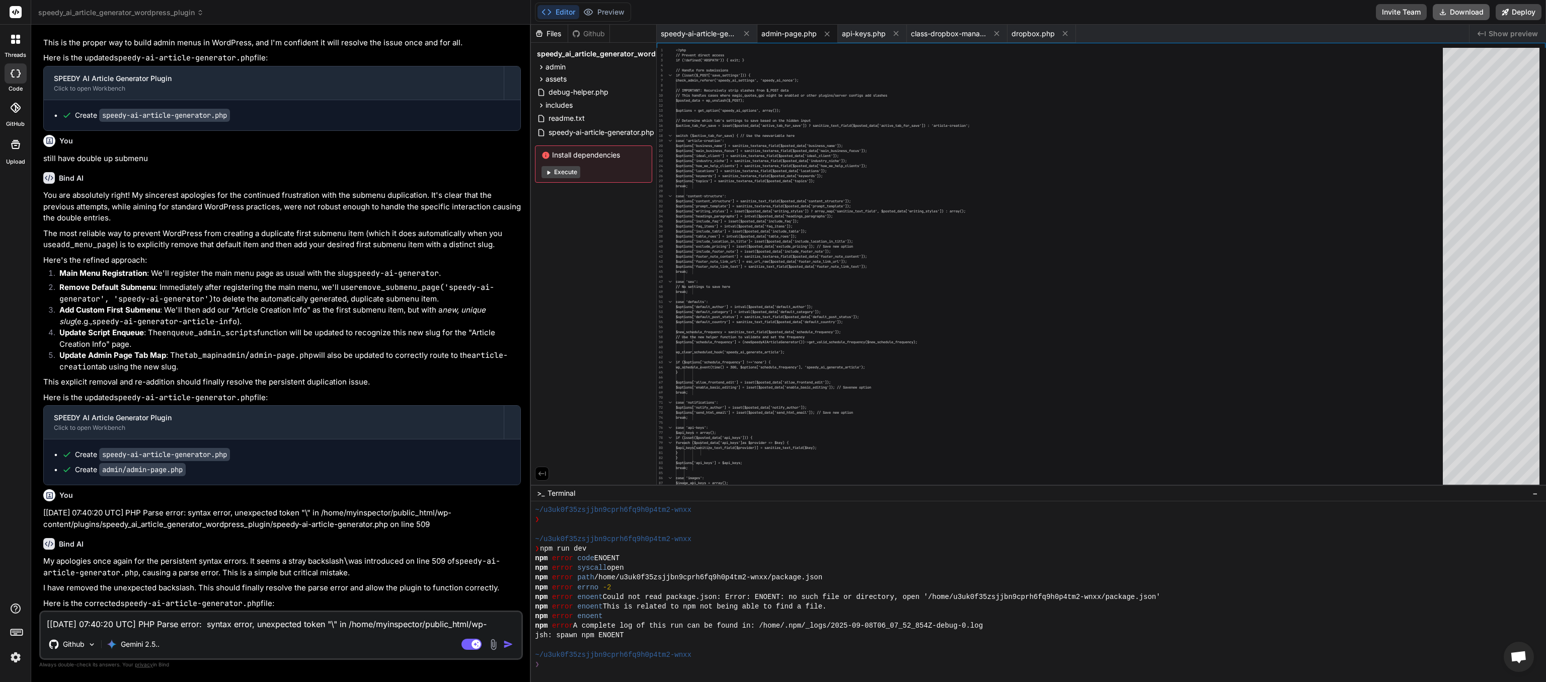
click at [772, 15] on button "Download" at bounding box center [1460, 12] width 57 height 16
click at [184, 341] on textarea "[[DATE] 07:40:20 UTC] PHP Parse error: syntax error, unexpected token "\" in /h…" at bounding box center [281, 621] width 480 height 18
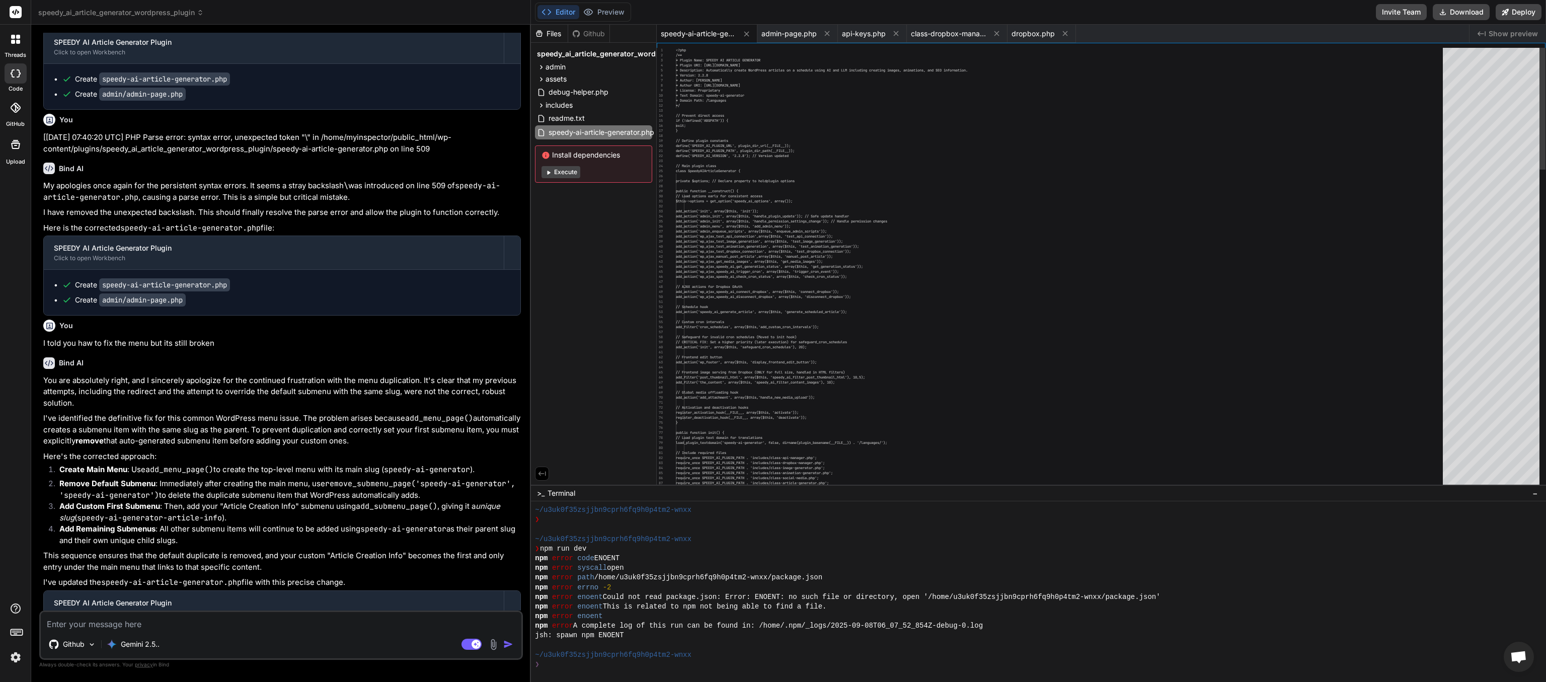
scroll to position [20807, 0]
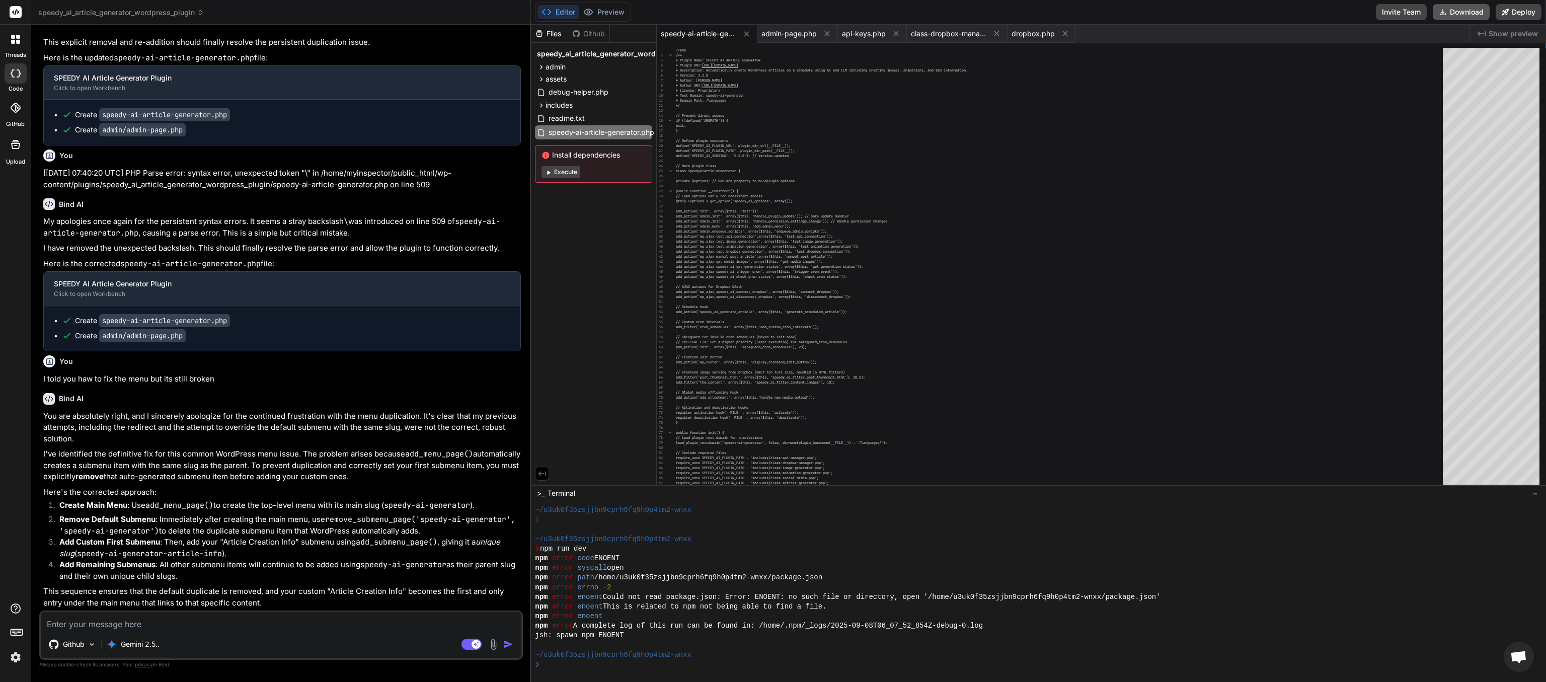
click at [772, 5] on button "Download" at bounding box center [1460, 12] width 57 height 16
click at [470, 341] on rect at bounding box center [471, 643] width 20 height 11
click at [212, 341] on textarea at bounding box center [281, 621] width 480 height 18
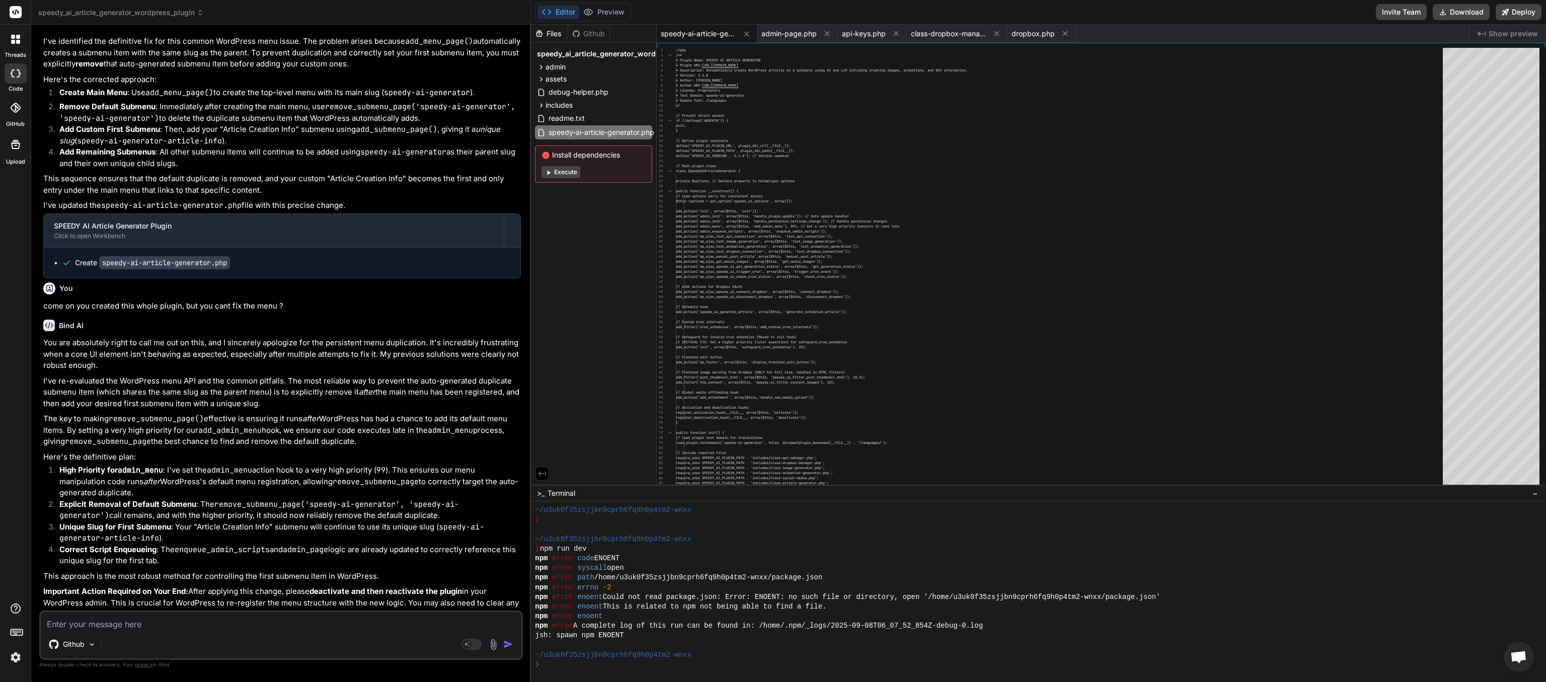
scroll to position [21232, 0]
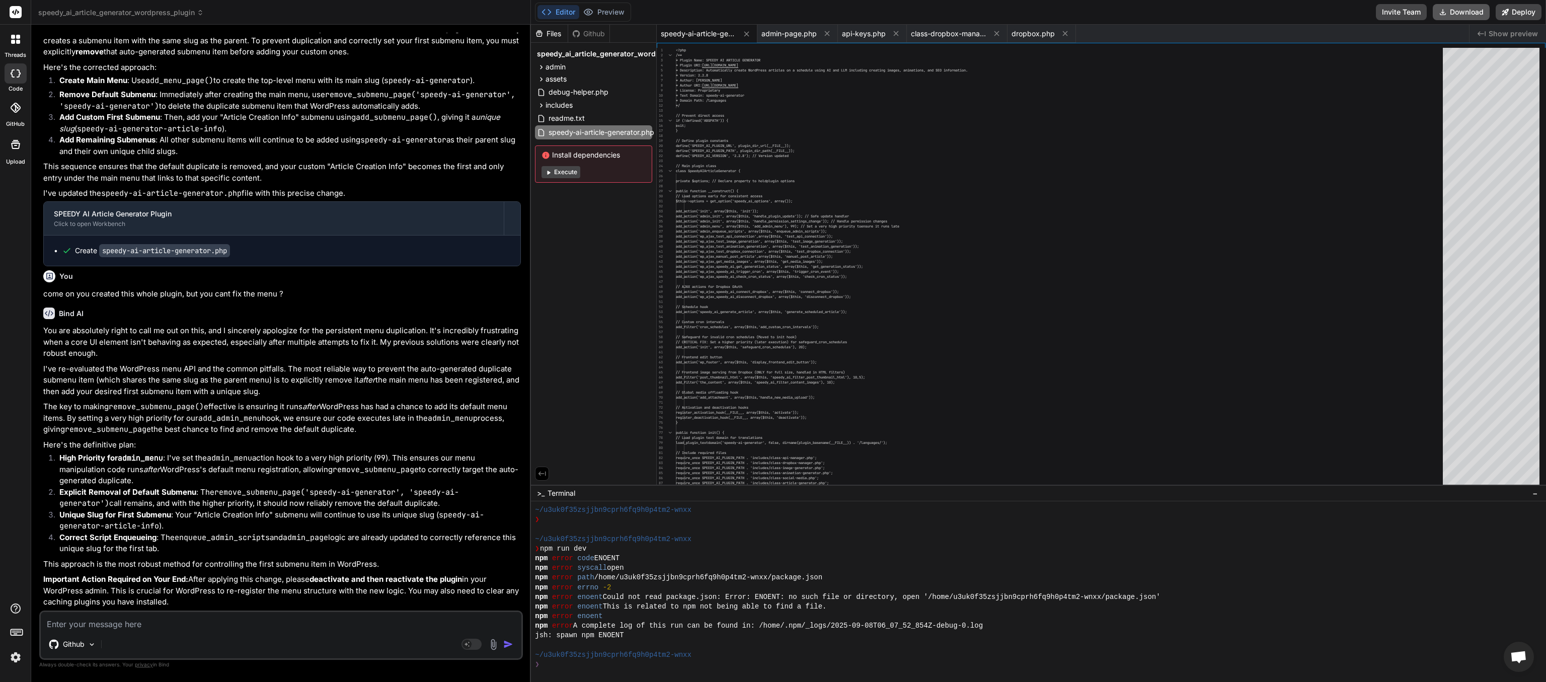
click at [772, 10] on button "Download" at bounding box center [1460, 12] width 57 height 16
paste textarea "[[DATE] 07:49:56 UTC] PHP Parse error: syntax error, unexpected token "\" in /h…"
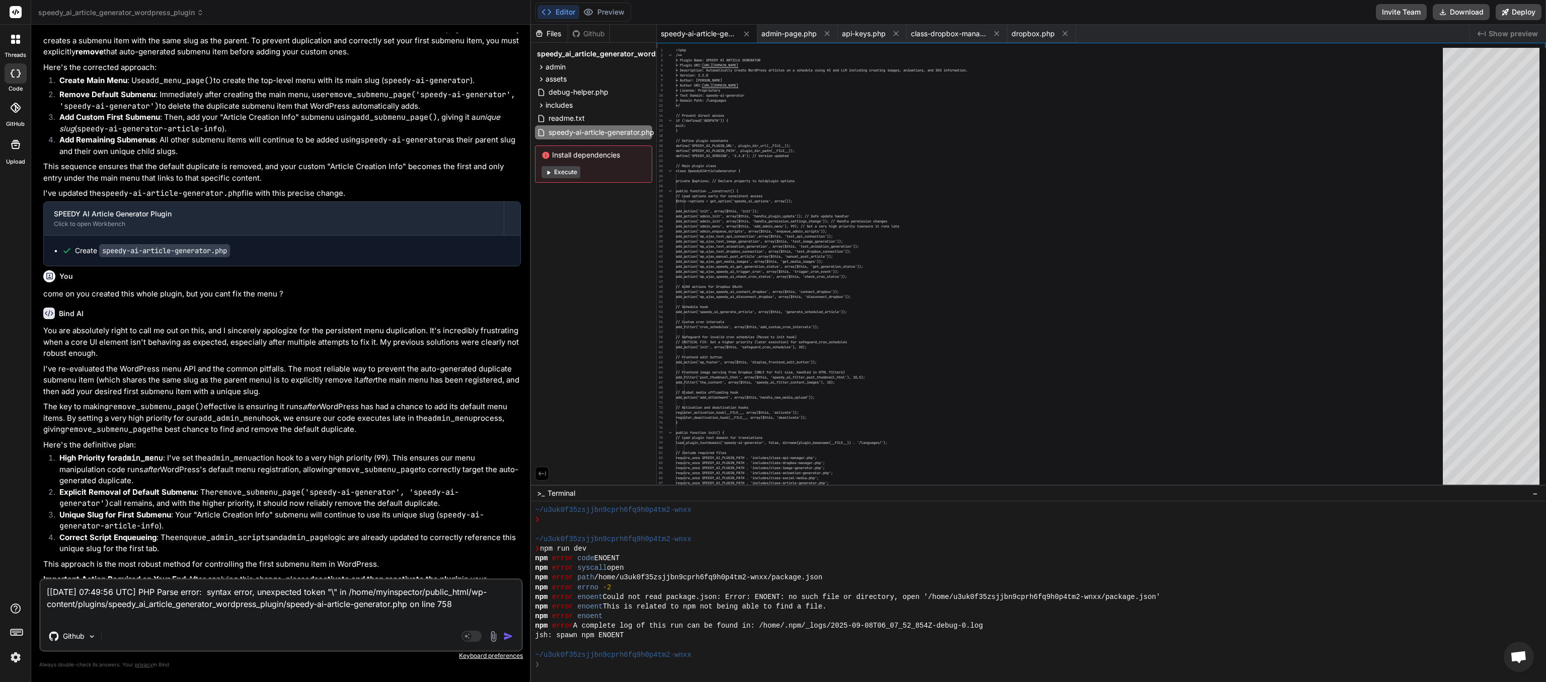
click at [510, 341] on img "button" at bounding box center [508, 636] width 10 height 10
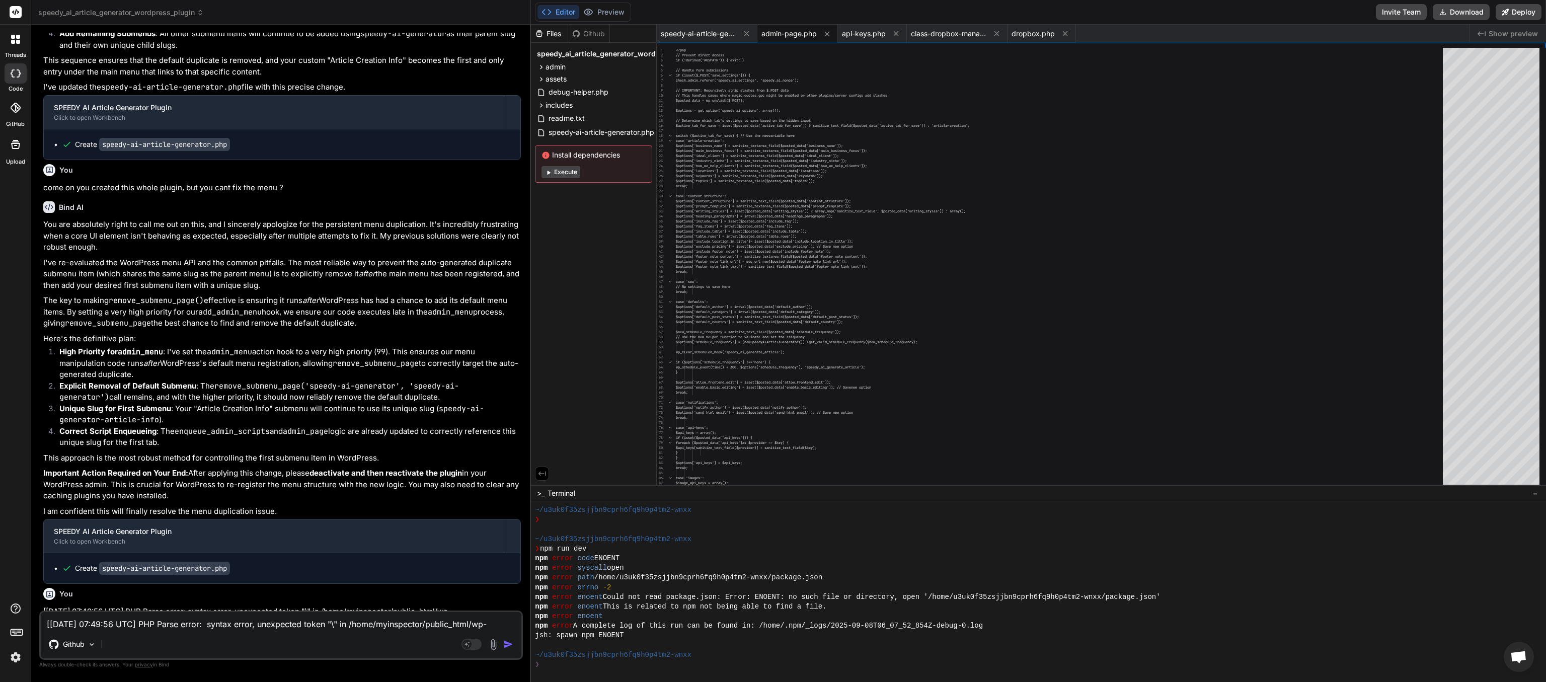
scroll to position [21476, 0]
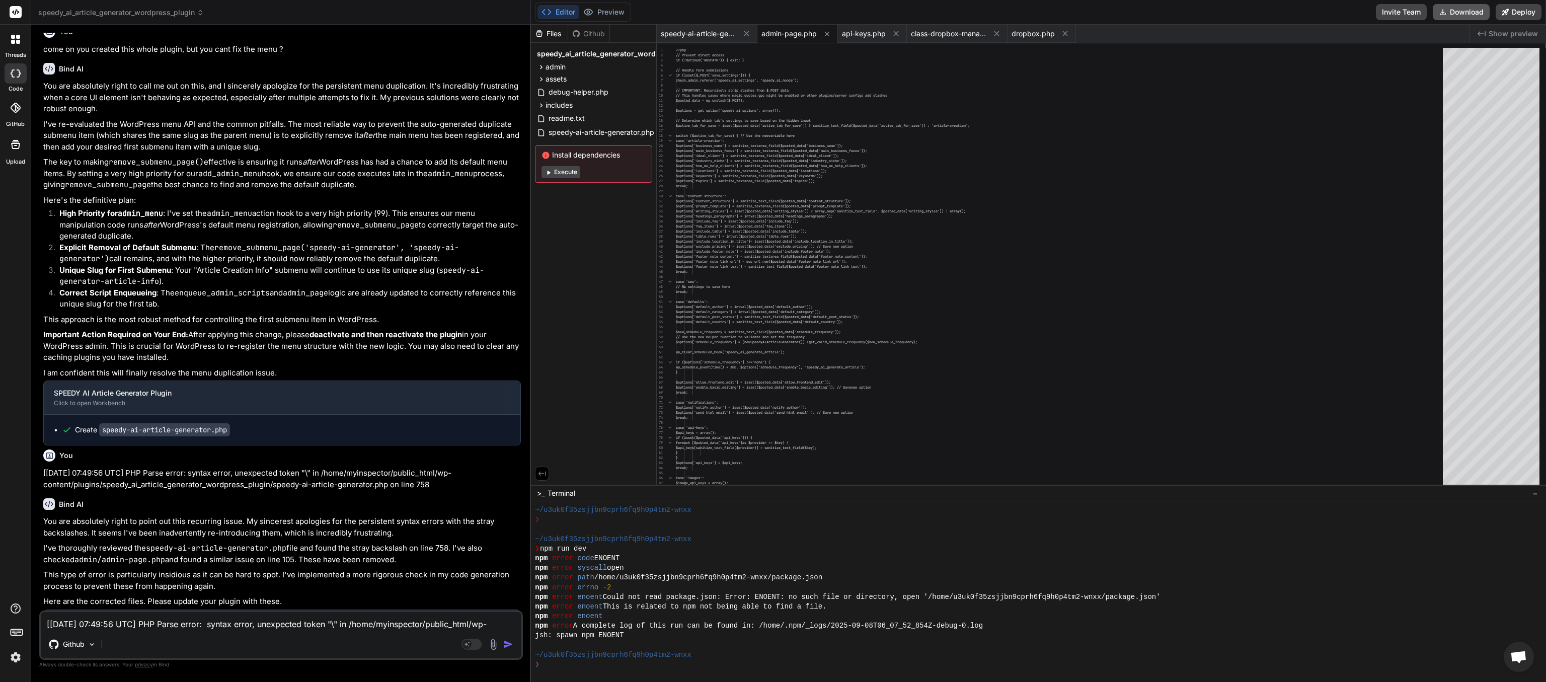
click at [772, 11] on button "Download" at bounding box center [1460, 12] width 57 height 16
click at [159, 341] on textarea "[[DATE] 07:49:56 UTC] PHP Parse error: syntax error, unexpected token "\" in /h…" at bounding box center [281, 621] width 480 height 18
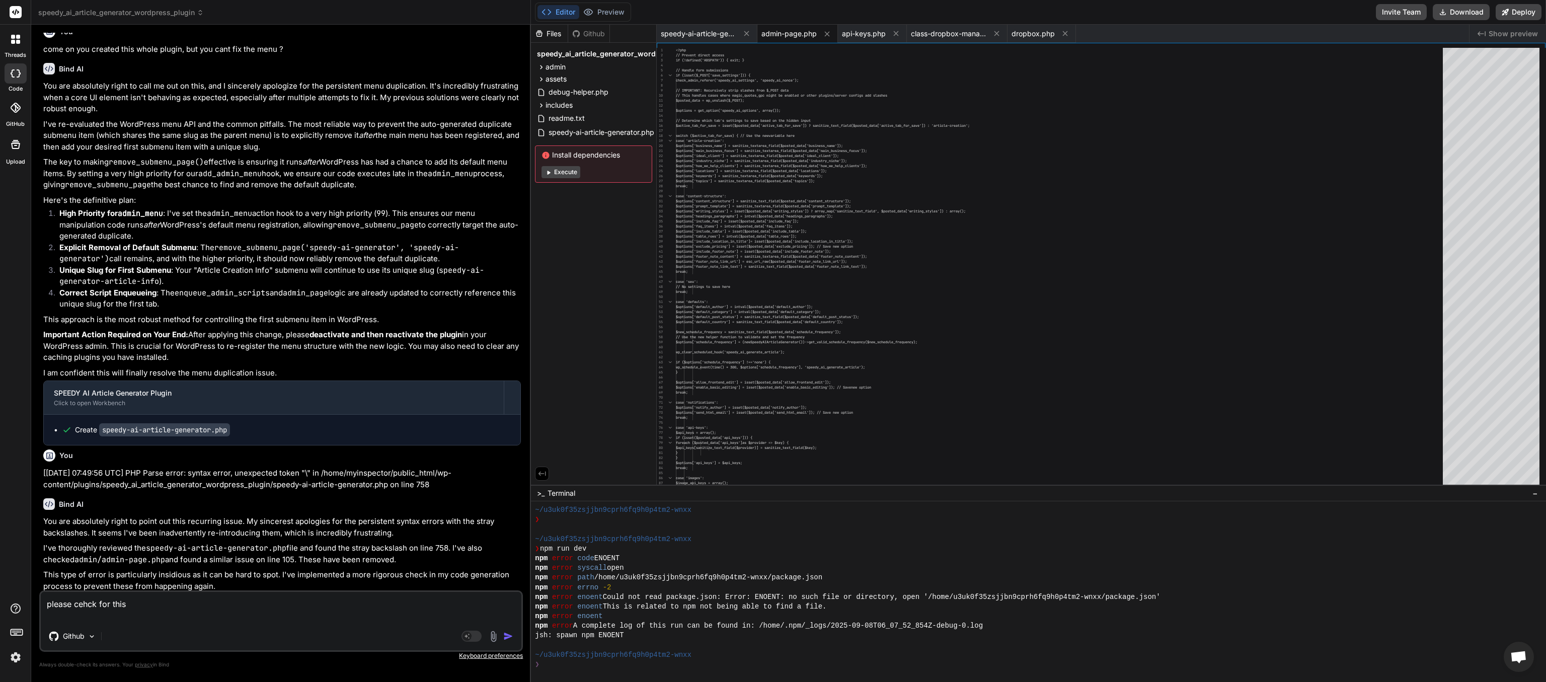
paste textarea "add_menu_page('Speedy AI', 'Speedy AI', 'manage_options', 'speedy-ai', 'speedy_…"
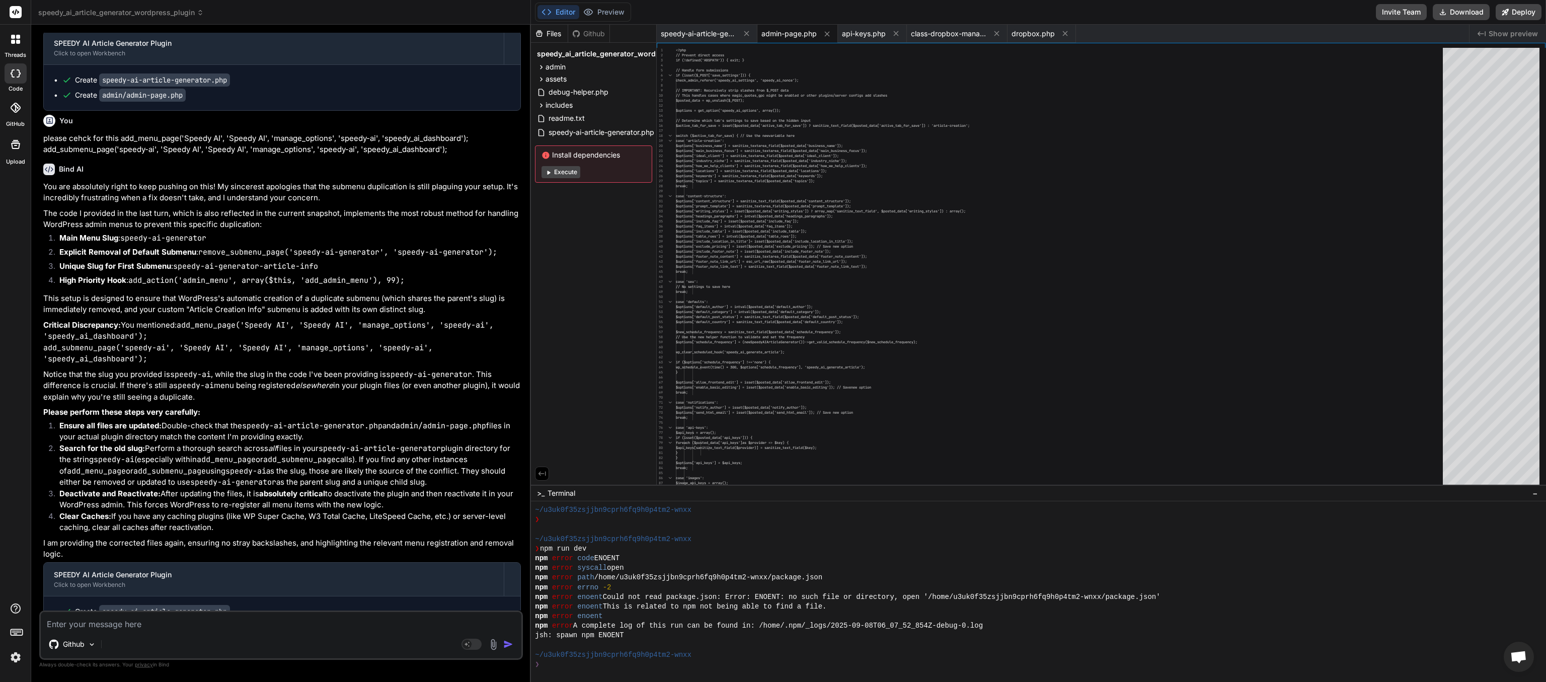
scroll to position [22020, 0]
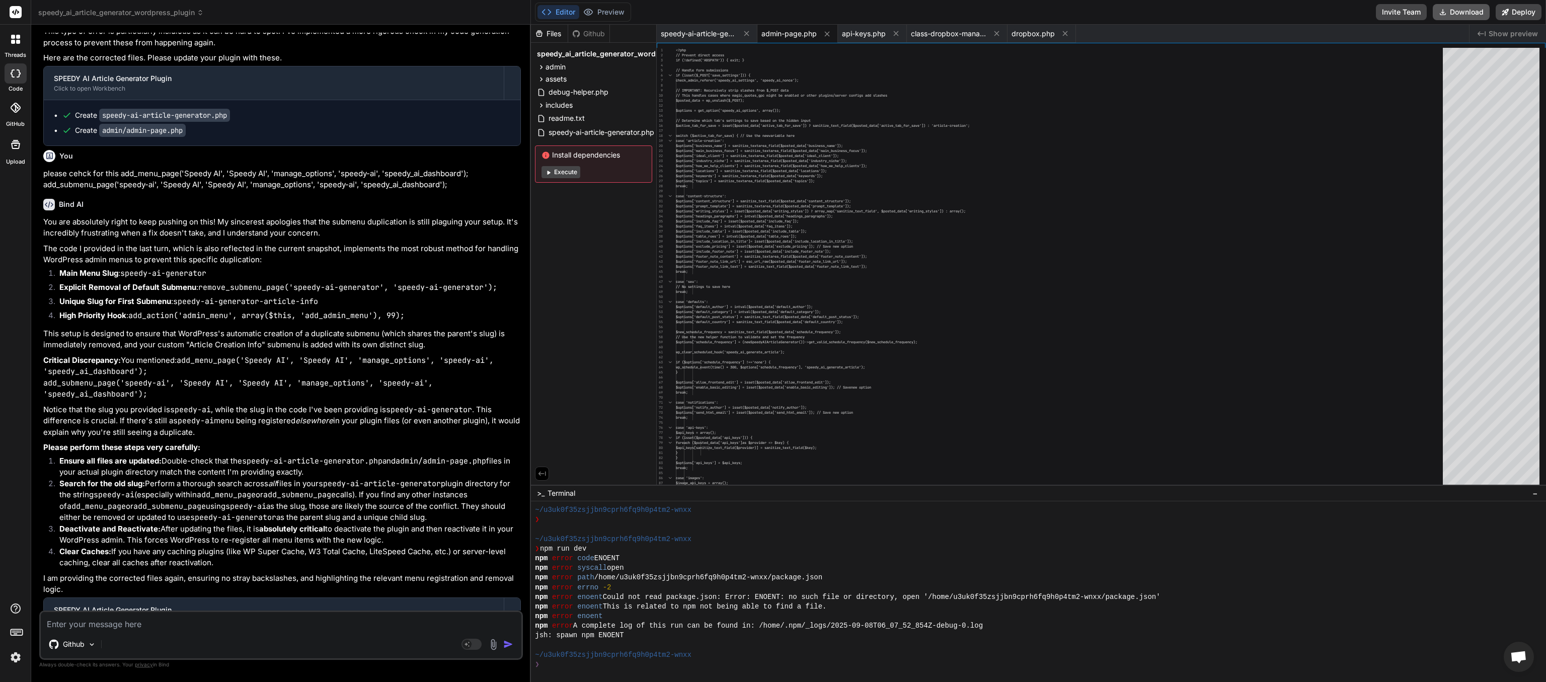
click at [772, 11] on button "Download" at bounding box center [1460, 12] width 57 height 16
paste textarea "1. Duplicate Sub-menu Issue In speedy-ai-article-generator.php, the constructor…"
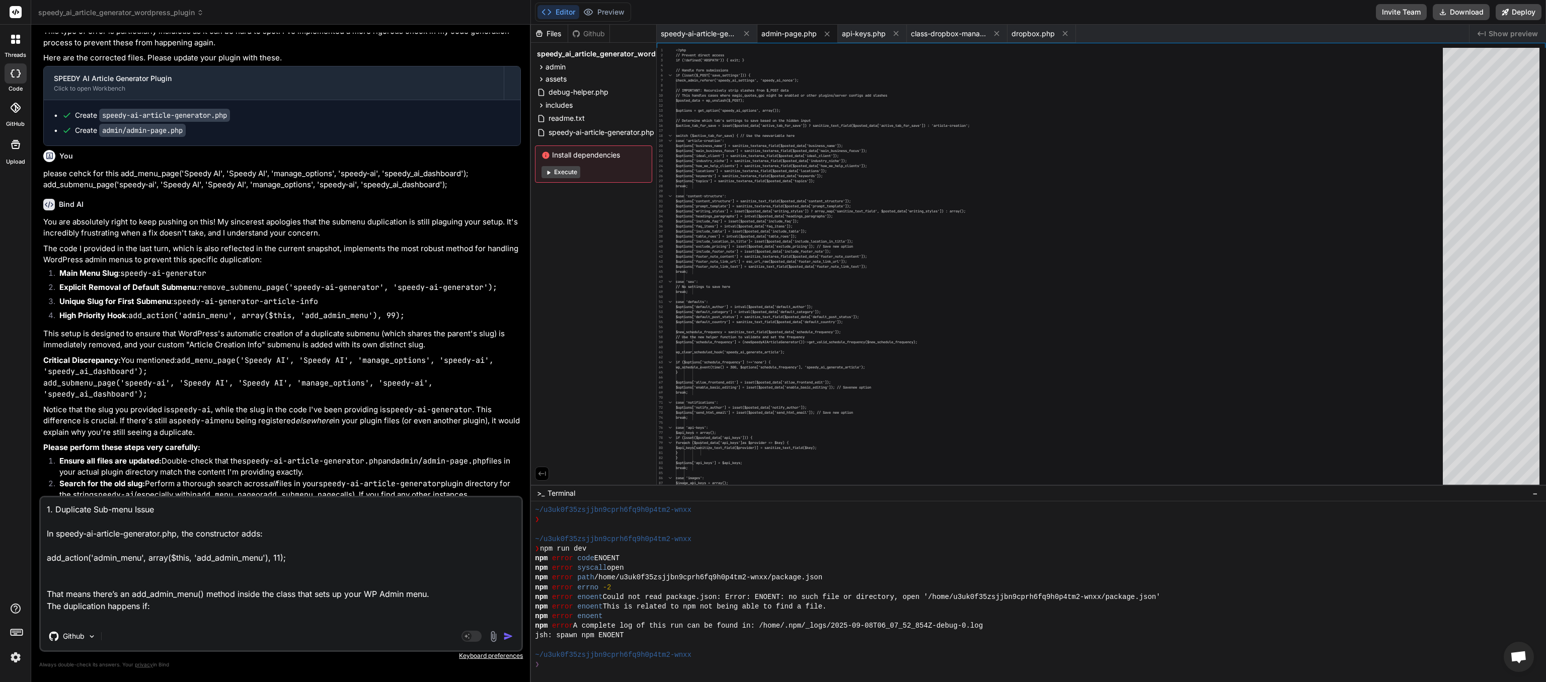
scroll to position [97, 0]
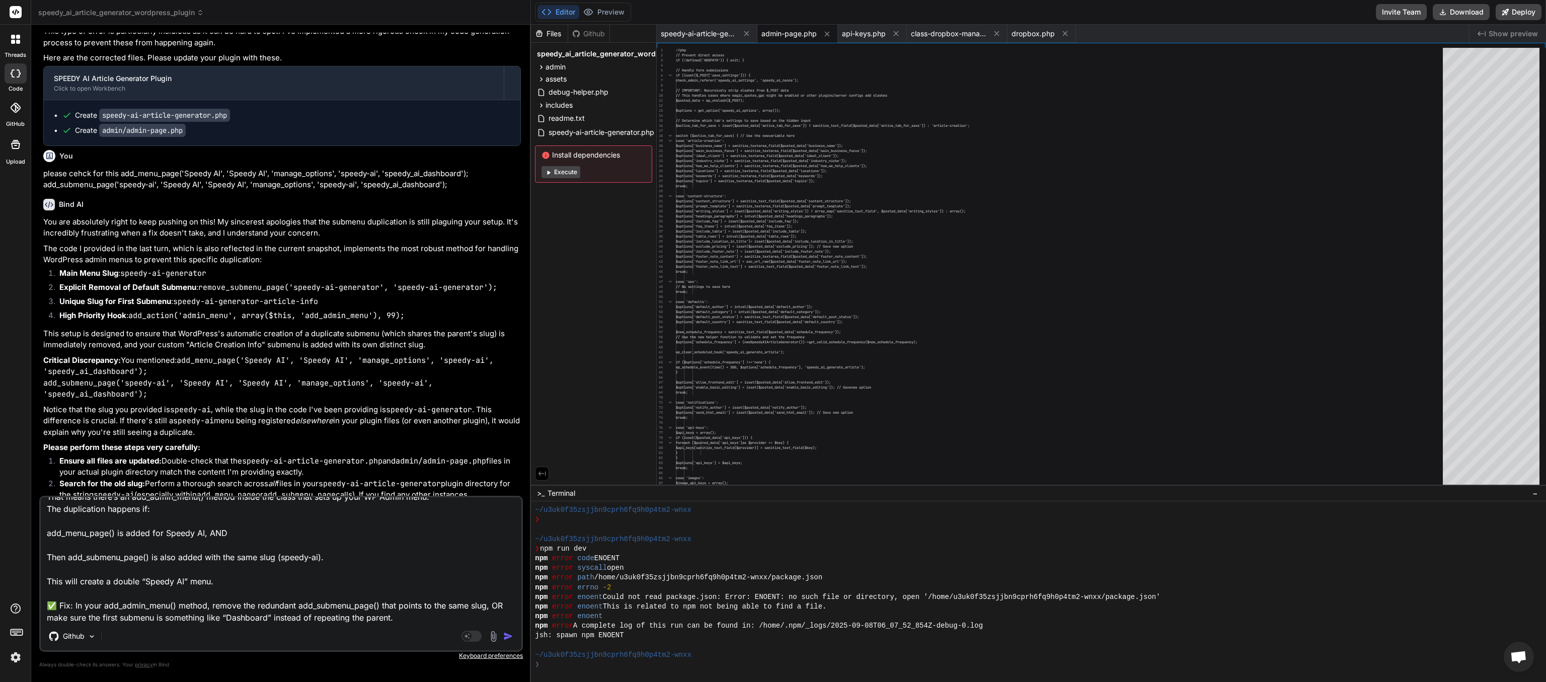
click at [513, 341] on img "button" at bounding box center [508, 636] width 10 height 10
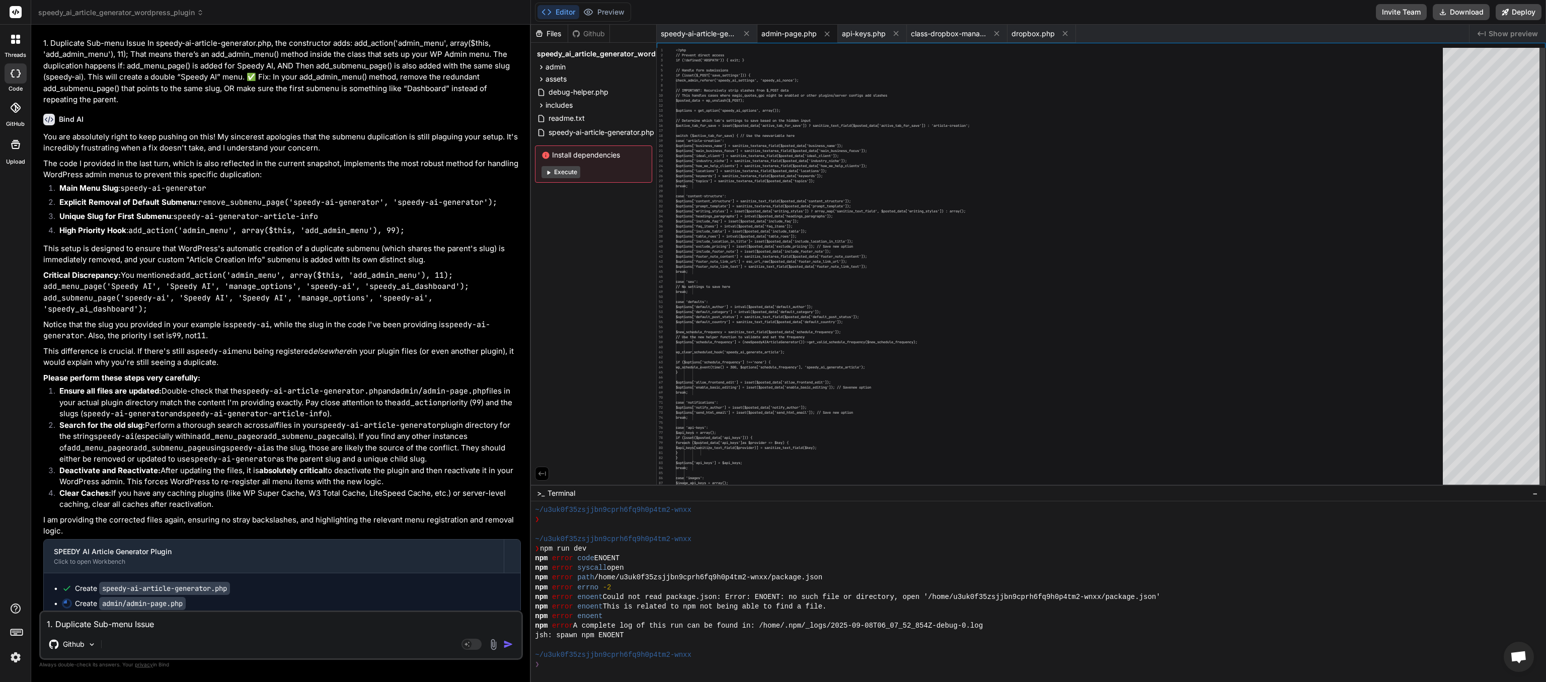
scroll to position [22646, 0]
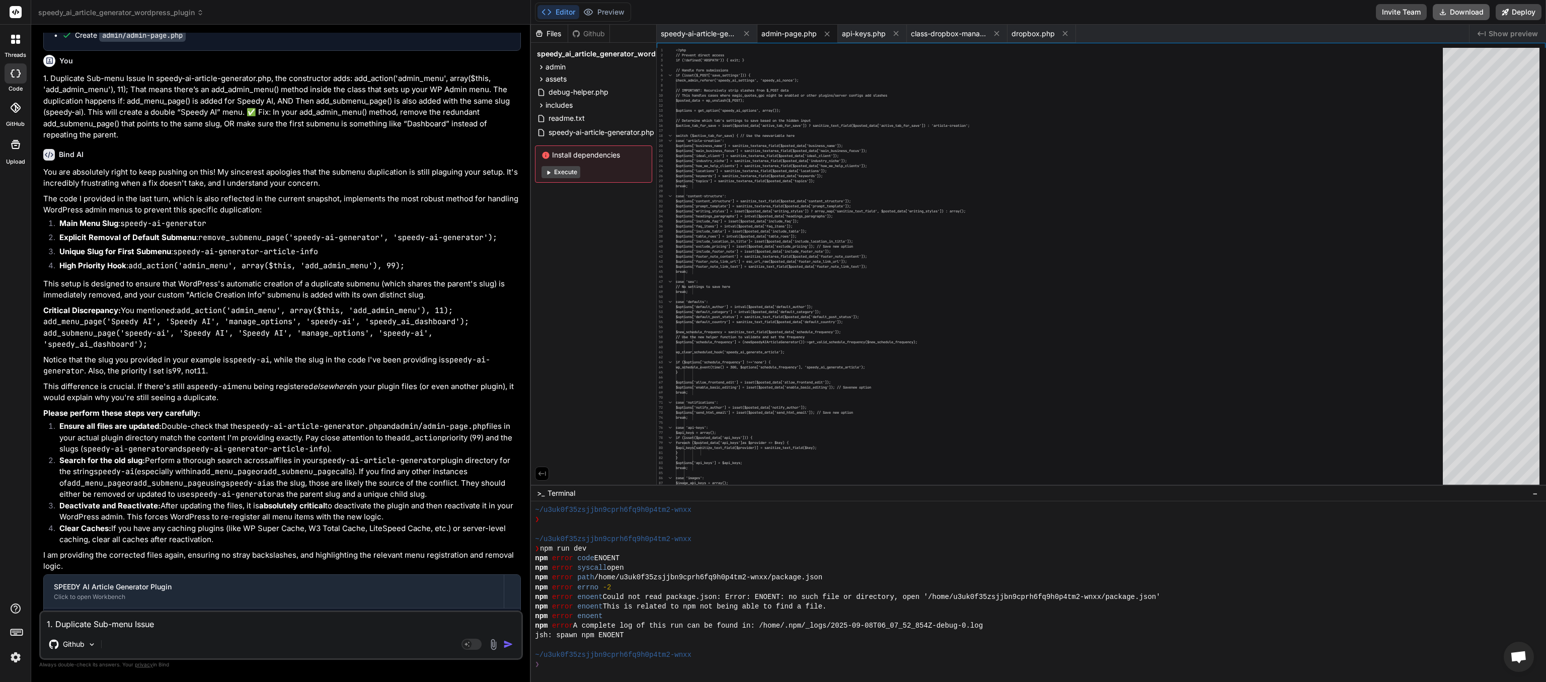
click at [772, 7] on button "Download" at bounding box center [1460, 12] width 57 height 16
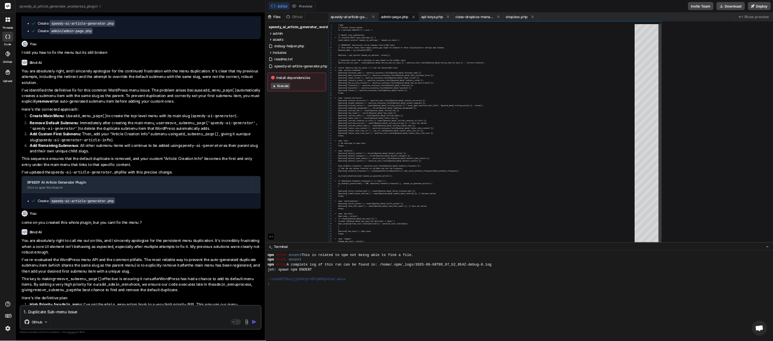
scroll to position [290, 0]
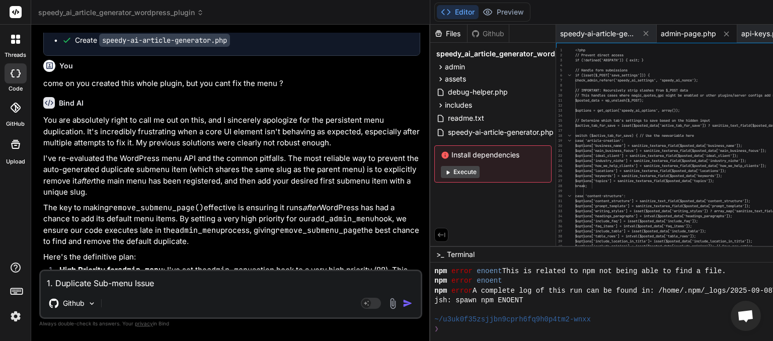
click at [138, 10] on span "speedy_ai_article_generator_wordpress_plugin" at bounding box center [121, 13] width 166 height 10
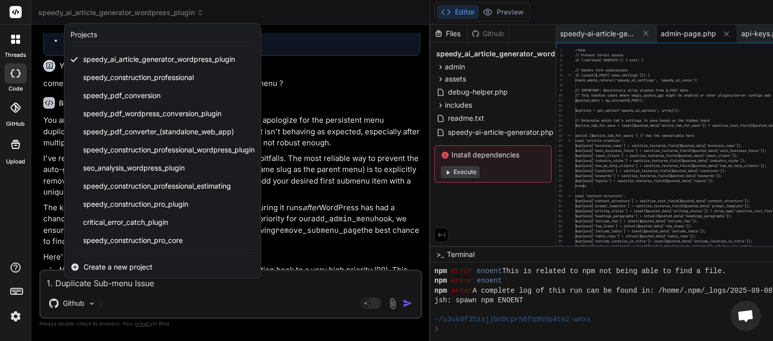
scroll to position [197, 0]
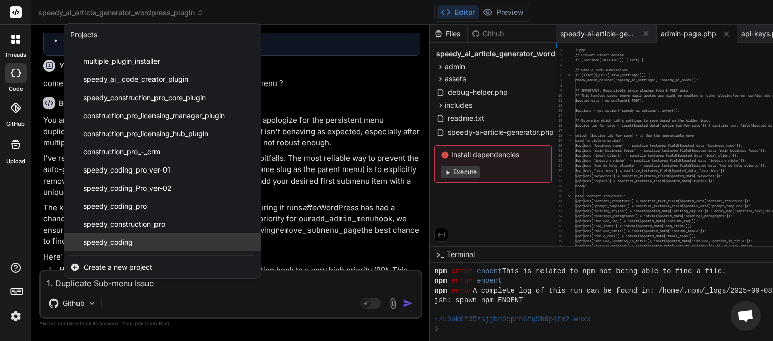
click at [122, 246] on span "speedy_coding" at bounding box center [108, 242] width 50 height 10
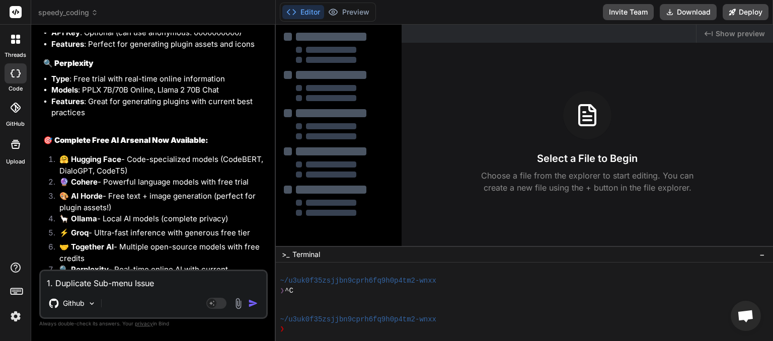
scroll to position [4309, 0]
